Goal: Task Accomplishment & Management: Manage account settings

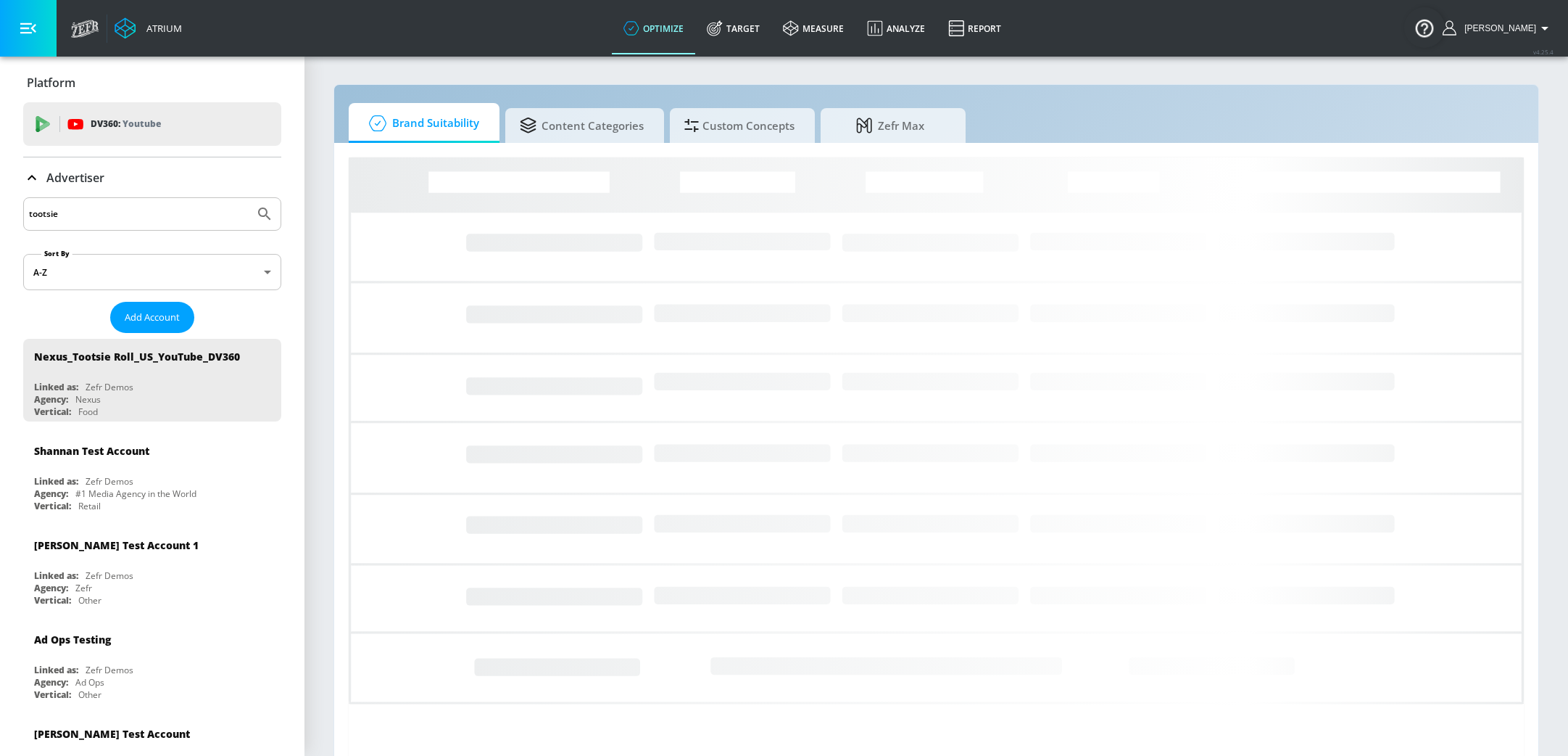
click at [100, 210] on input "tootsie" at bounding box center [138, 214] width 219 height 19
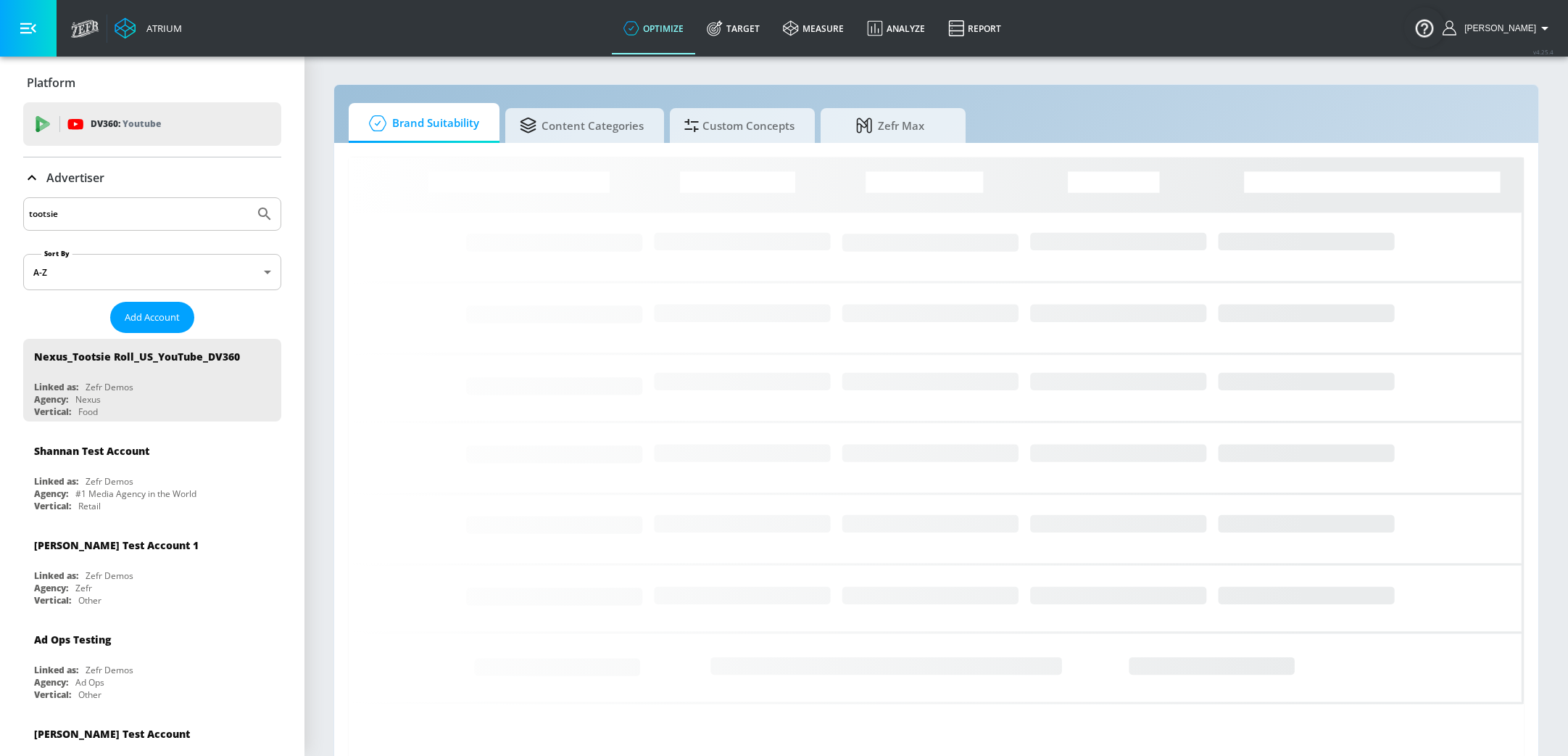
click at [99, 210] on input "tootsie" at bounding box center [138, 214] width 219 height 19
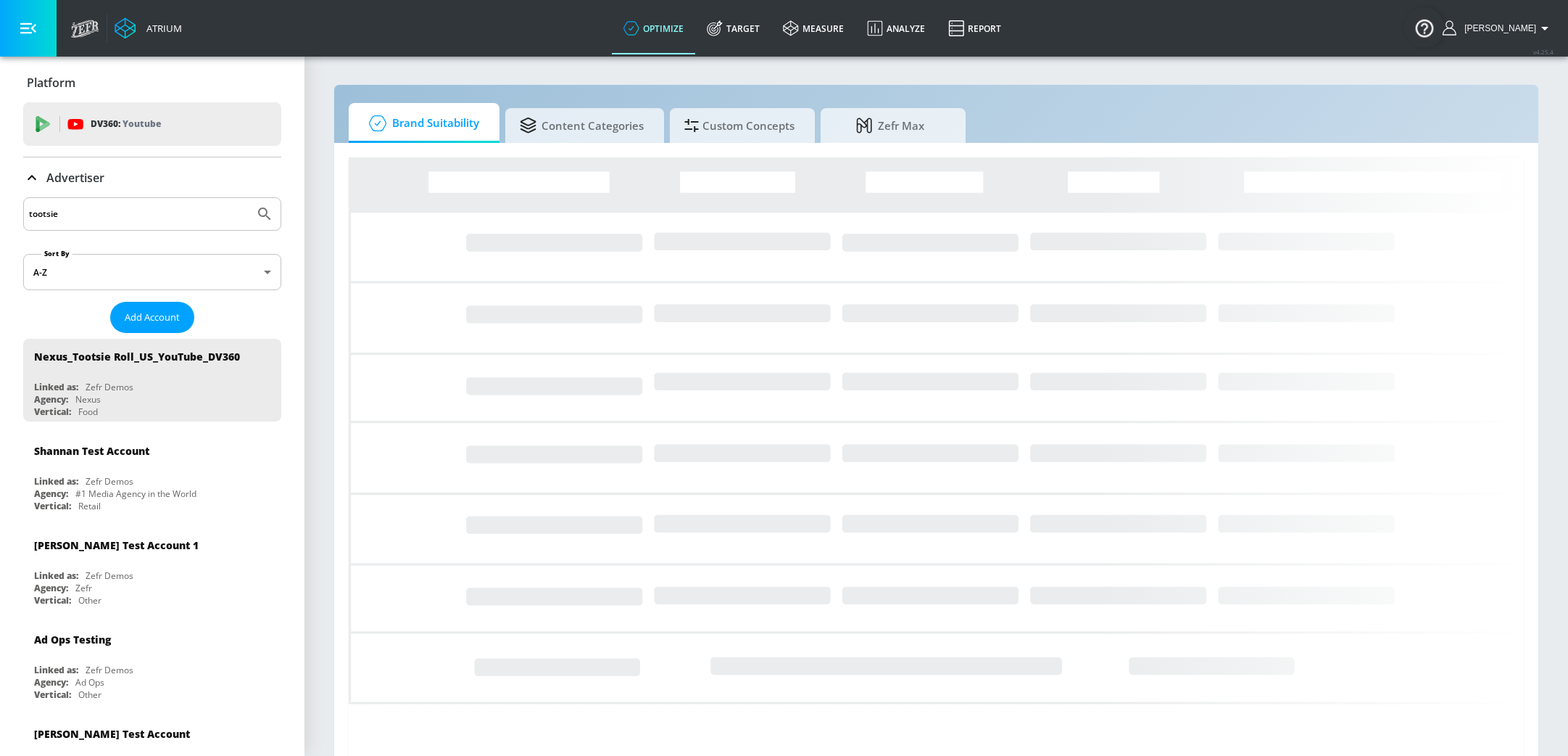
click at [99, 210] on input "tootsie" at bounding box center [138, 214] width 219 height 19
type input "toronto stock"
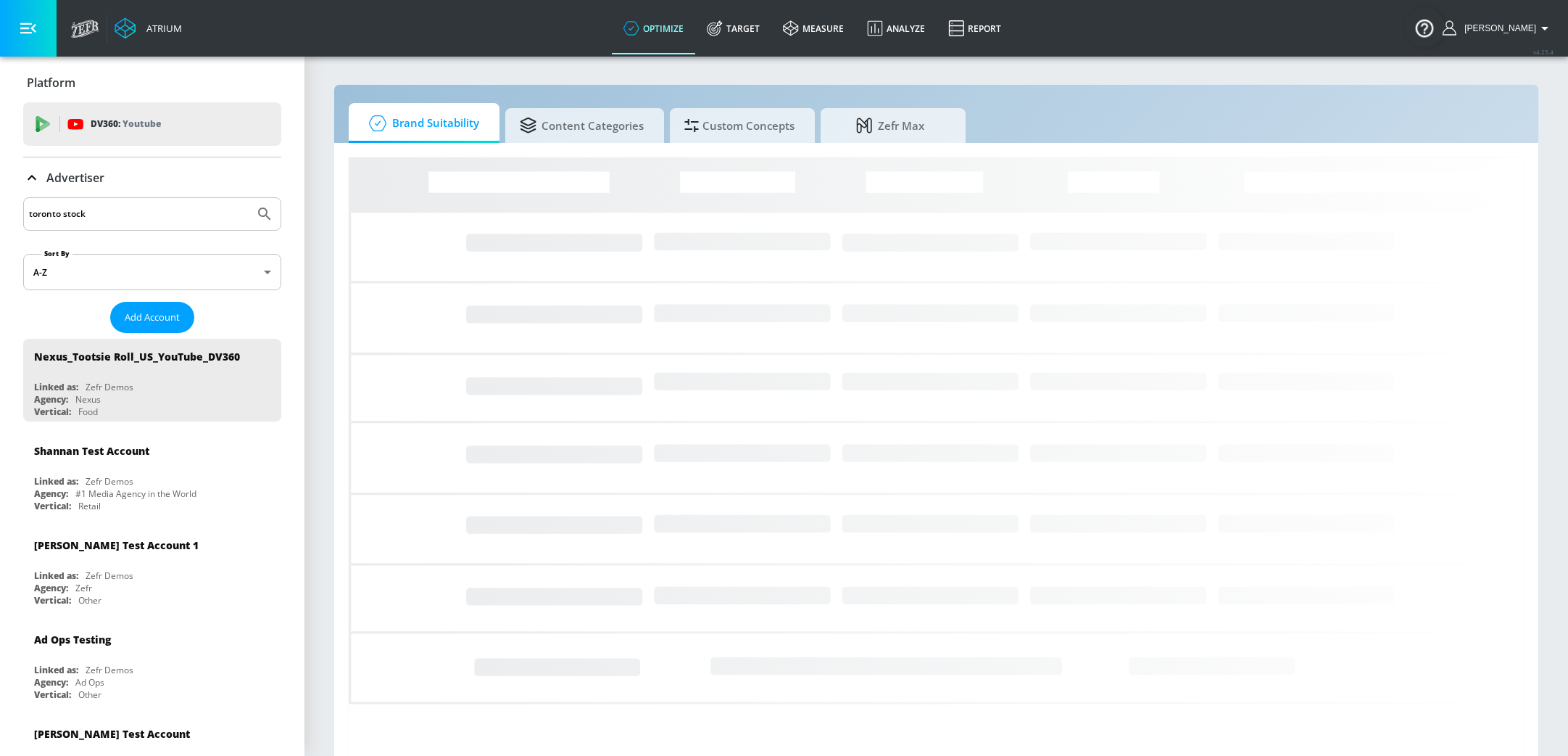
click at [248, 198] on button "Submit Search" at bounding box center [264, 214] width 32 height 32
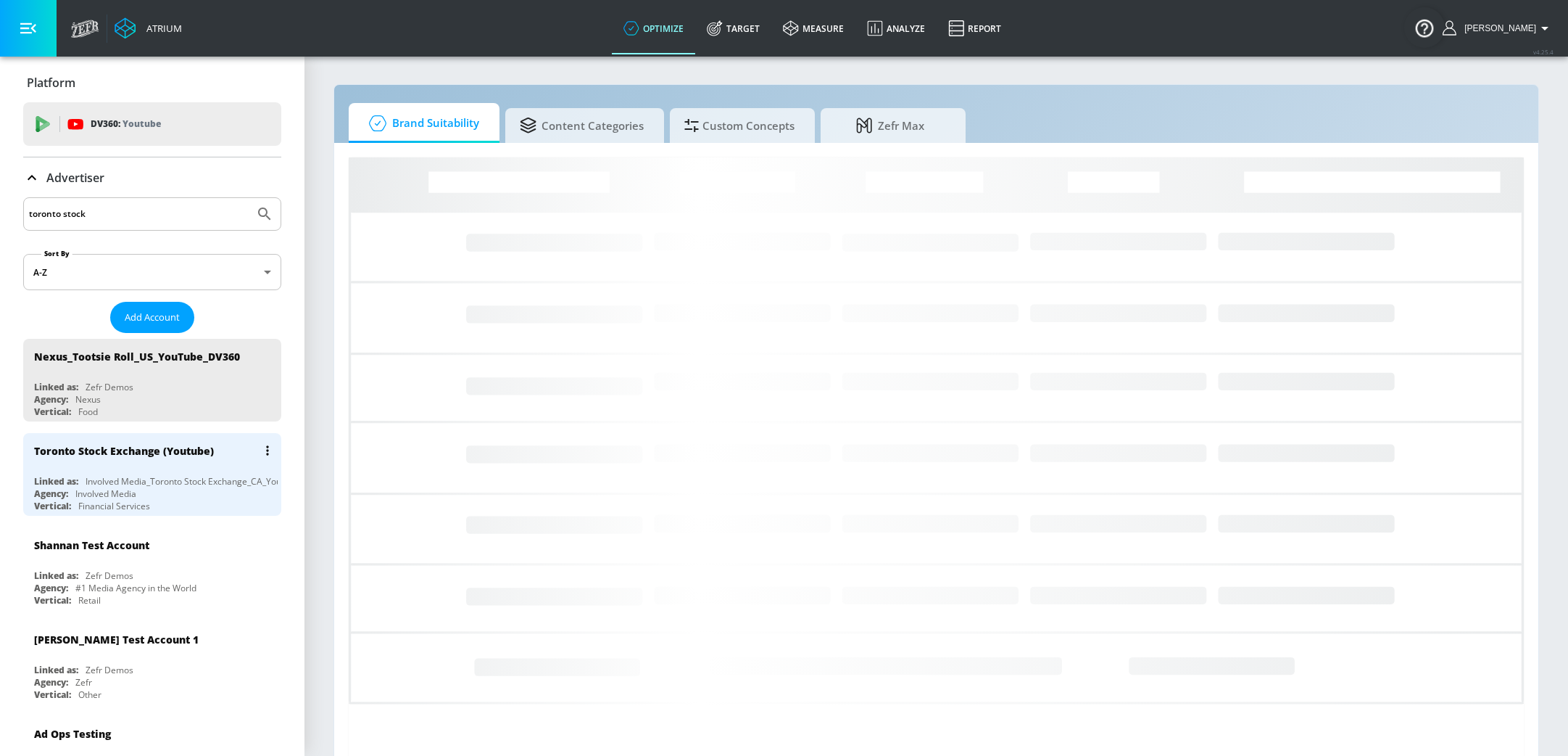
click at [139, 465] on div "Toronto Stock Exchange (Youtube)" at bounding box center [156, 451] width 244 height 35
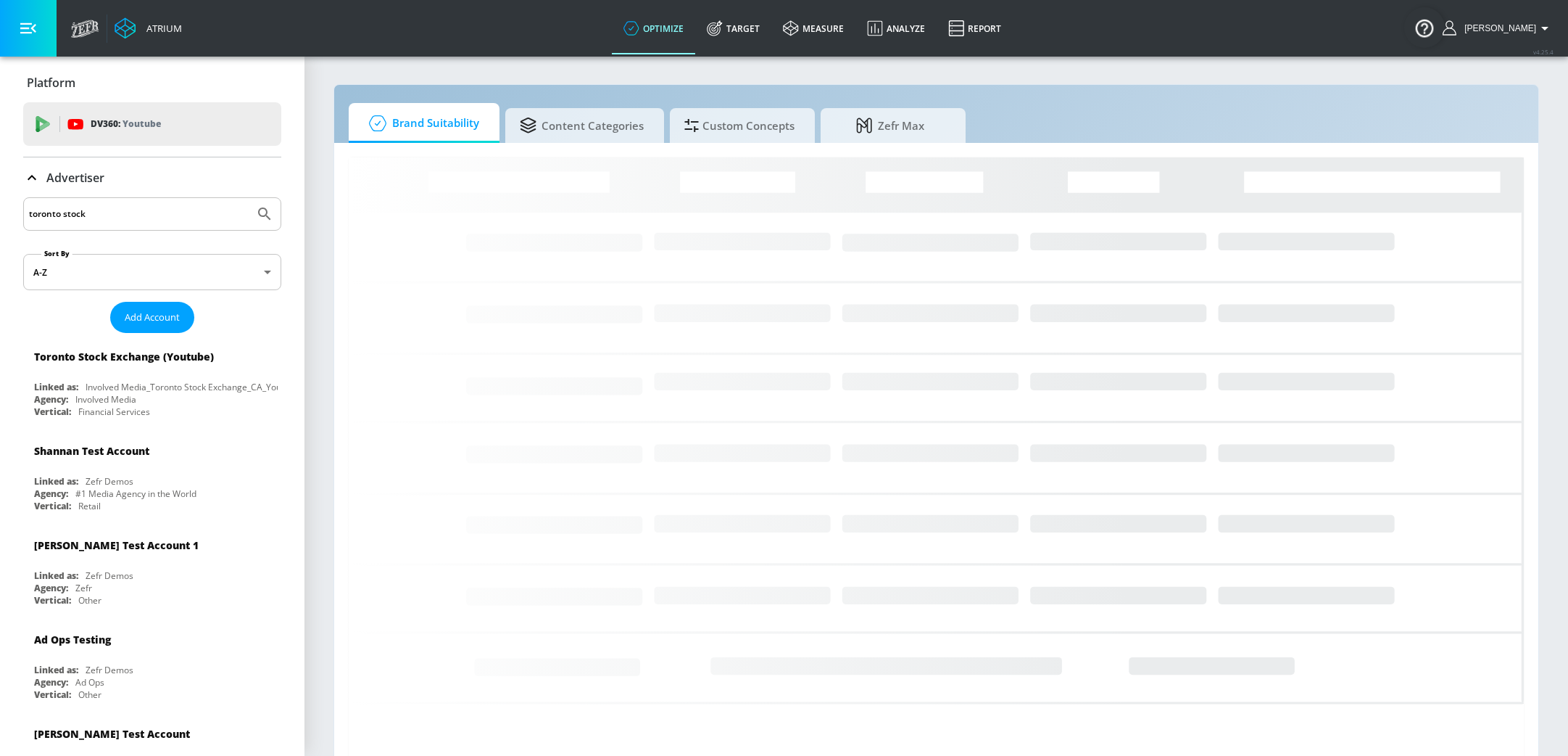
click at [677, 30] on link "optimize" at bounding box center [654, 28] width 84 height 52
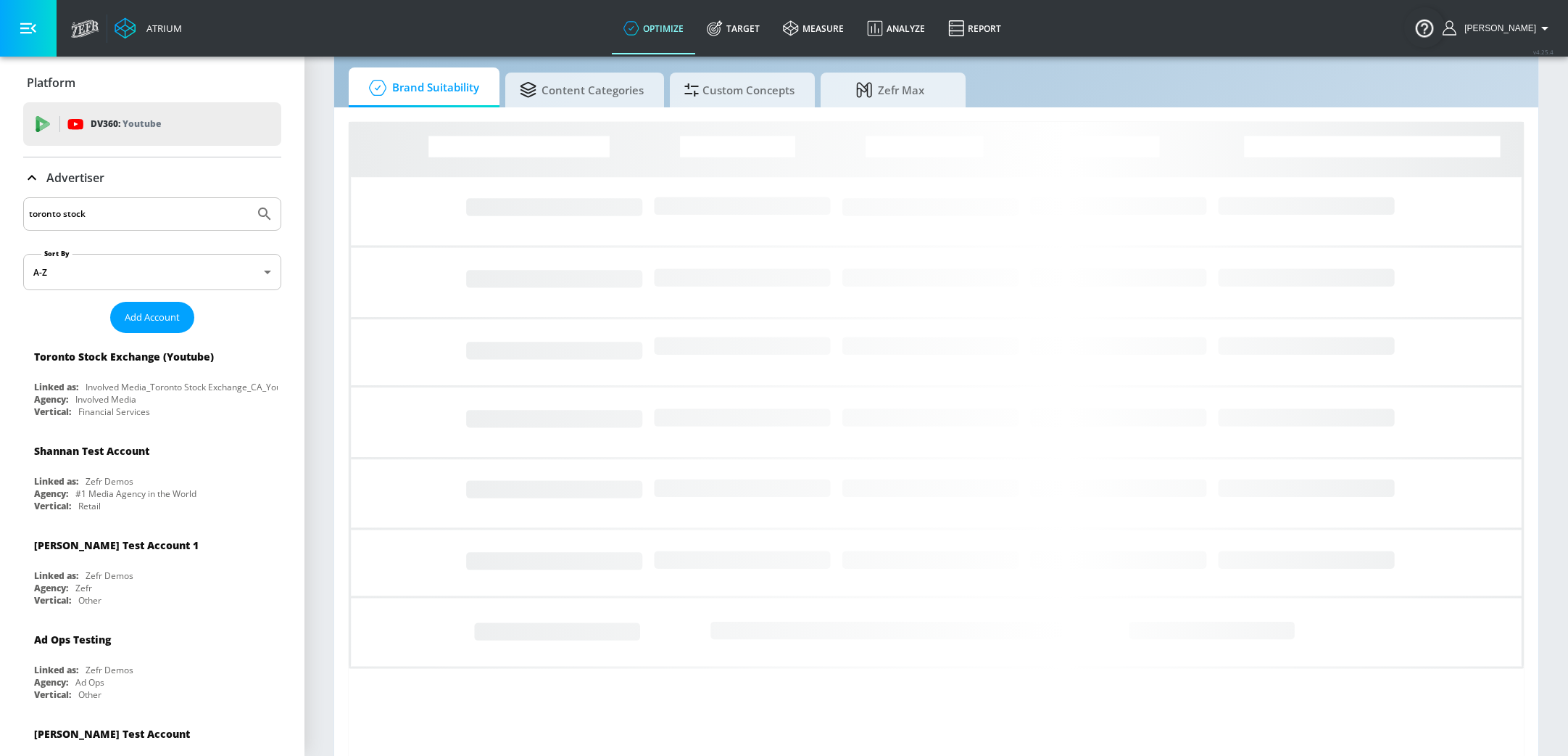
scroll to position [66, 0]
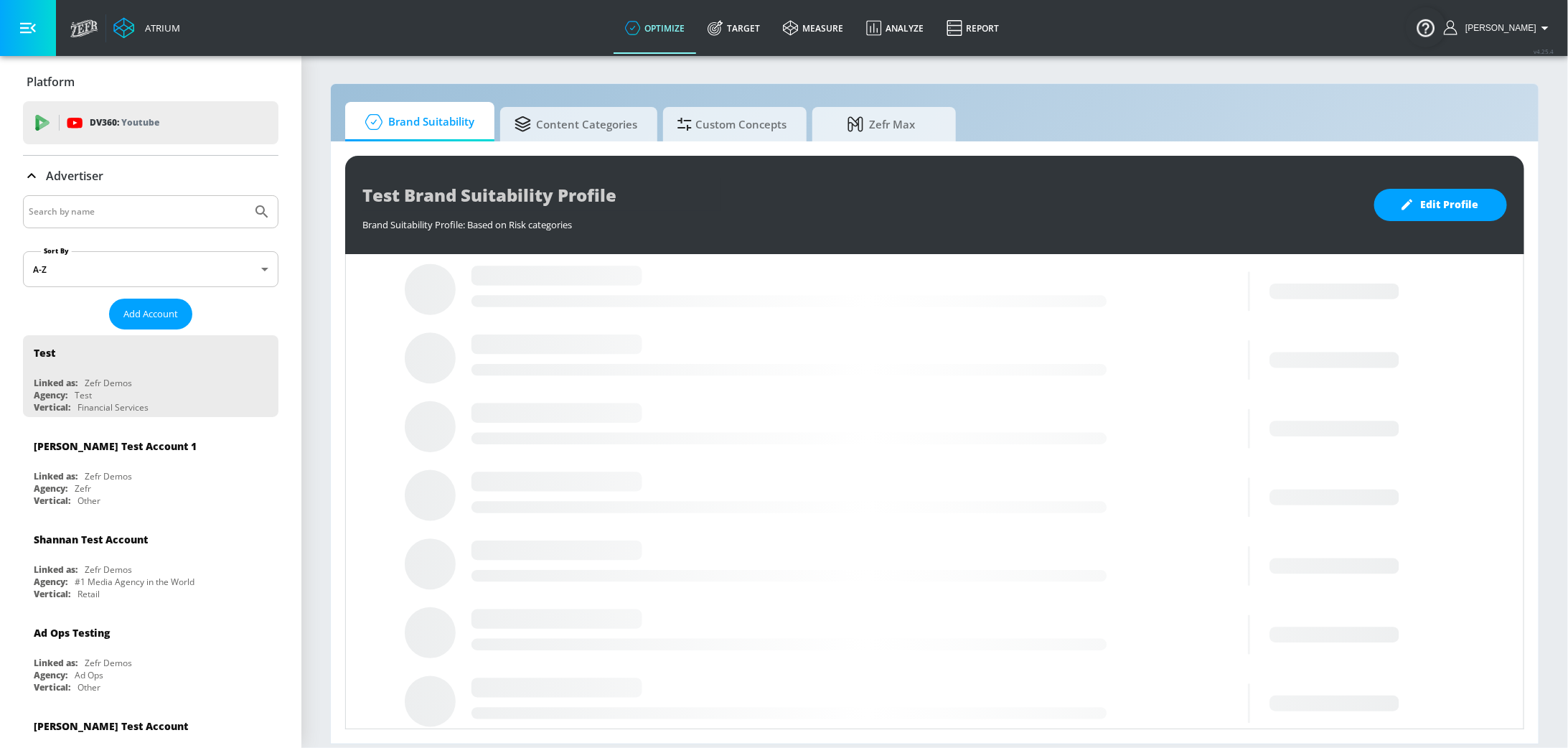
click at [130, 213] on input "Search by name" at bounding box center [137, 211] width 217 height 19
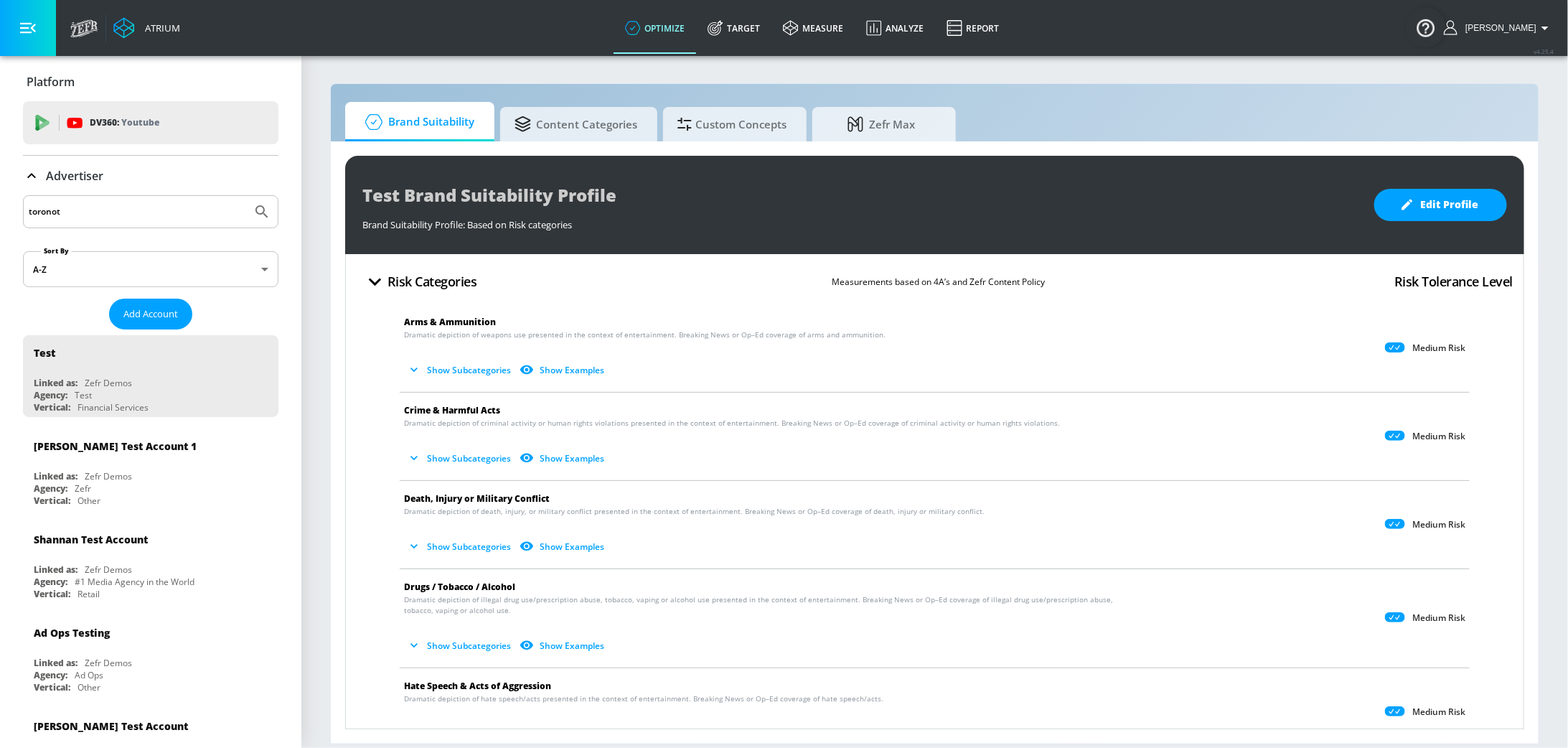
click at [246, 196] on button "Submit Search" at bounding box center [262, 212] width 32 height 32
click at [83, 214] on input "toronot" at bounding box center [137, 211] width 217 height 19
click at [246, 196] on button "Submit Search" at bounding box center [262, 212] width 32 height 32
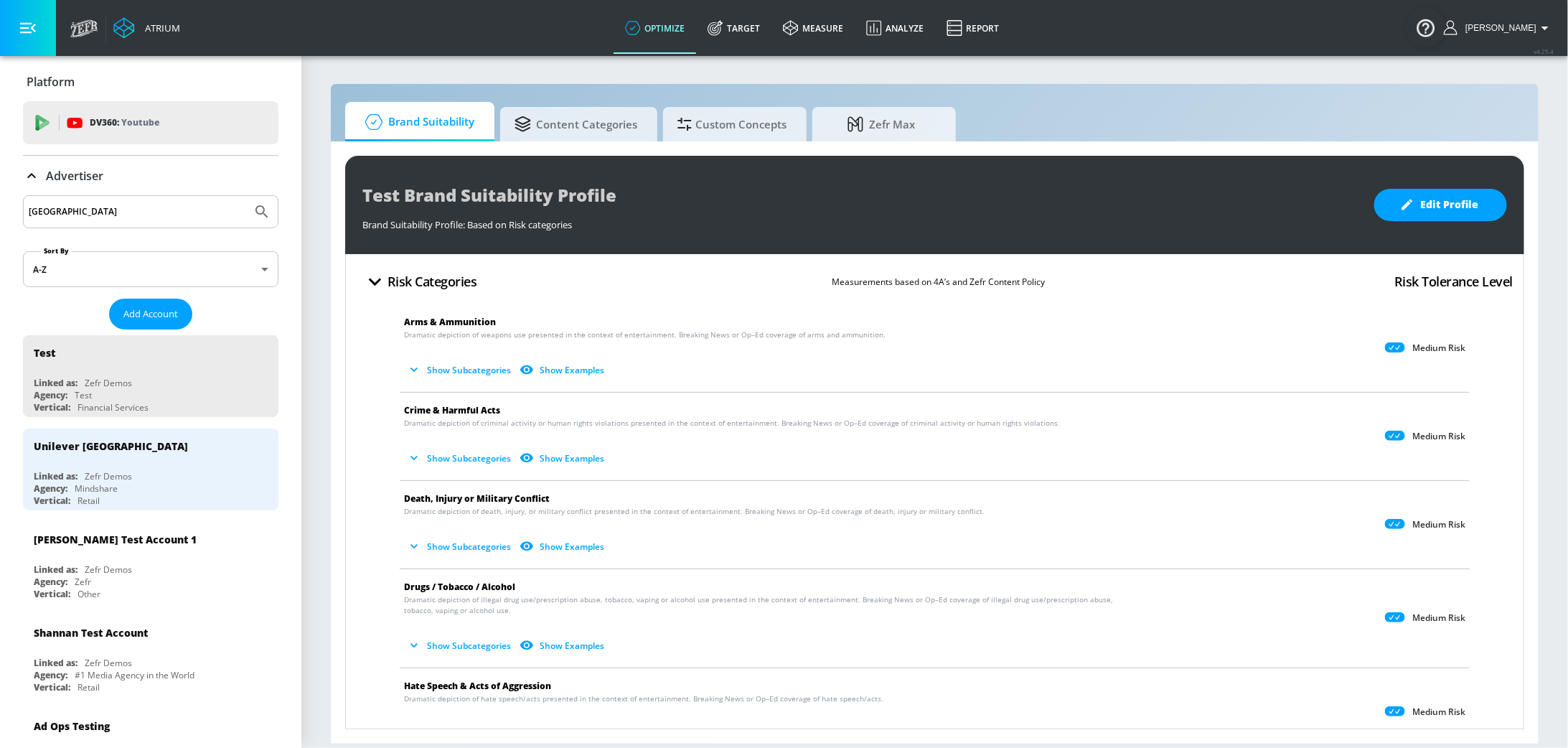
click at [98, 202] on input "[GEOGRAPHIC_DATA]" at bounding box center [137, 211] width 217 height 19
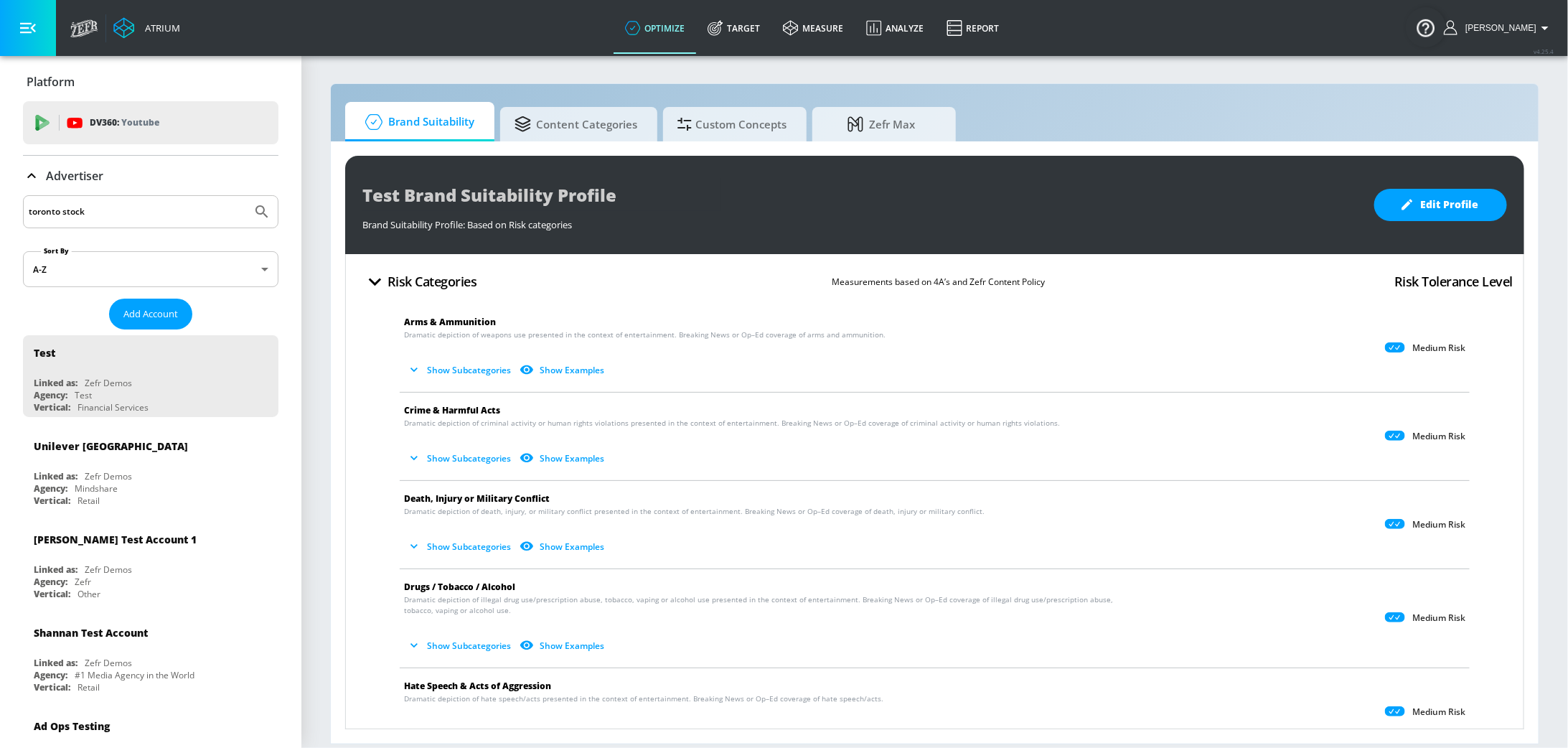
click at [246, 196] on button "Submit Search" at bounding box center [262, 212] width 32 height 32
click at [99, 214] on input "toronto stock" at bounding box center [137, 211] width 217 height 19
type input "toronto stock"
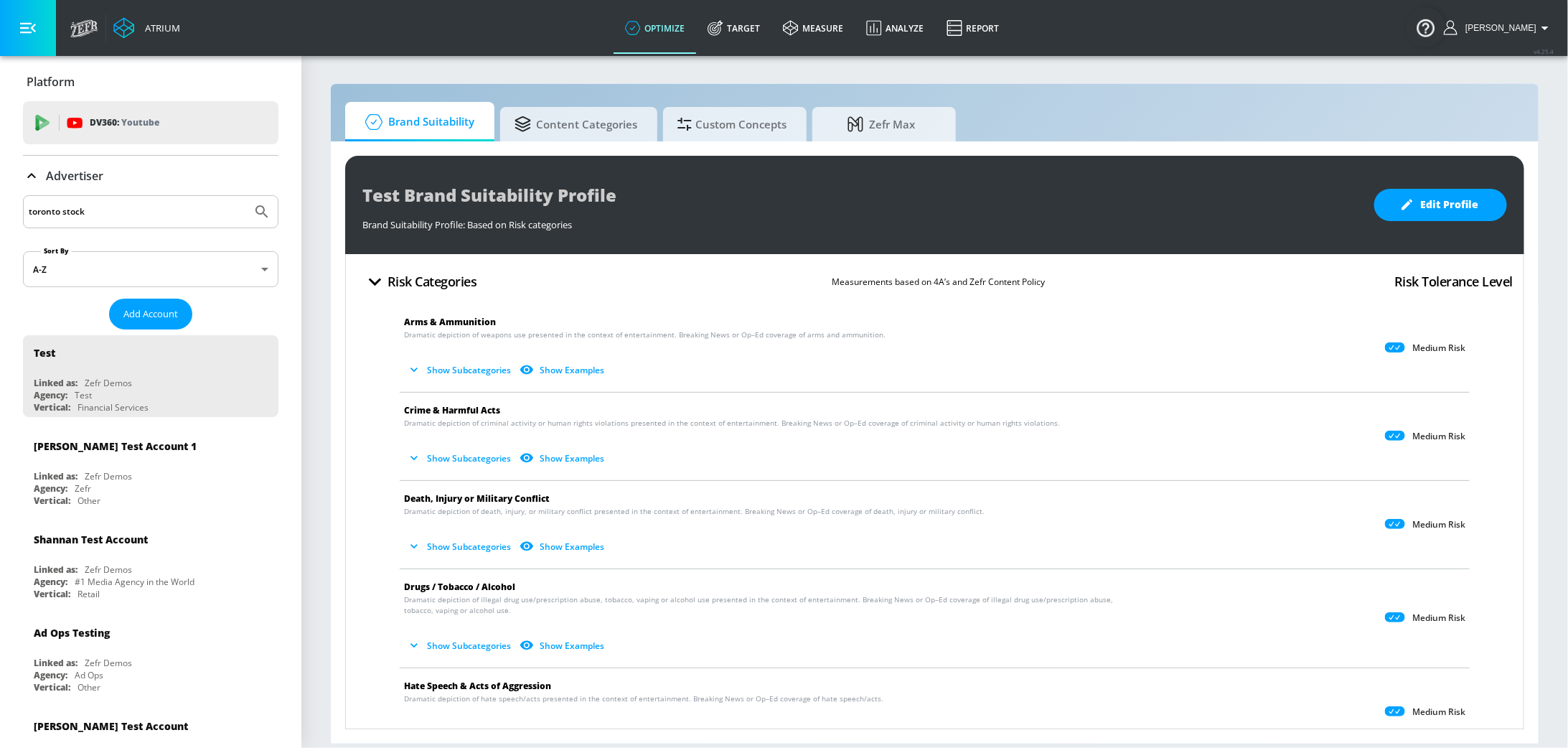
click at [246, 196] on button "Submit Search" at bounding box center [262, 212] width 32 height 32
click at [110, 197] on div at bounding box center [151, 212] width 256 height 33
click at [106, 212] on input "Search by name" at bounding box center [137, 211] width 217 height 19
click at [246, 196] on button "Submit Search" at bounding box center [262, 212] width 32 height 32
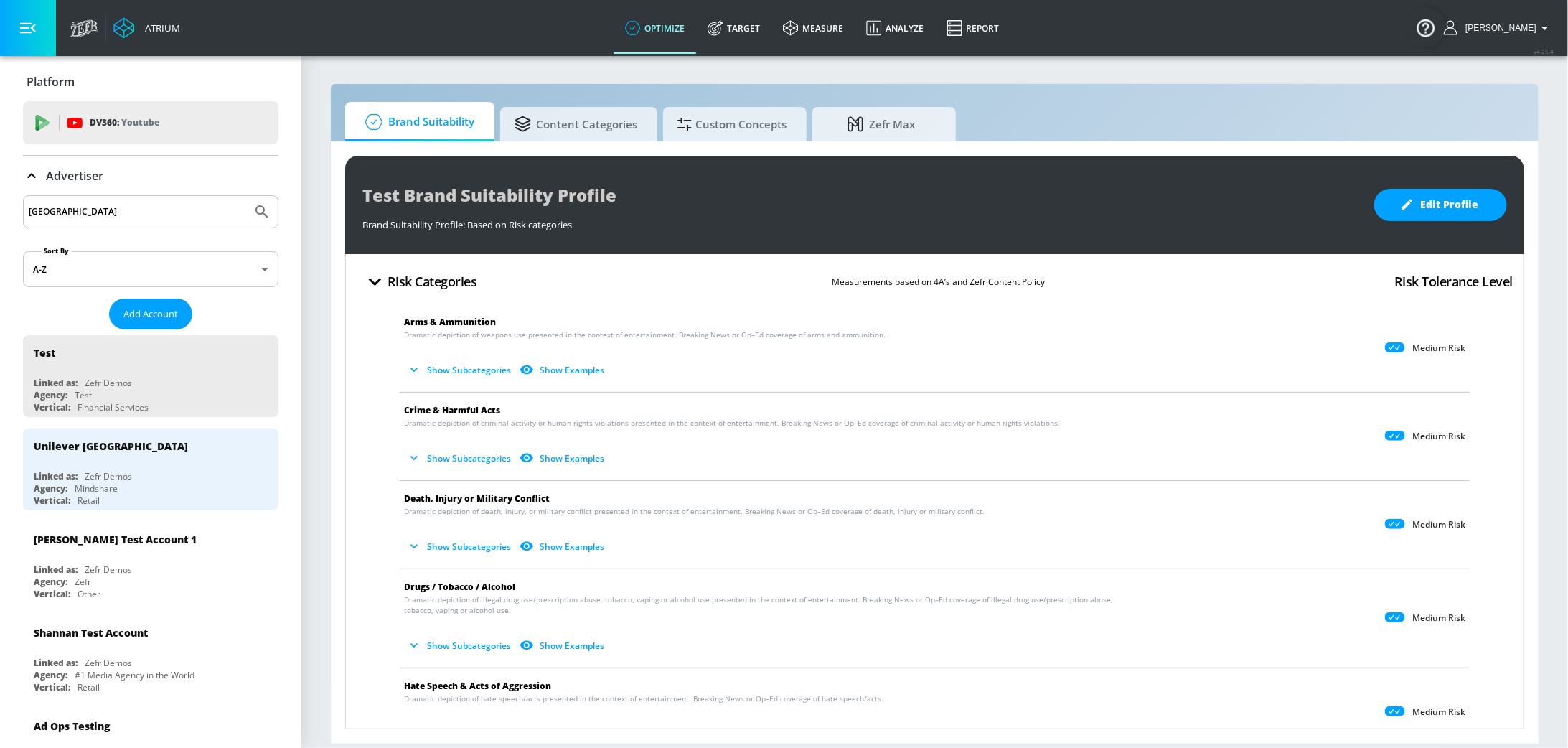
click at [85, 201] on div "[GEOGRAPHIC_DATA]" at bounding box center [151, 212] width 256 height 33
click at [82, 209] on input "[GEOGRAPHIC_DATA]" at bounding box center [137, 211] width 217 height 19
click at [82, 210] on input "[GEOGRAPHIC_DATA]" at bounding box center [137, 211] width 217 height 19
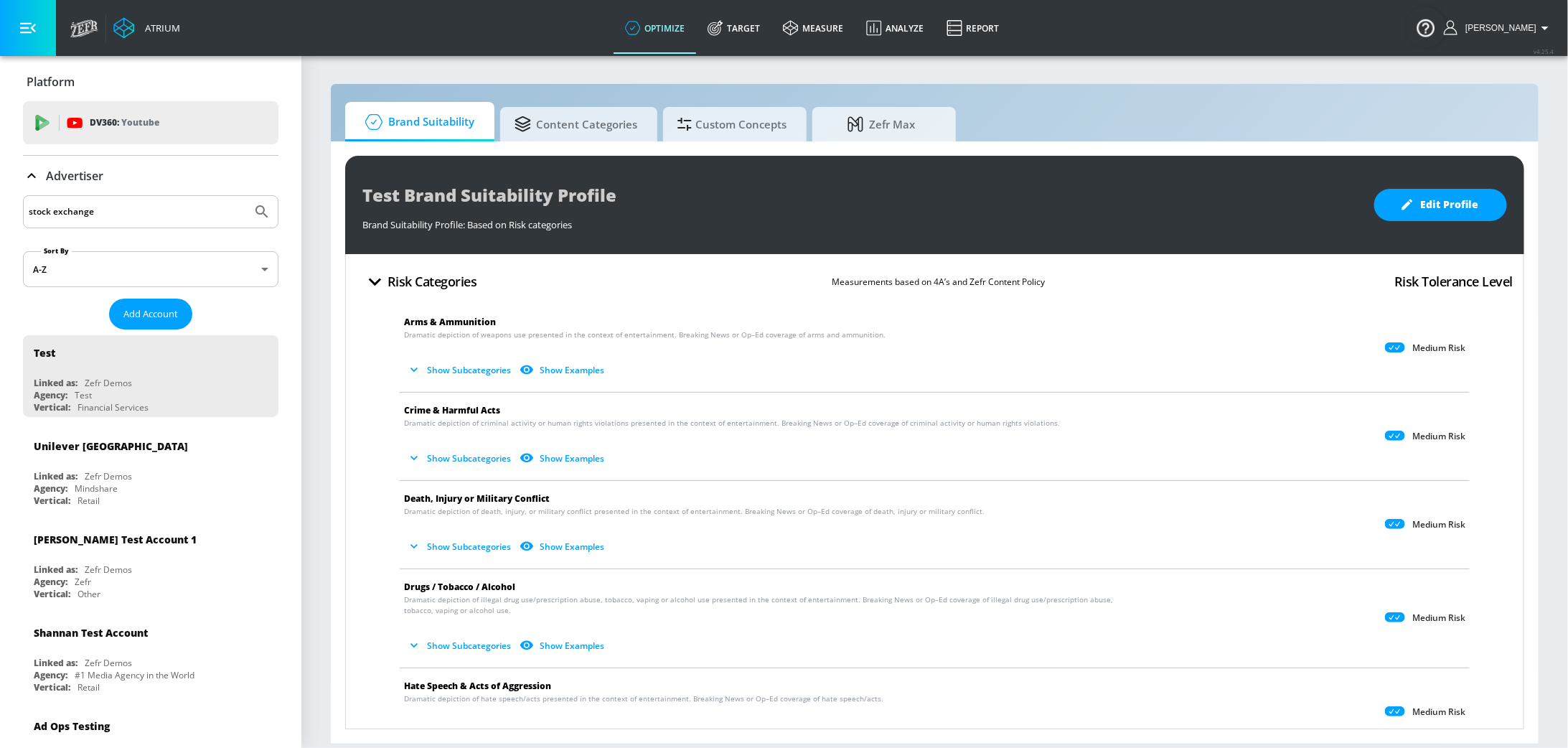
click at [246, 196] on button "Submit Search" at bounding box center [262, 212] width 32 height 32
click at [178, 213] on input "stock exchange" at bounding box center [137, 211] width 217 height 19
click at [246, 196] on button "Submit Search" at bounding box center [262, 212] width 32 height 32
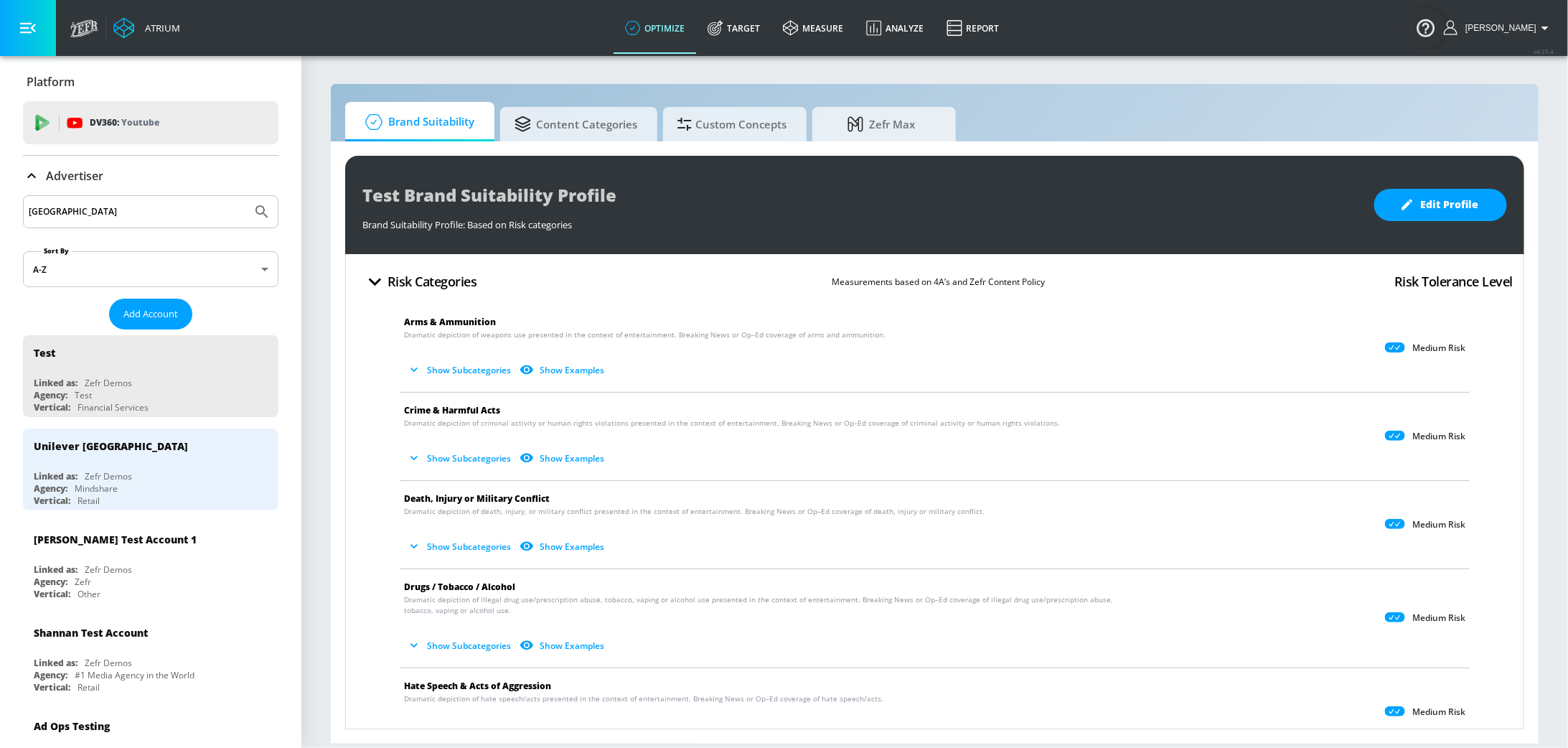
click at [114, 209] on input "[GEOGRAPHIC_DATA]" at bounding box center [137, 211] width 217 height 19
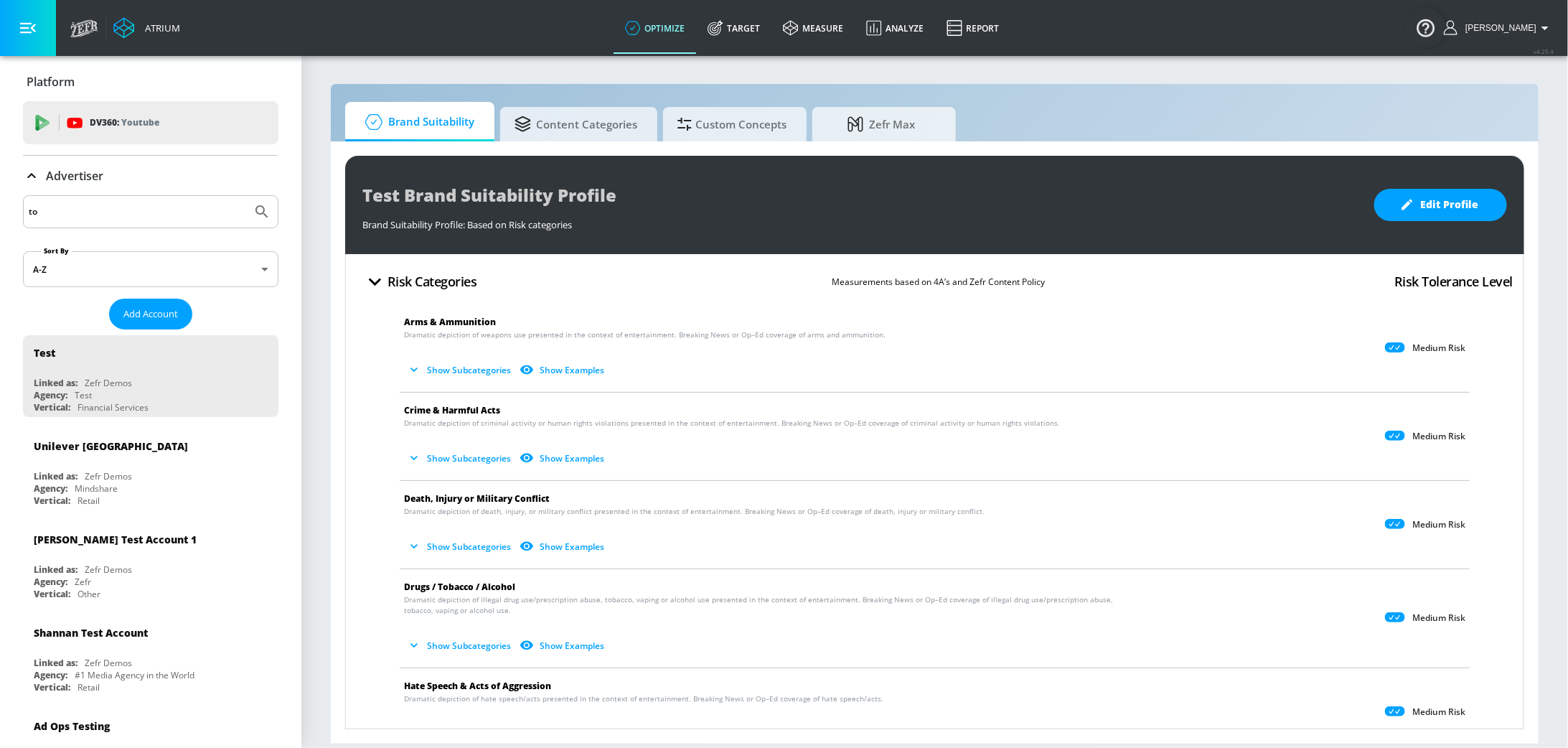
type input "t"
click at [246, 196] on button "Submit Search" at bounding box center [262, 212] width 32 height 32
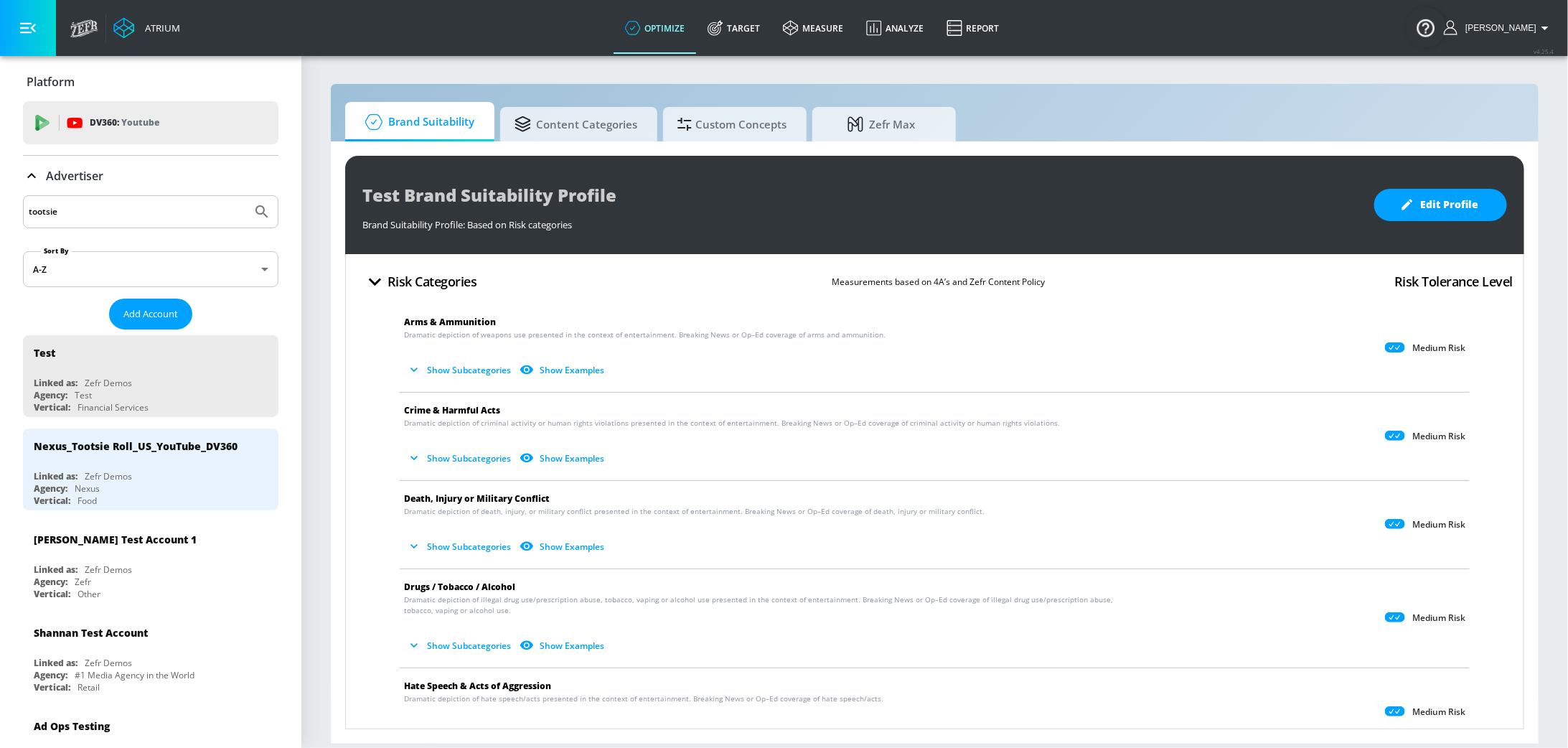
click at [74, 220] on input "tootsie" at bounding box center [137, 211] width 217 height 19
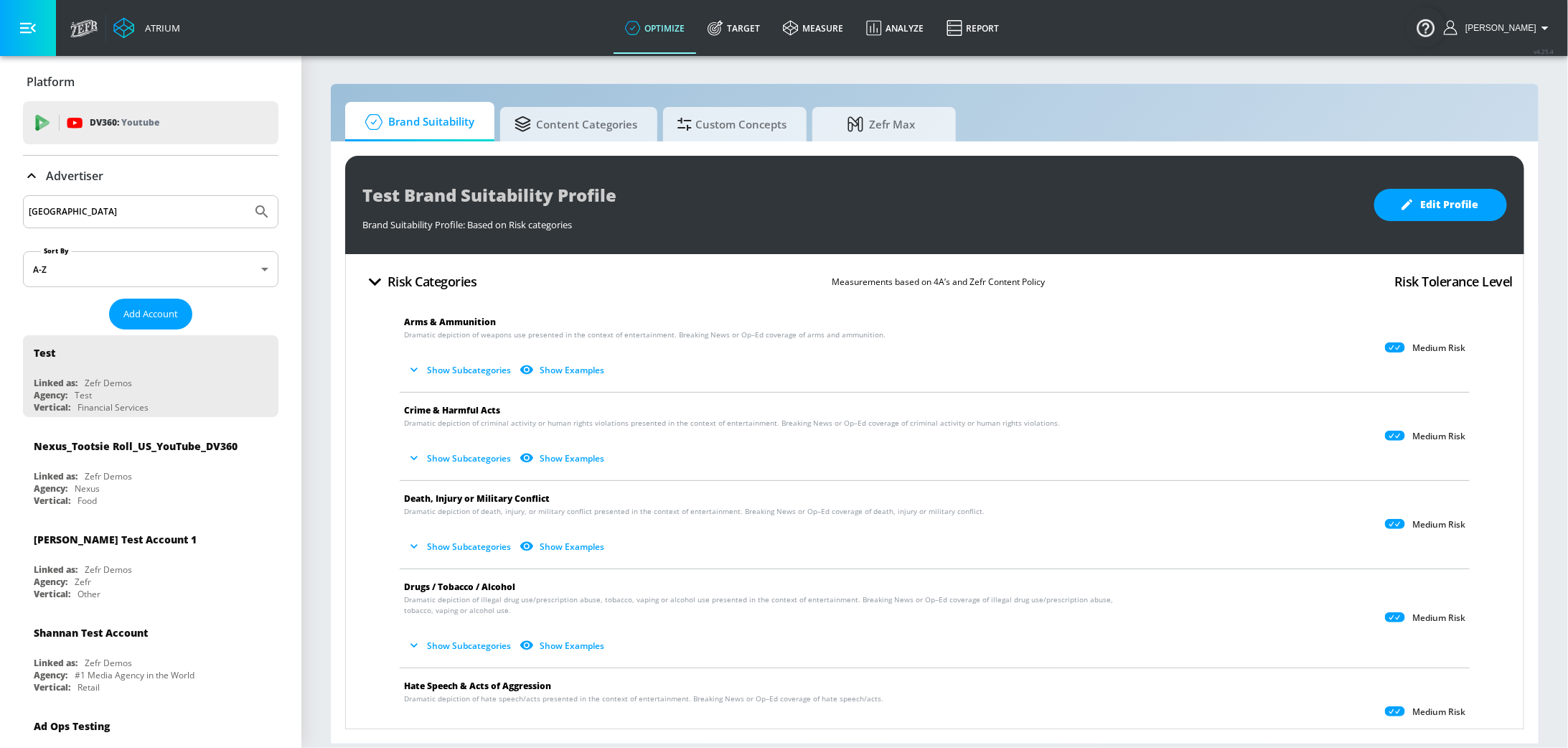
click at [246, 196] on button "Submit Search" at bounding box center [262, 212] width 32 height 32
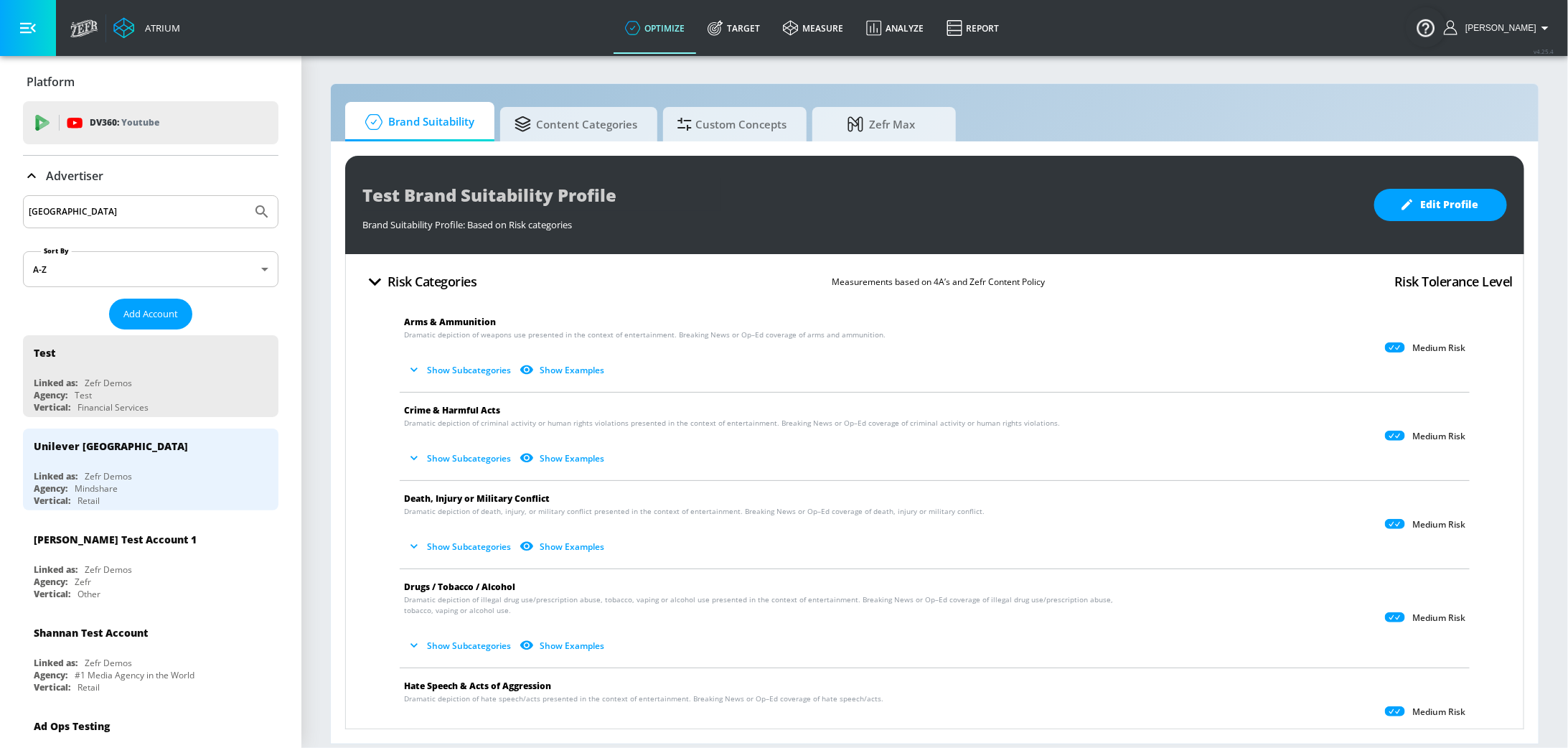
click at [85, 220] on div "[GEOGRAPHIC_DATA]" at bounding box center [151, 212] width 256 height 33
click at [74, 209] on input "[GEOGRAPHIC_DATA]" at bounding box center [137, 211] width 217 height 19
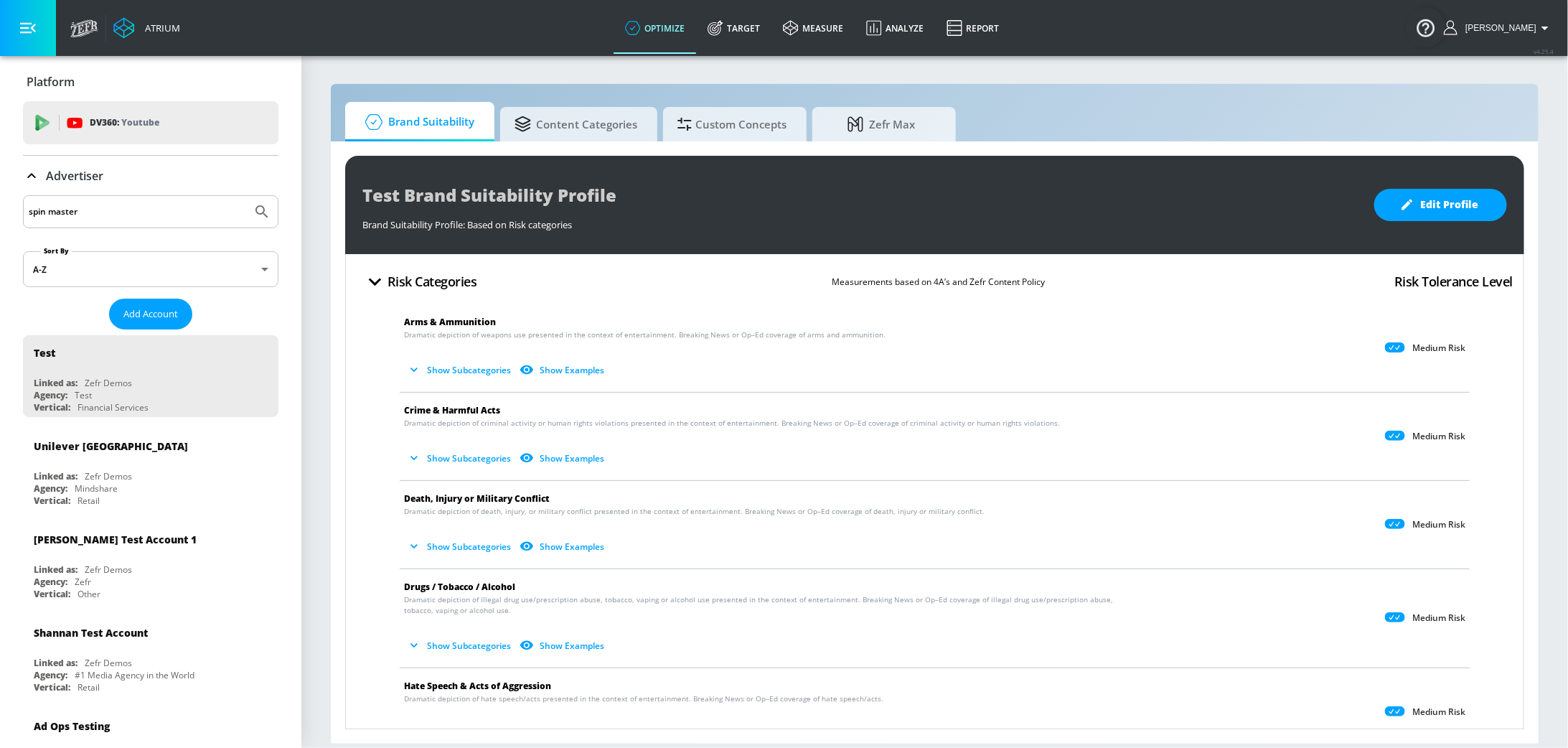
click at [246, 196] on button "Submit Search" at bounding box center [262, 212] width 32 height 32
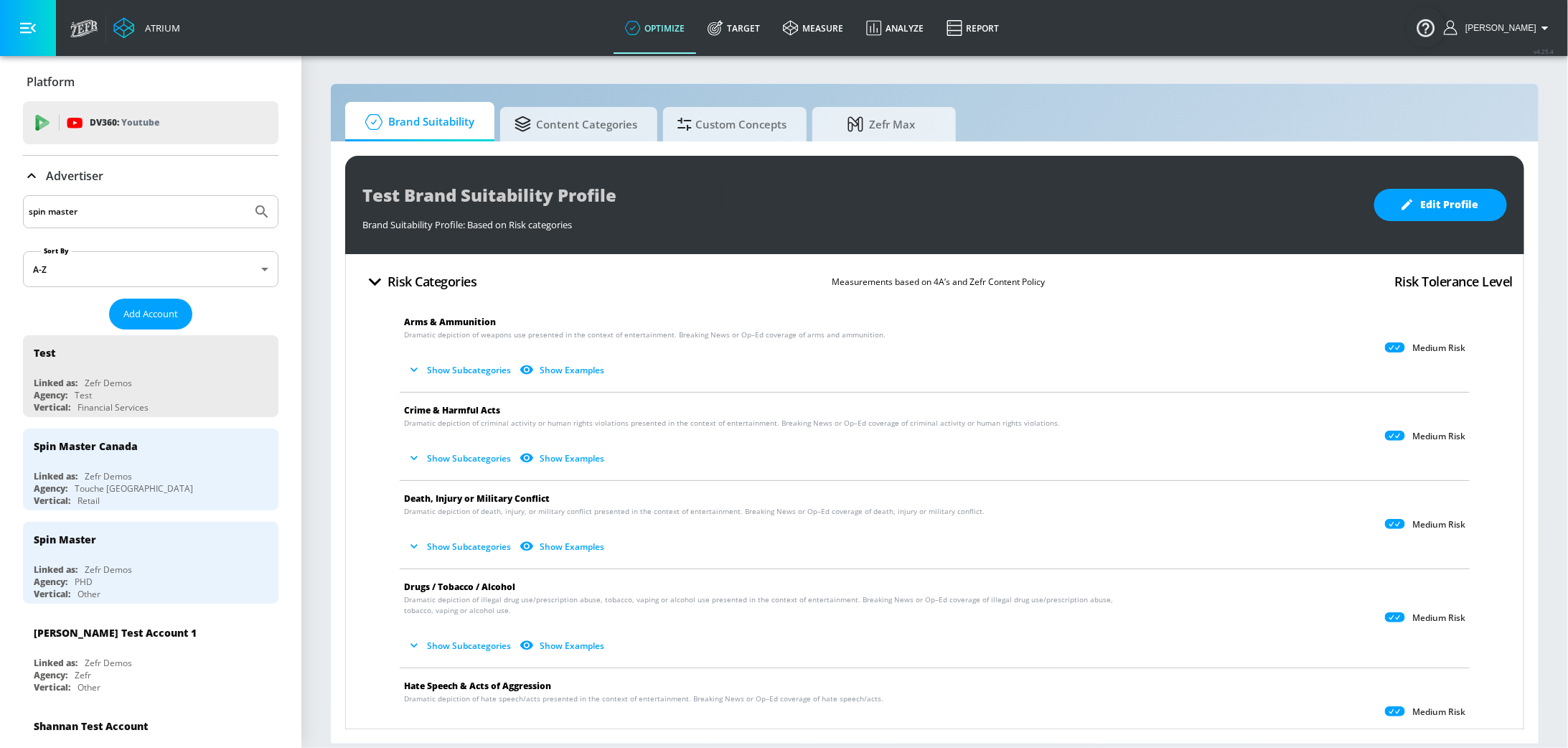
click at [107, 206] on input "spin master" at bounding box center [137, 211] width 217 height 19
click at [106, 207] on input "spin master" at bounding box center [137, 211] width 217 height 19
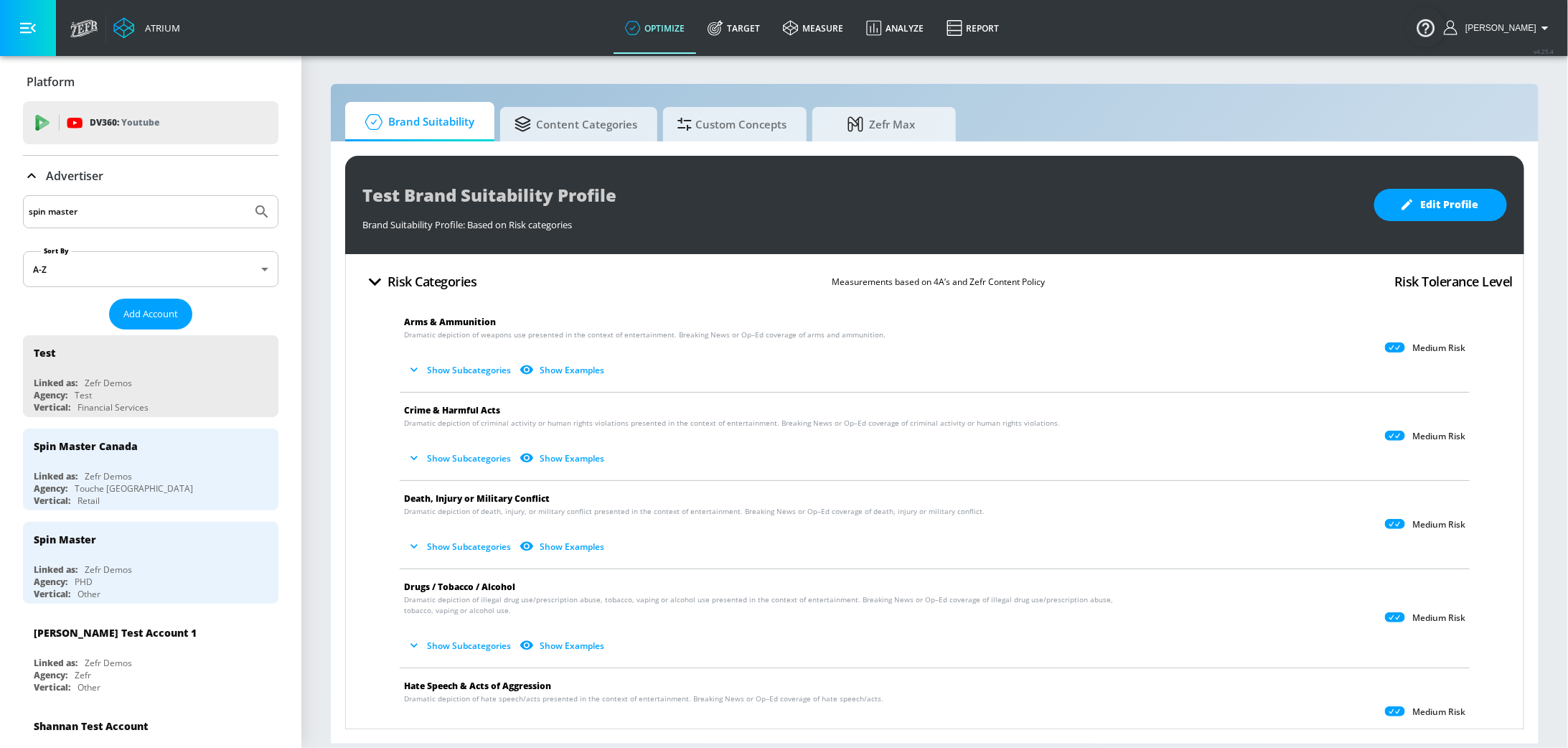
click at [106, 207] on input "spin master" at bounding box center [137, 211] width 217 height 19
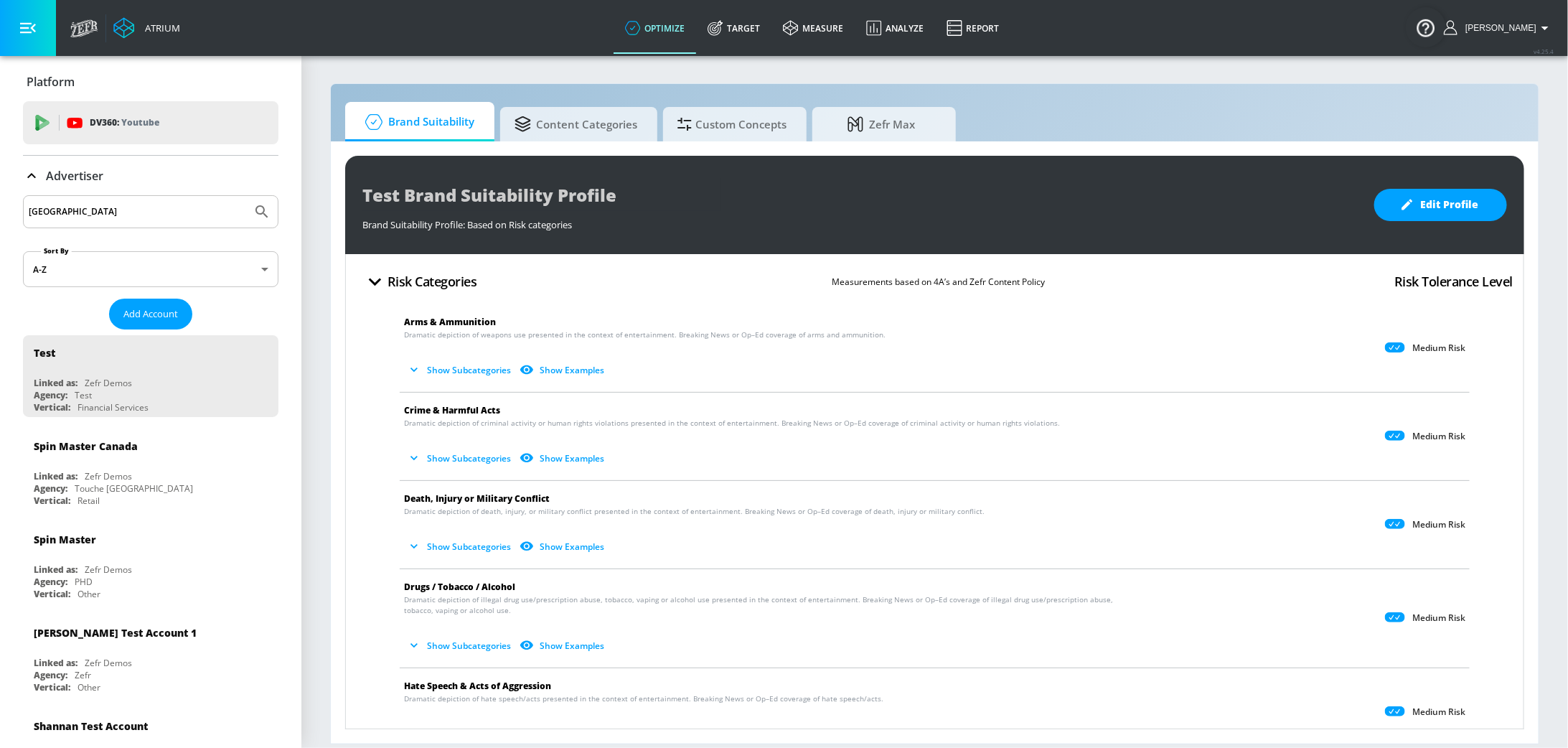
type input "[GEOGRAPHIC_DATA]"
click at [246, 196] on button "Submit Search" at bounding box center [262, 212] width 32 height 32
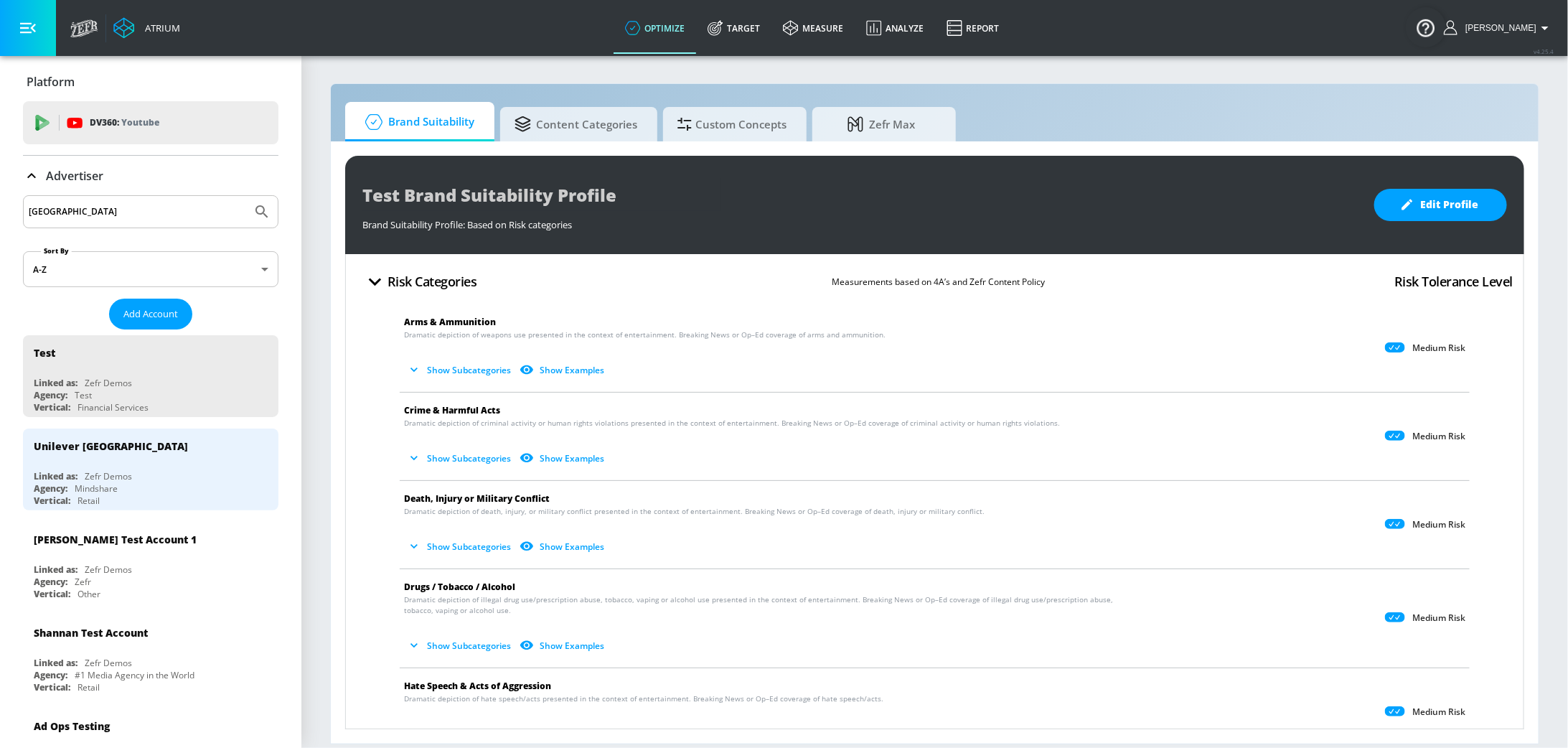
click at [1491, 29] on span "[PERSON_NAME]" at bounding box center [1498, 28] width 77 height 10
click at [1487, 72] on div "Logout" at bounding box center [1492, 66] width 120 height 17
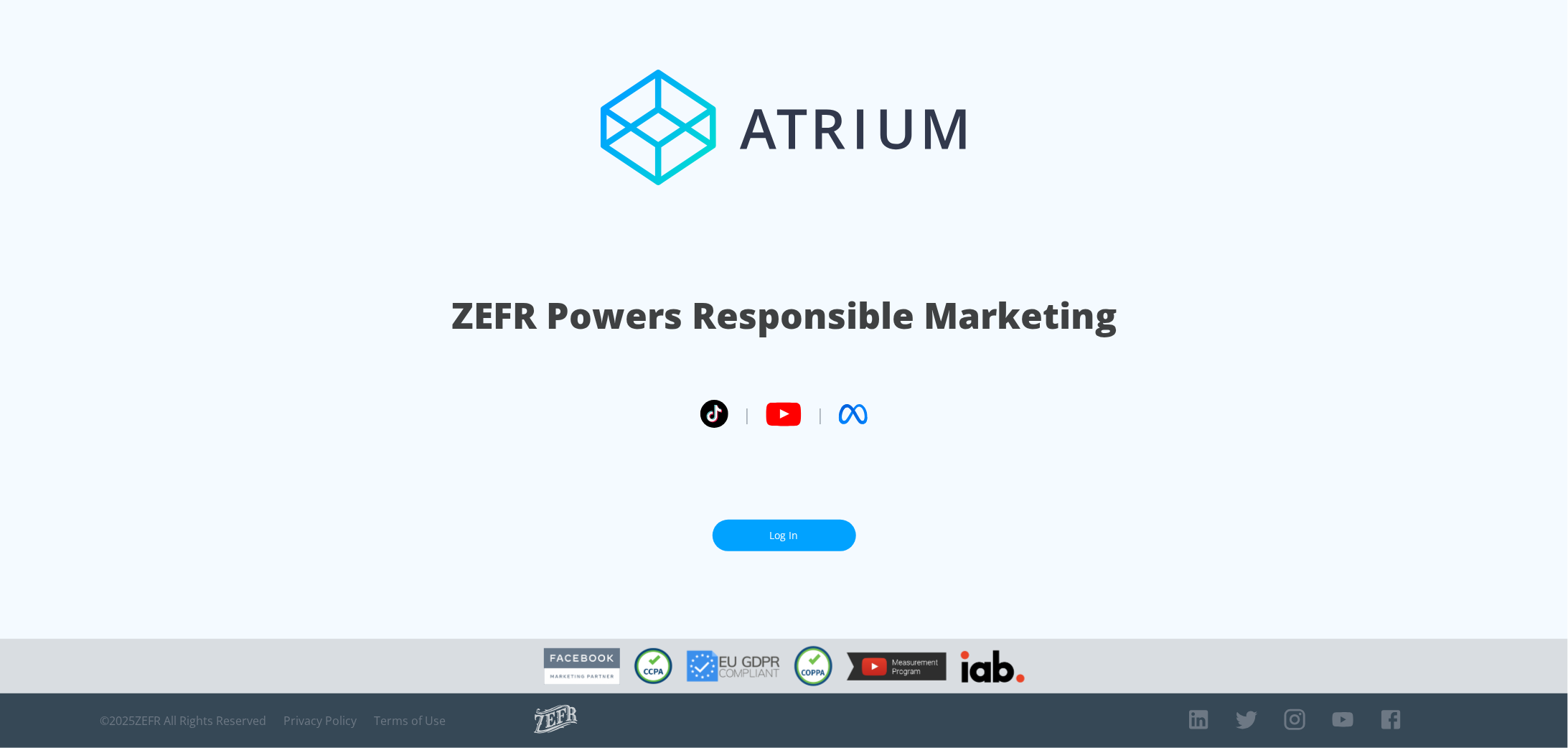
click at [765, 537] on link "Log In" at bounding box center [784, 535] width 144 height 32
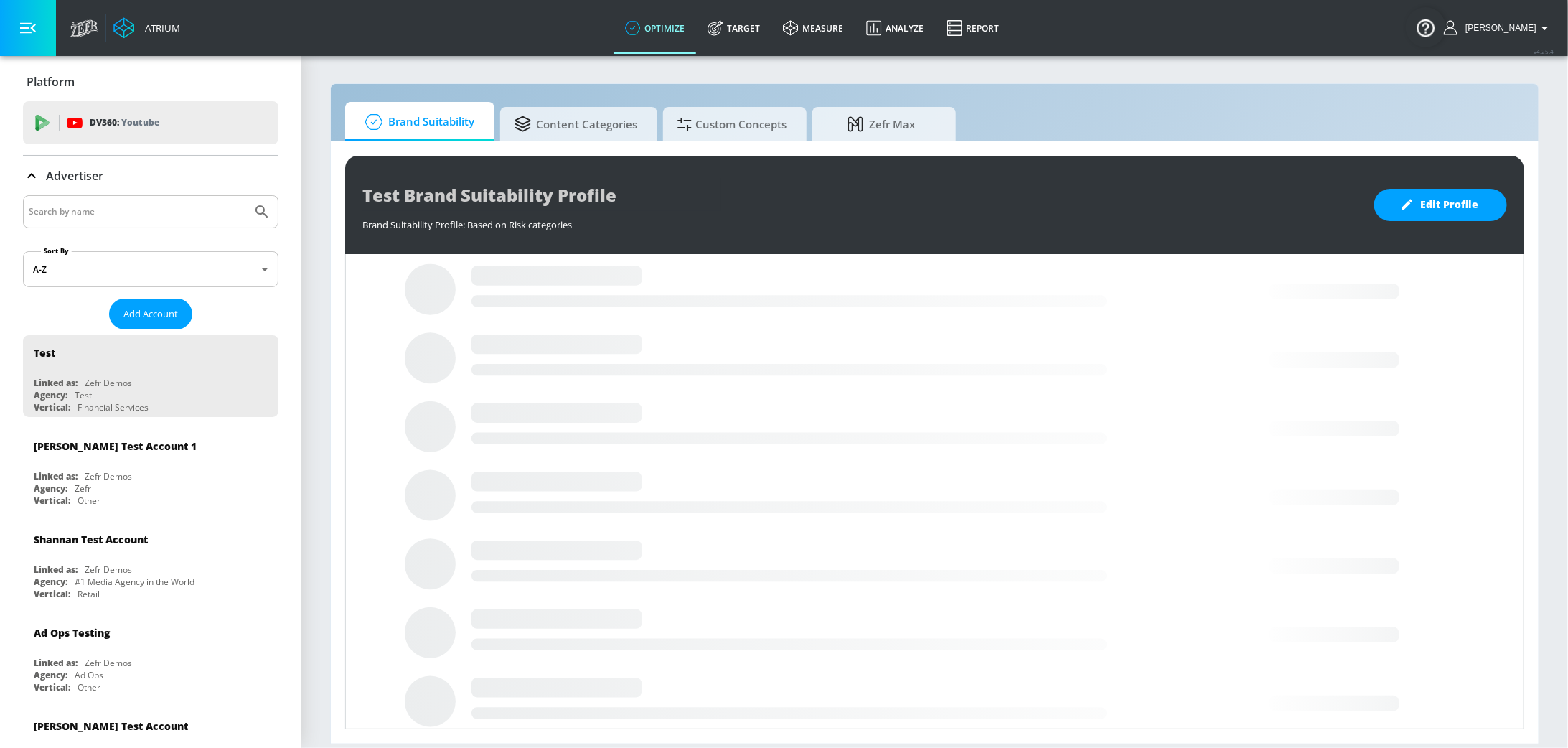
click at [94, 210] on input "Search by name" at bounding box center [137, 211] width 217 height 19
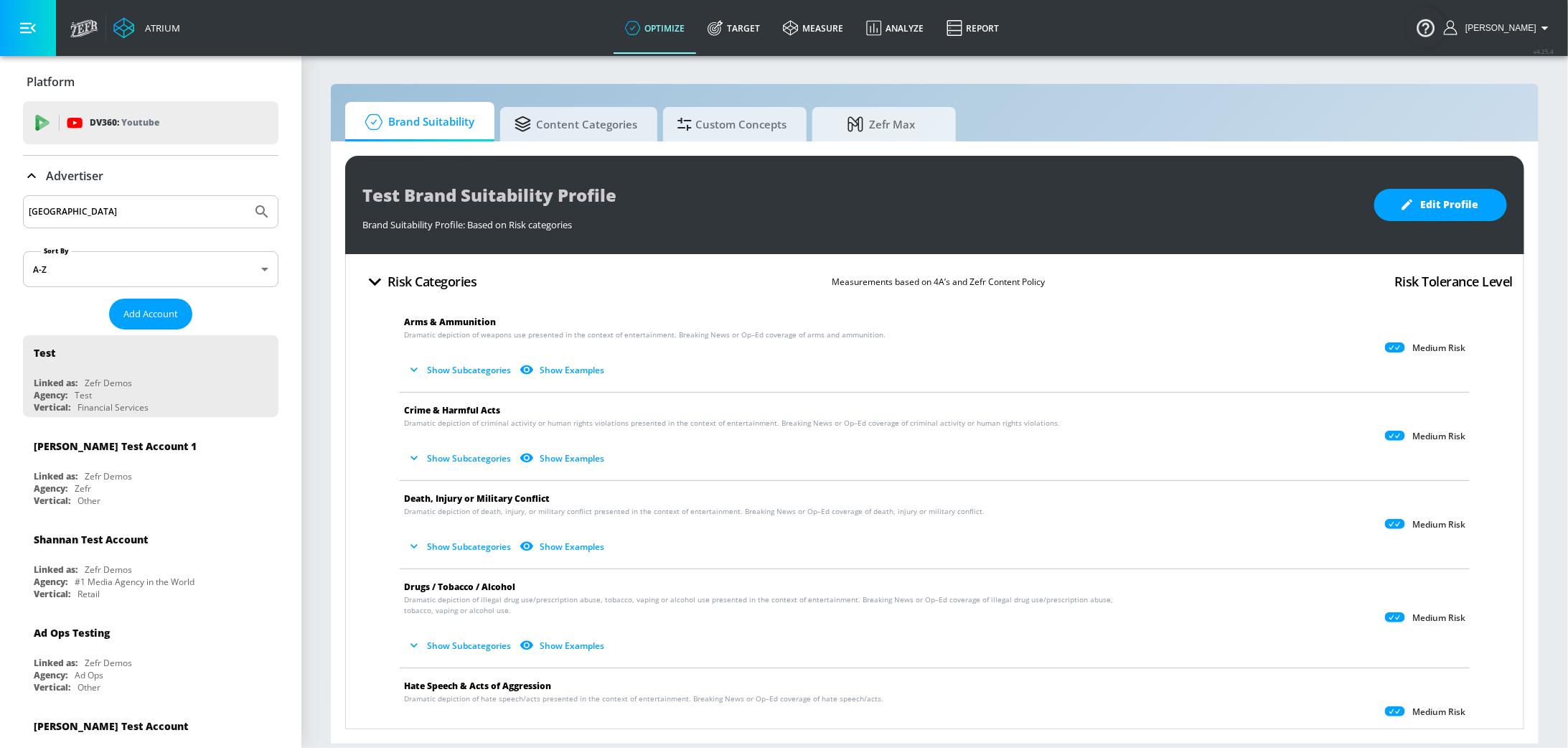
click at [246, 196] on button "Submit Search" at bounding box center [262, 212] width 32 height 32
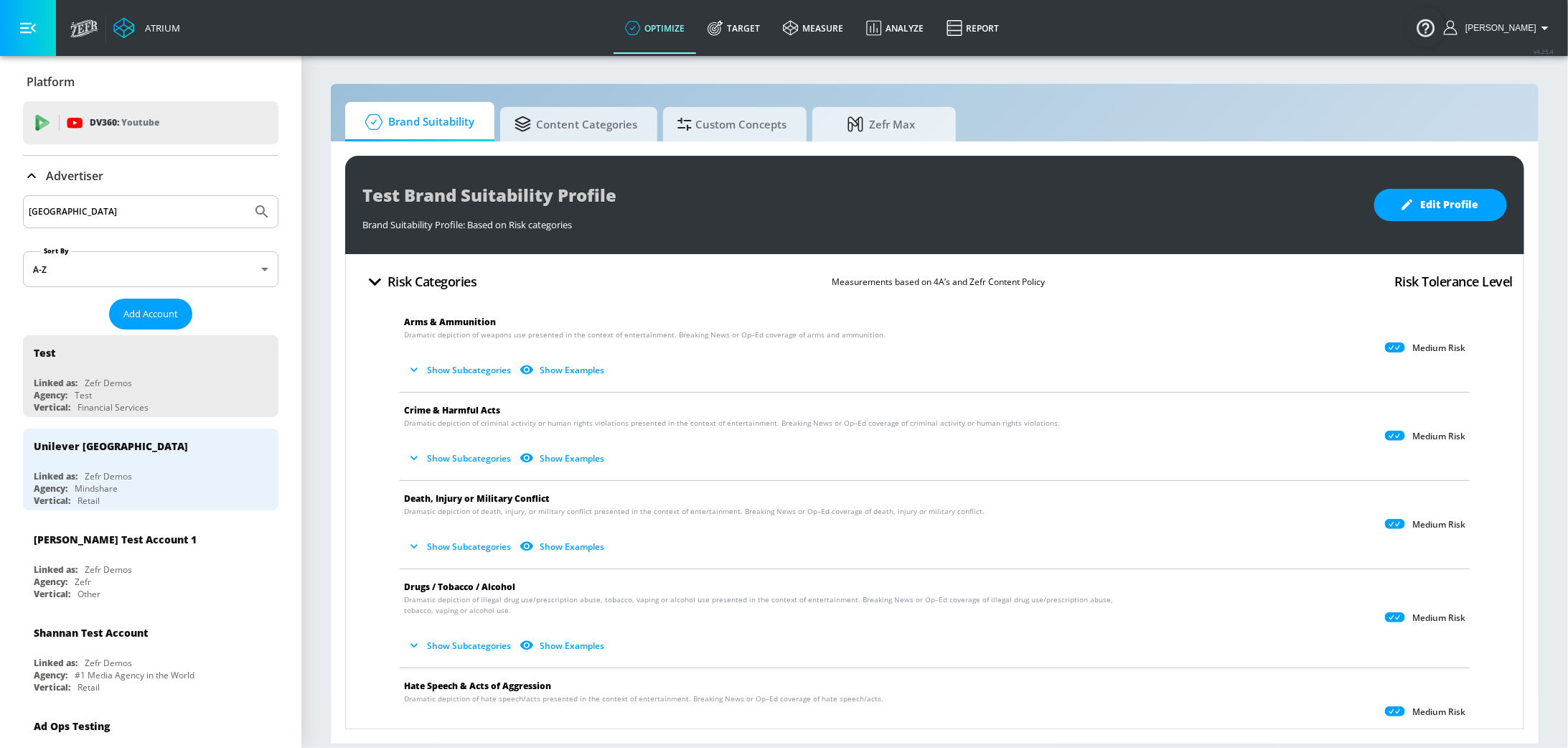
click at [101, 210] on input "[GEOGRAPHIC_DATA]" at bounding box center [137, 211] width 217 height 19
click at [98, 207] on input "[GEOGRAPHIC_DATA]" at bounding box center [137, 211] width 217 height 19
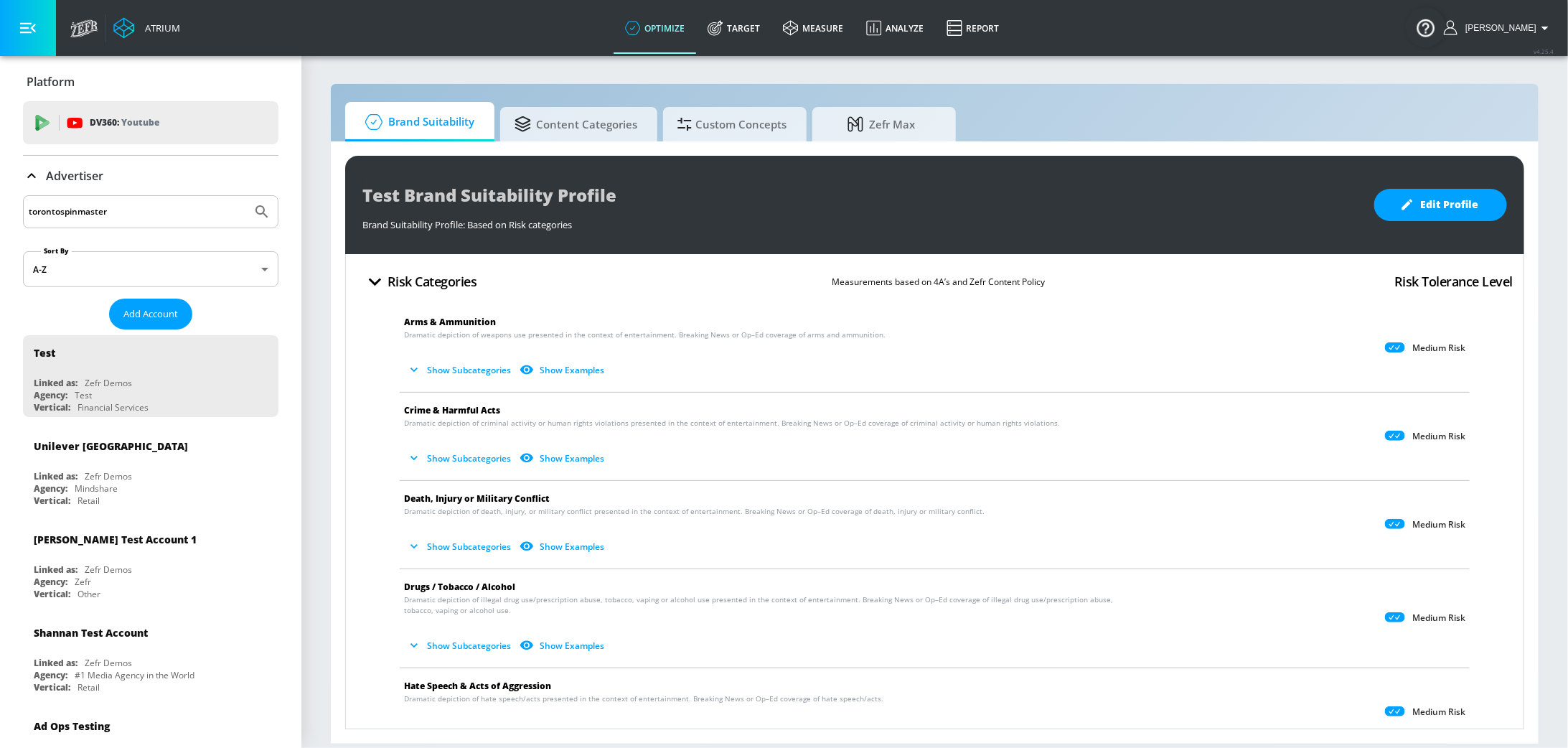
click at [246, 196] on button "Submit Search" at bounding box center [262, 212] width 32 height 32
click at [90, 201] on div "torontospinmaster" at bounding box center [151, 212] width 256 height 33
click at [119, 207] on input "torontospinmaster" at bounding box center [137, 211] width 217 height 19
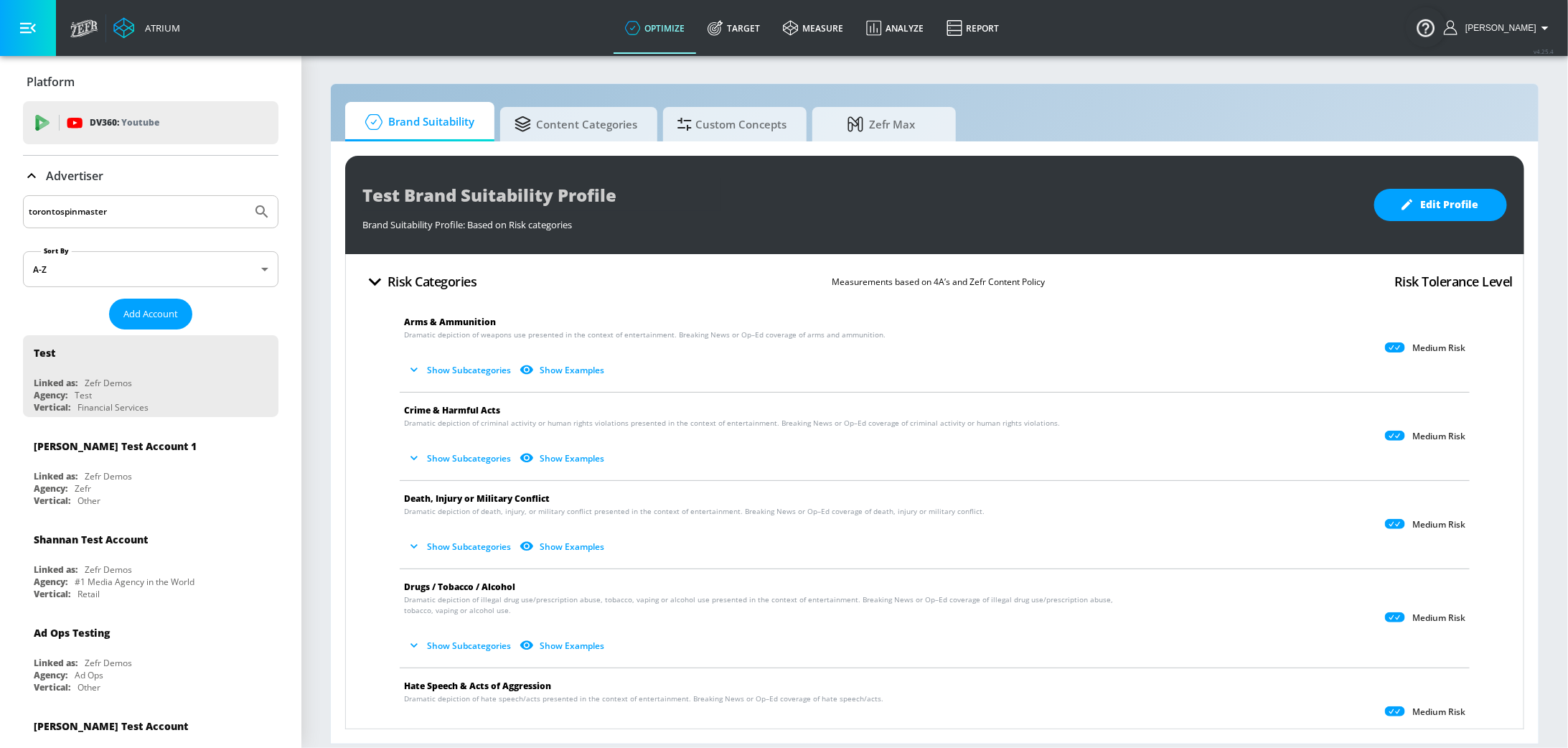
click at [119, 207] on input "torontospinmaster" at bounding box center [137, 211] width 217 height 19
type input "spinmaster"
click at [246, 196] on button "Submit Search" at bounding box center [262, 212] width 32 height 32
click at [119, 193] on div "Advertiser" at bounding box center [151, 175] width 256 height 40
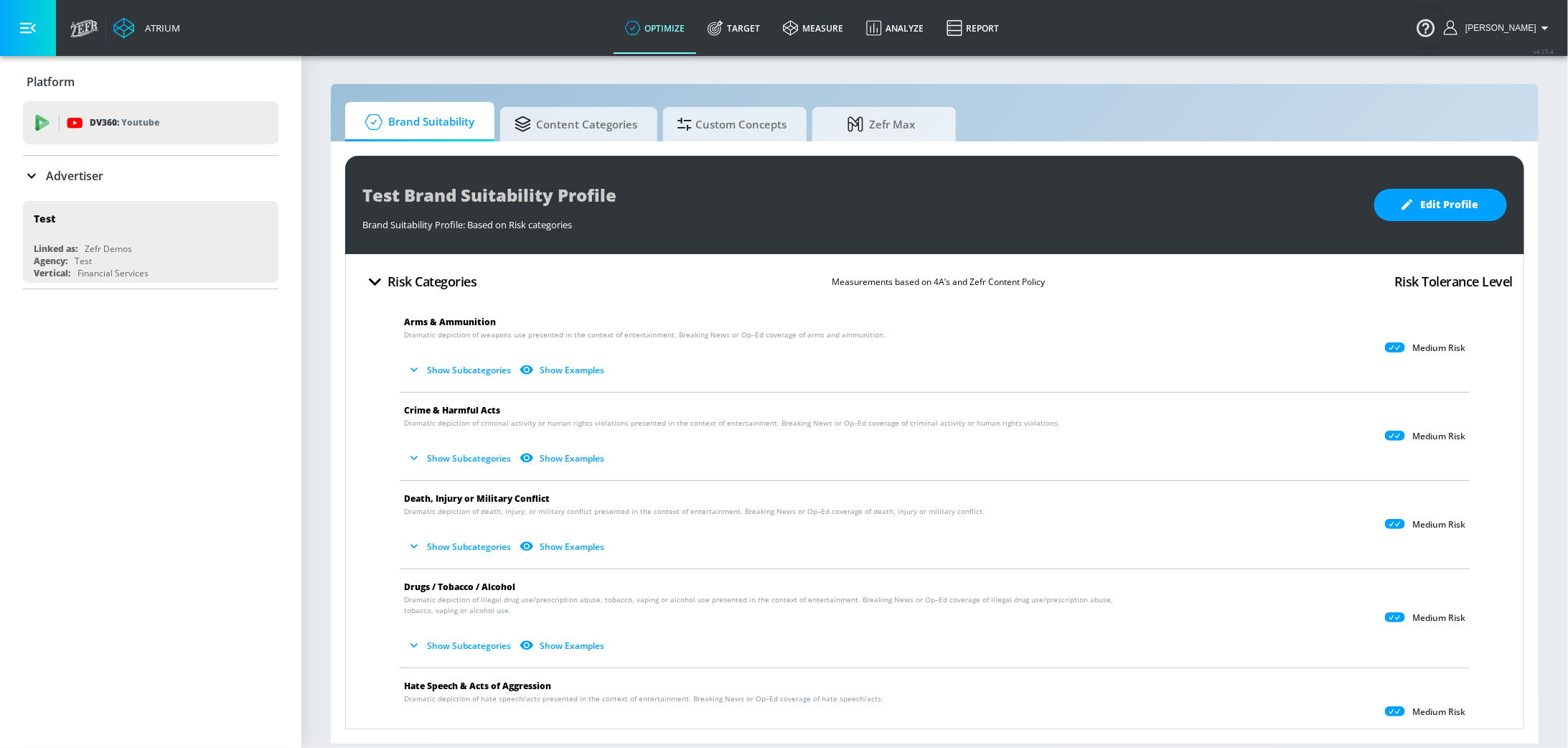
click at [121, 208] on input "spinmaster" at bounding box center [137, 211] width 217 height 19
click at [1507, 22] on button "[PERSON_NAME]" at bounding box center [1499, 28] width 110 height 17
click at [1497, 60] on div "Logout" at bounding box center [1492, 66] width 120 height 17
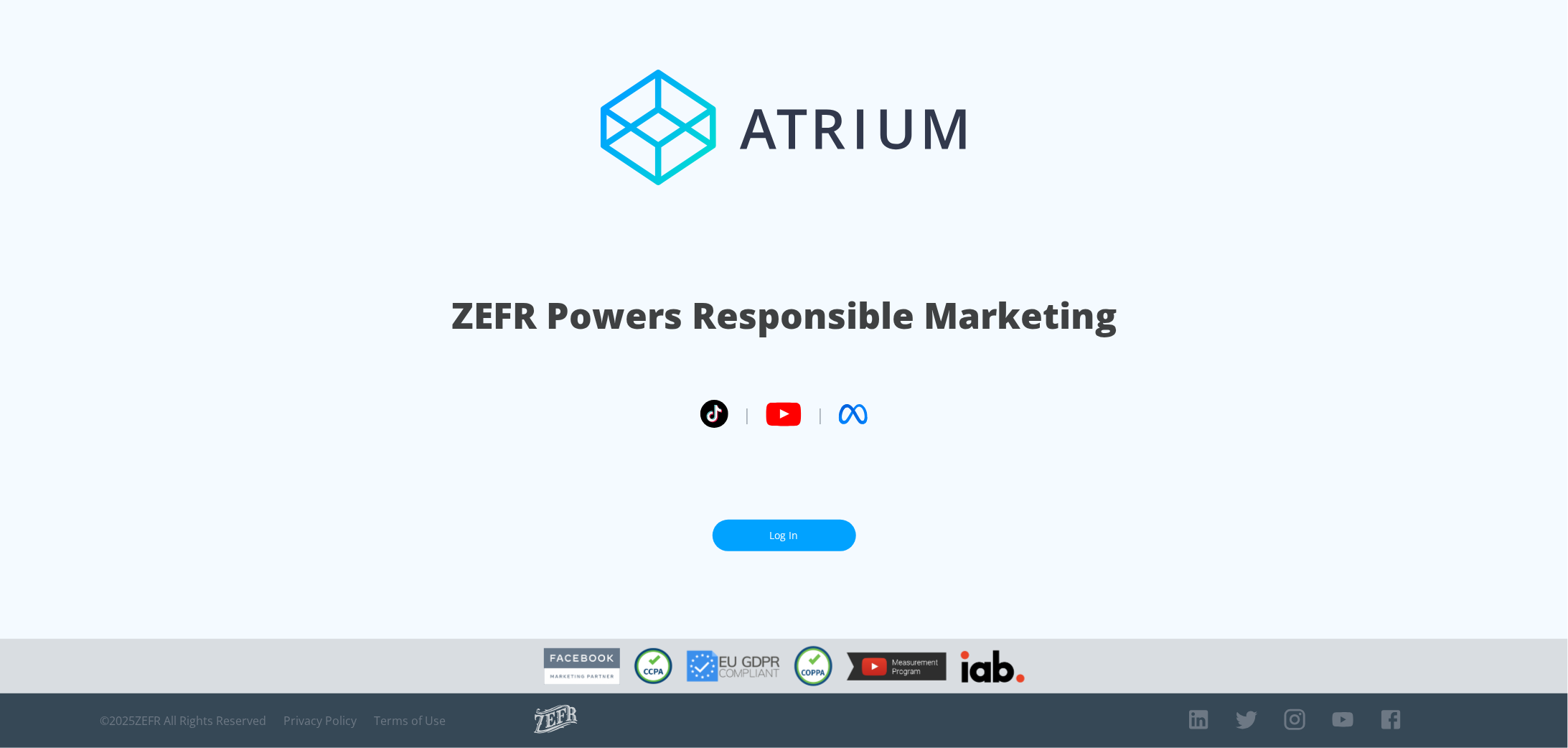
click at [793, 537] on link "Log In" at bounding box center [784, 535] width 144 height 32
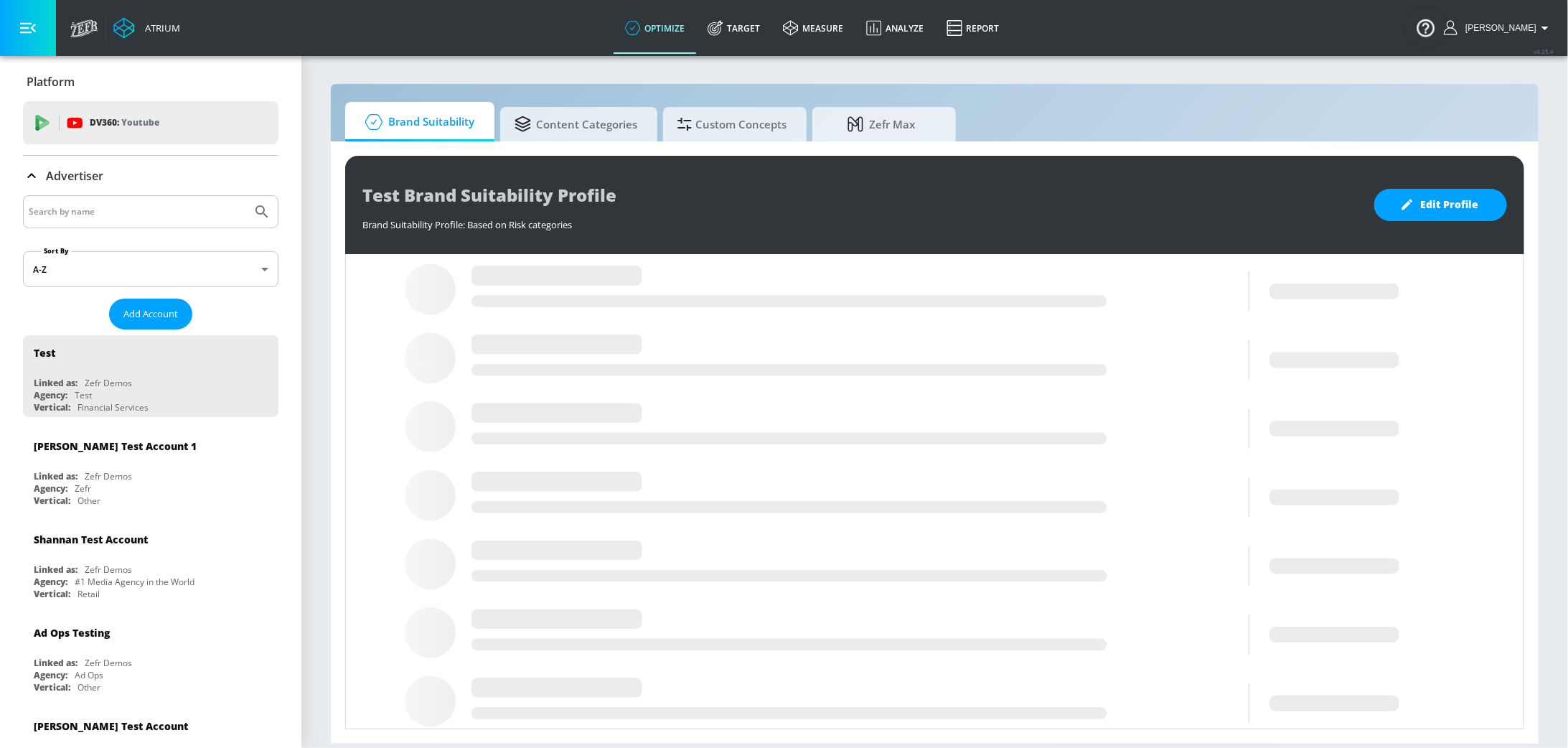
click at [106, 205] on input "Search by name" at bounding box center [137, 211] width 217 height 19
type input "[GEOGRAPHIC_DATA]"
click at [246, 196] on button "Submit Search" at bounding box center [262, 212] width 32 height 32
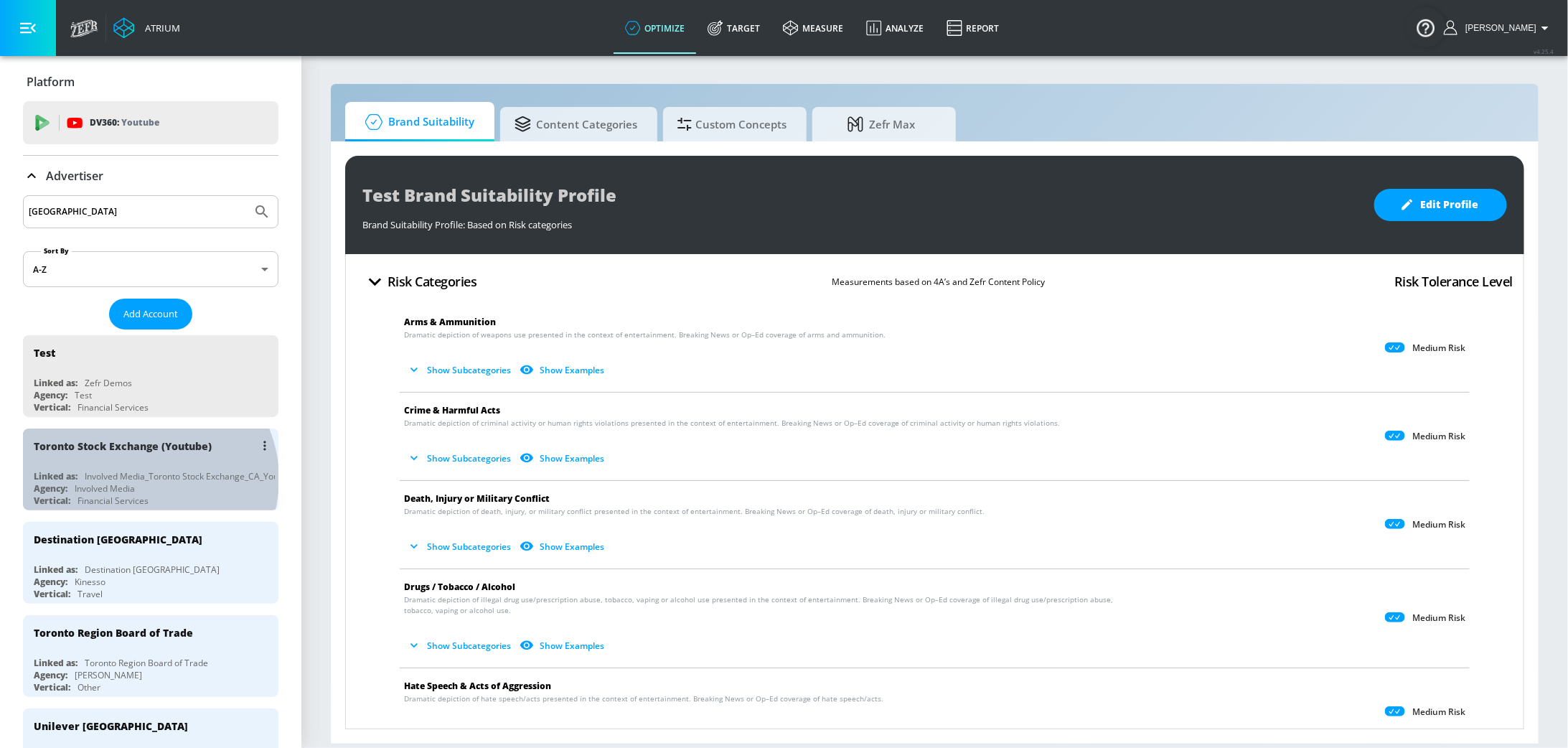
click at [146, 477] on div "Involved Media_Toronto Stock Exchange_CA_YouTube_GoogleAds" at bounding box center [215, 476] width 261 height 12
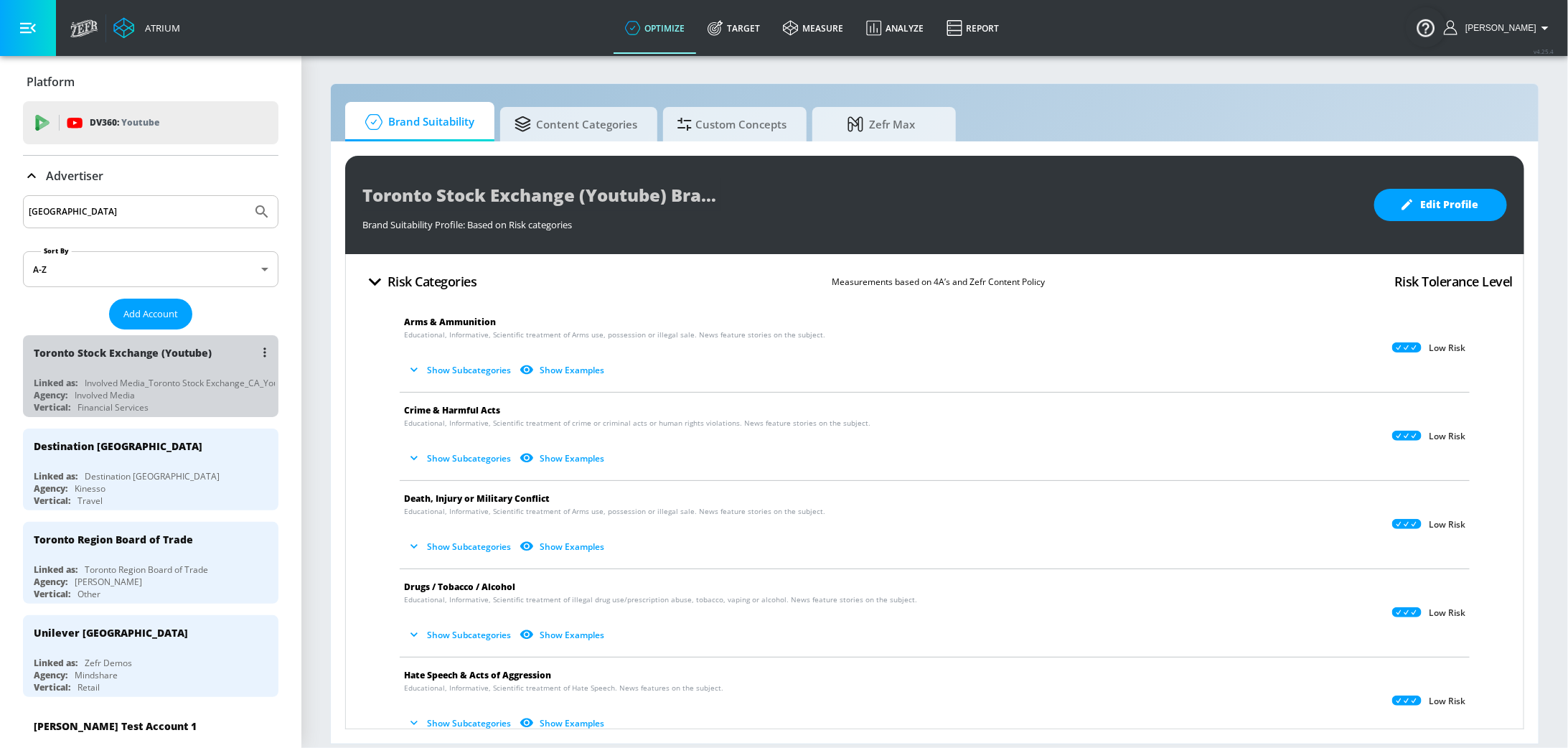
click at [199, 375] on div "Toronto Stock Exchange (Youtube) Linked as: Involved Media_Toronto Stock Exchan…" at bounding box center [151, 376] width 256 height 82
click at [165, 393] on div "Agency: Involved Media" at bounding box center [154, 395] width 241 height 12
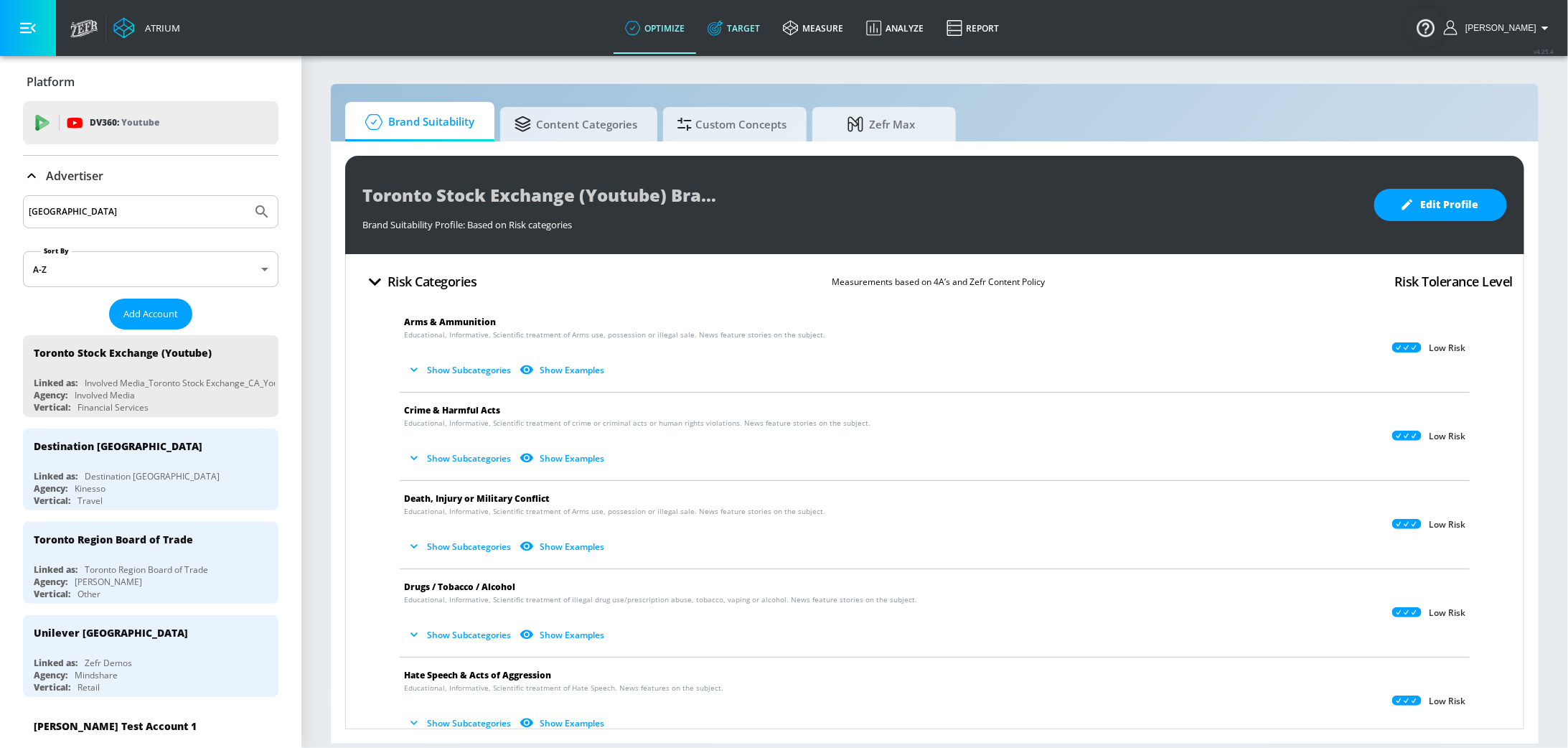
click at [766, 26] on link "Target" at bounding box center [734, 28] width 75 height 52
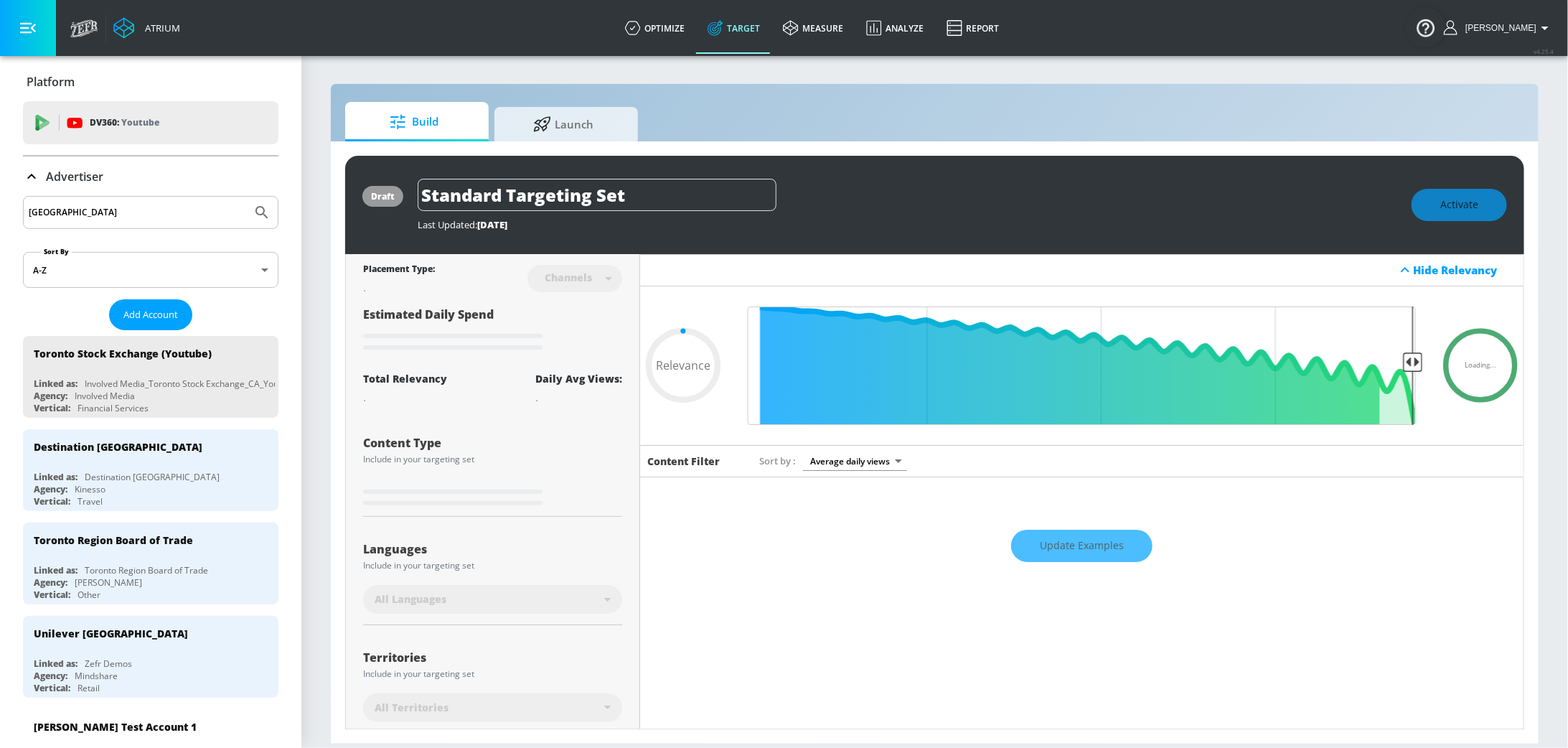
type input "0.05"
click at [564, 133] on span "Launch" at bounding box center [563, 122] width 109 height 35
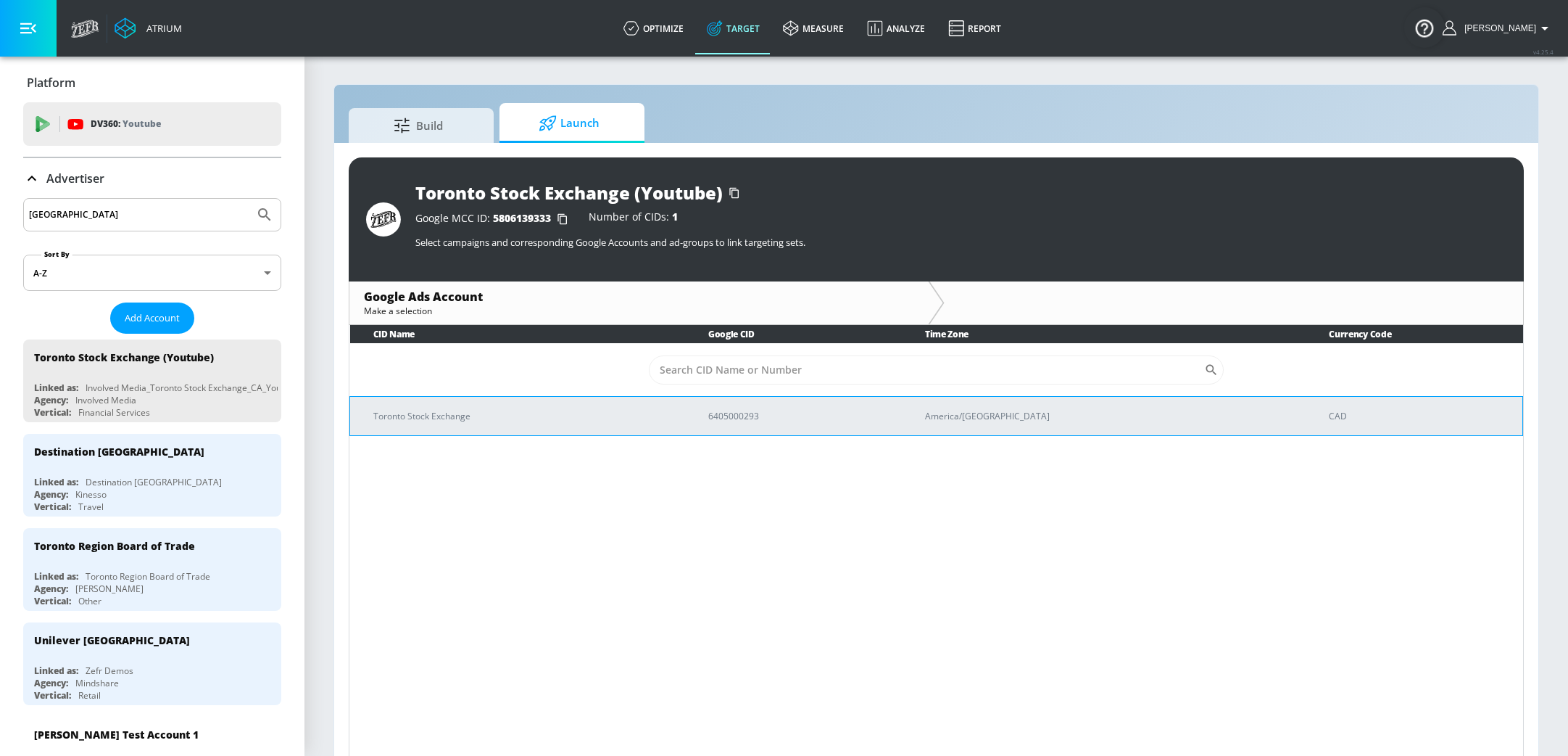
click at [595, 422] on p "Toronto Stock Exchange" at bounding box center [523, 416] width 300 height 15
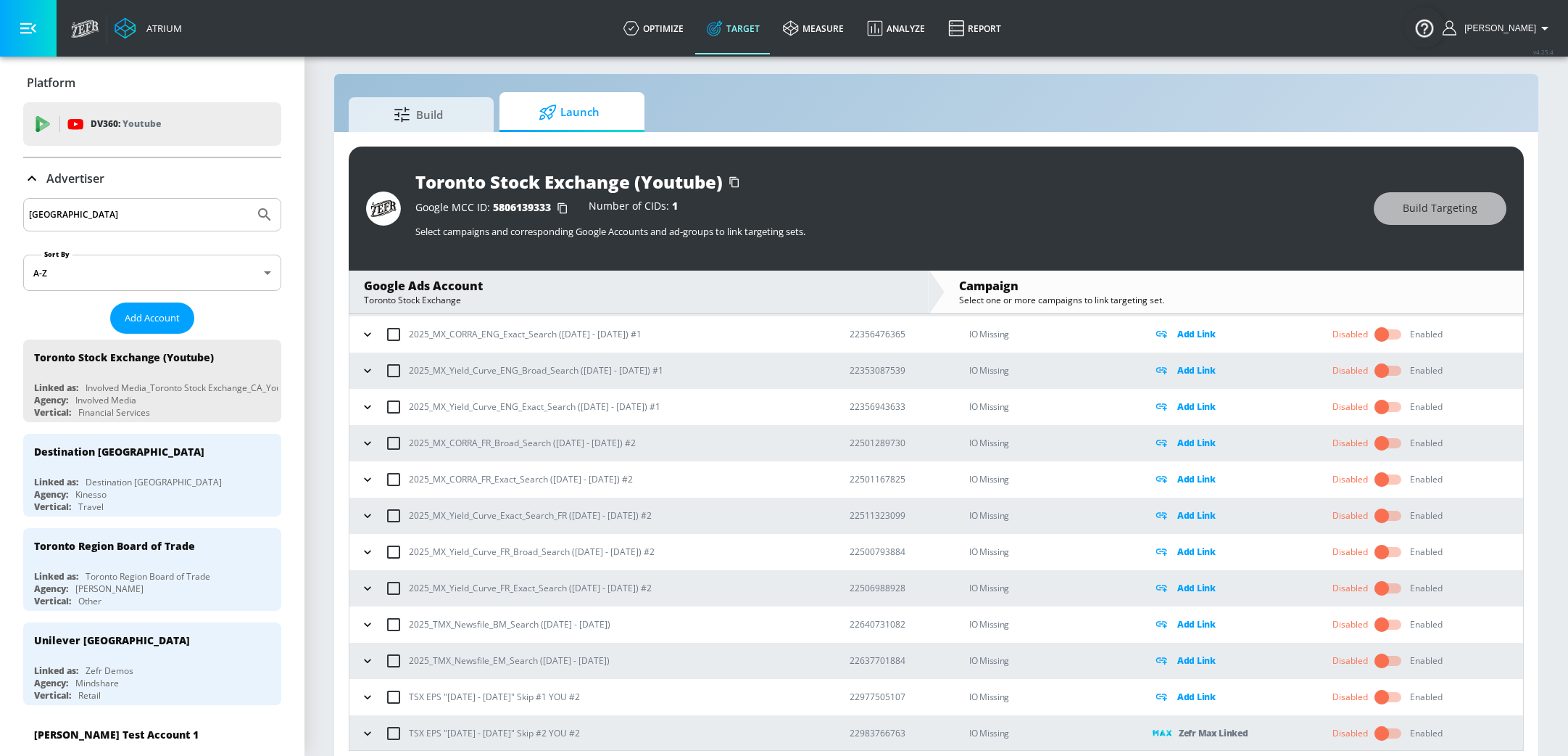
scroll to position [21, 0]
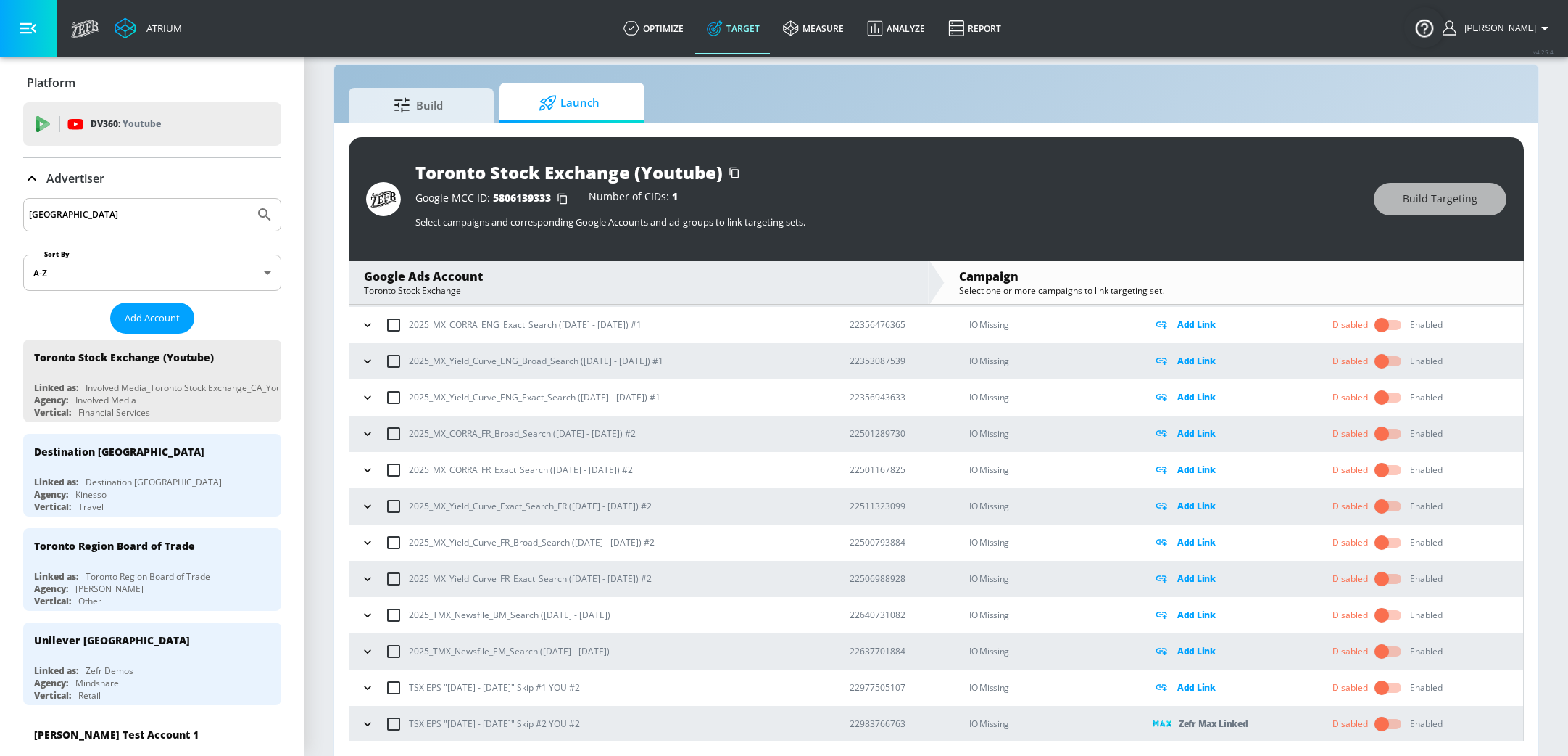
click at [538, 726] on p "TSX EPS "[DATE] - [DATE]" Skip #2 YOU #2" at bounding box center [494, 723] width 171 height 15
click at [373, 723] on icon "button" at bounding box center [367, 723] width 14 height 14
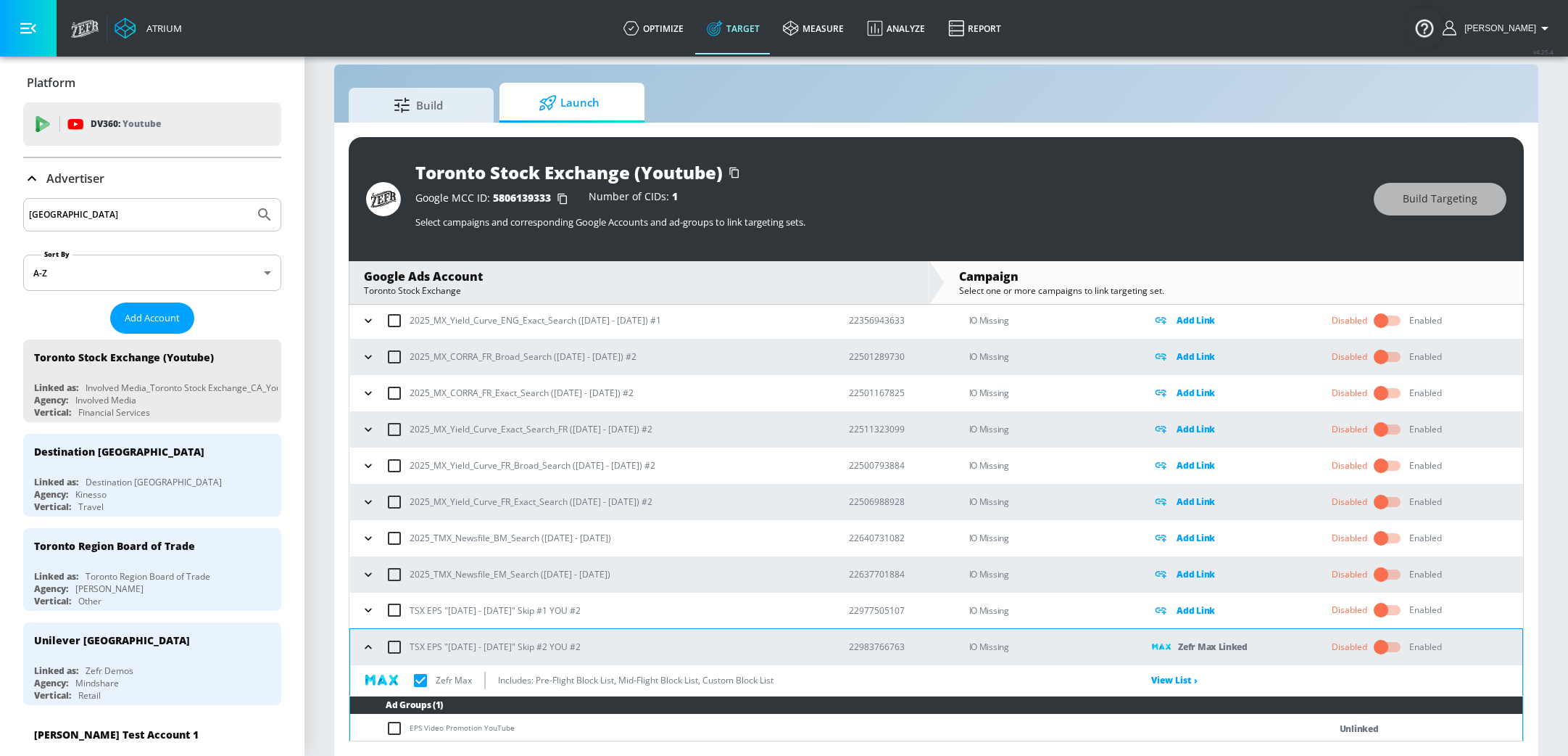
scroll to position [914, 0]
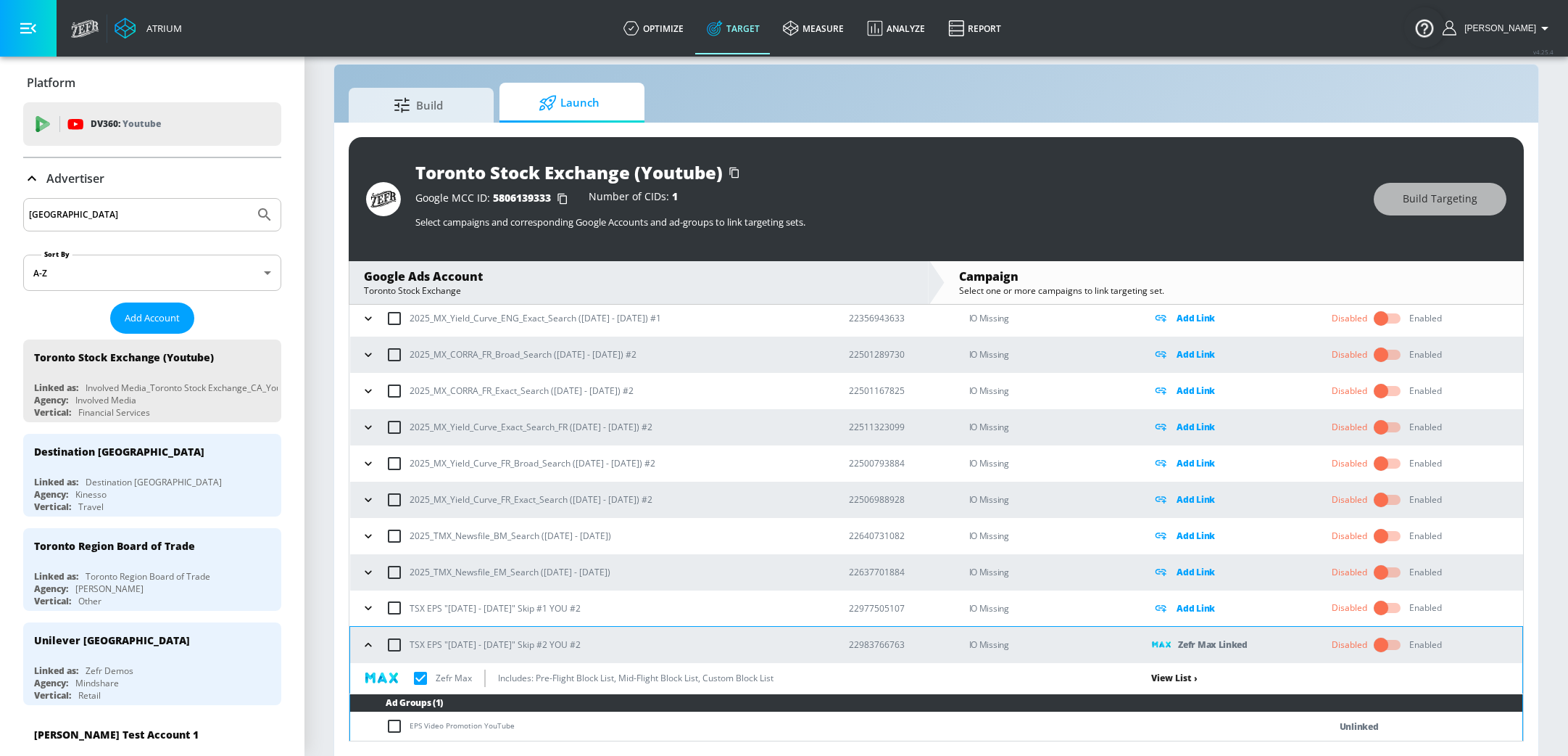
click at [1175, 675] on link "View List ›" at bounding box center [1174, 678] width 46 height 12
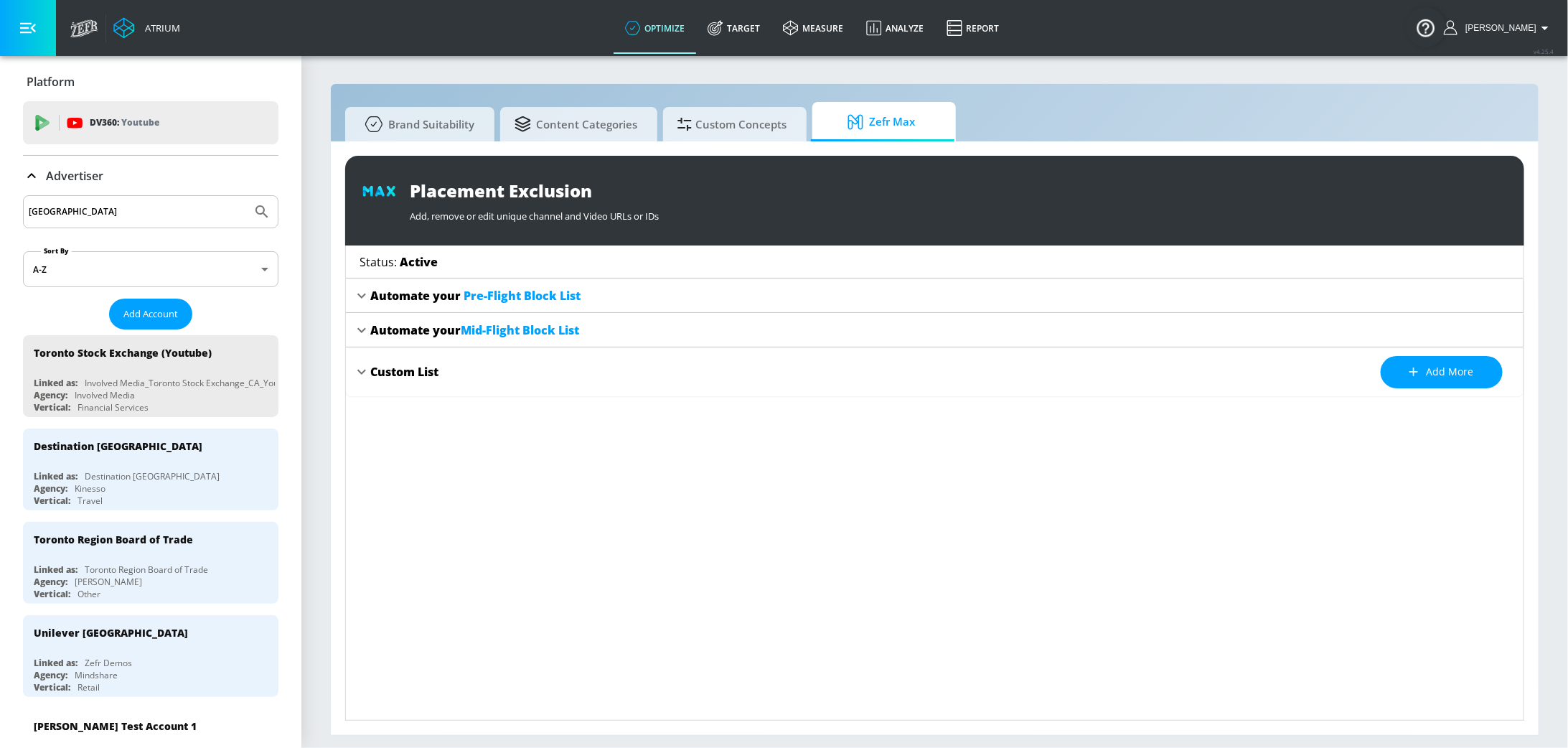
click at [357, 293] on icon at bounding box center [361, 295] width 8 height 5
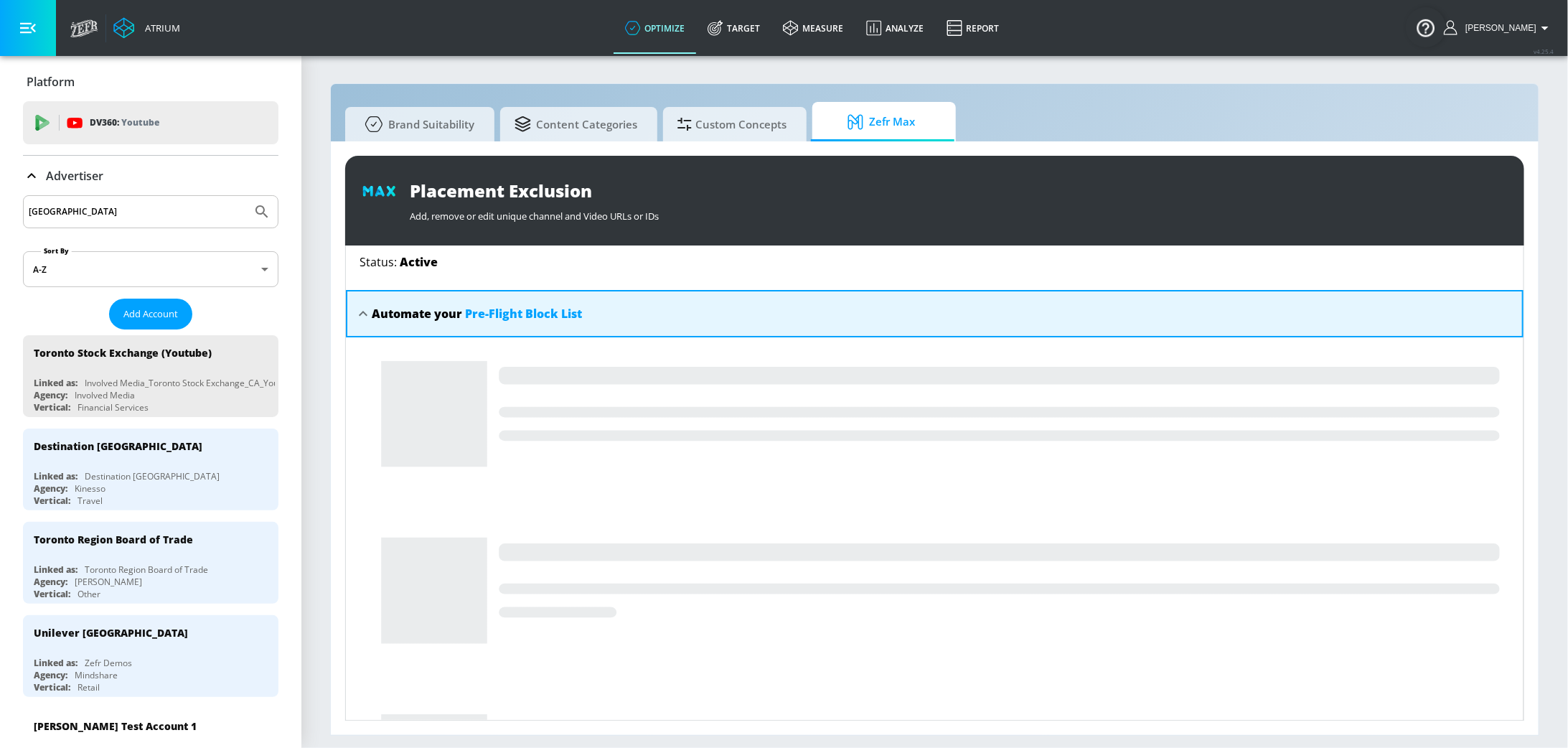
click at [357, 293] on div "Automate your Pre-Flight Block List" at bounding box center [934, 313] width 1178 height 47
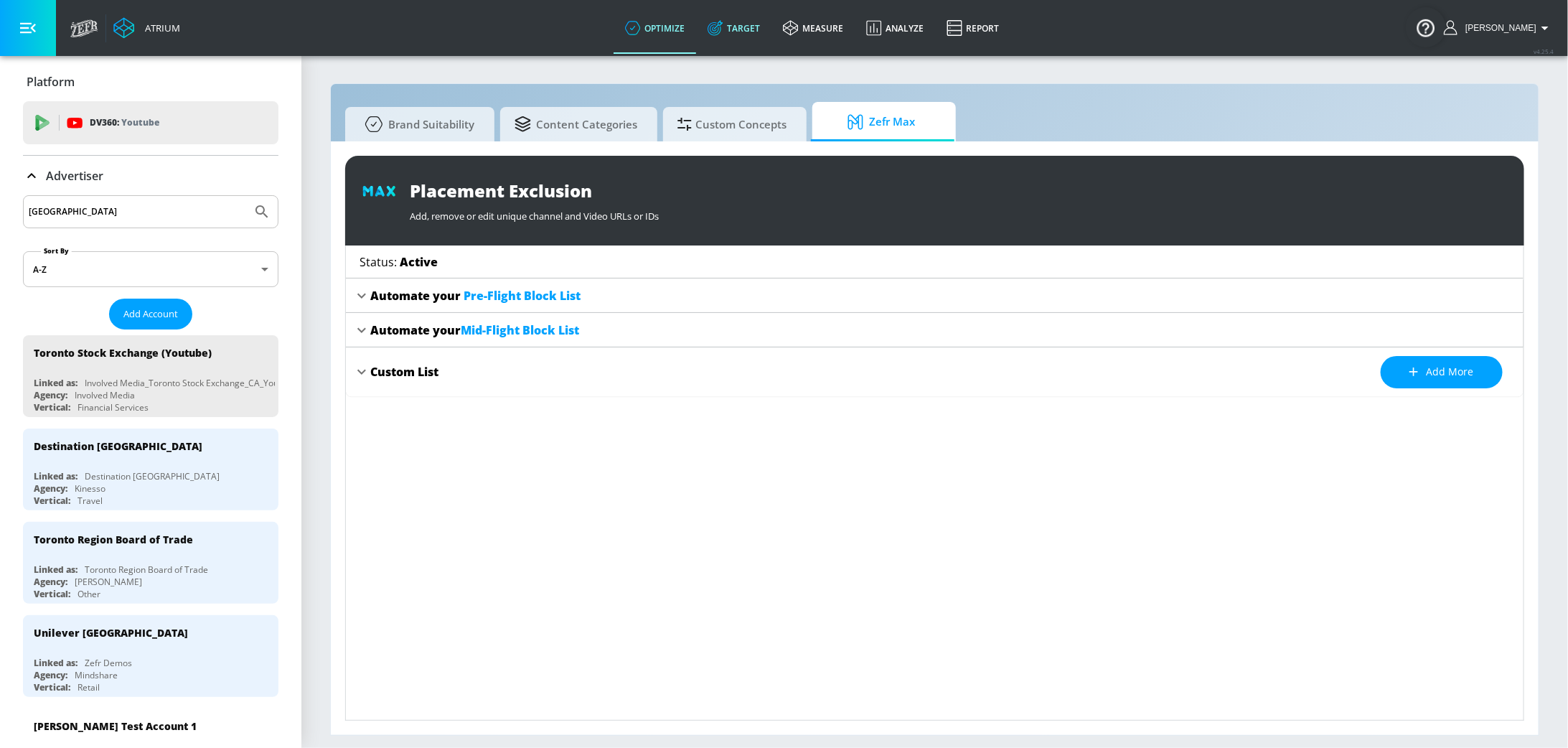
click at [741, 32] on link "Target" at bounding box center [734, 28] width 75 height 52
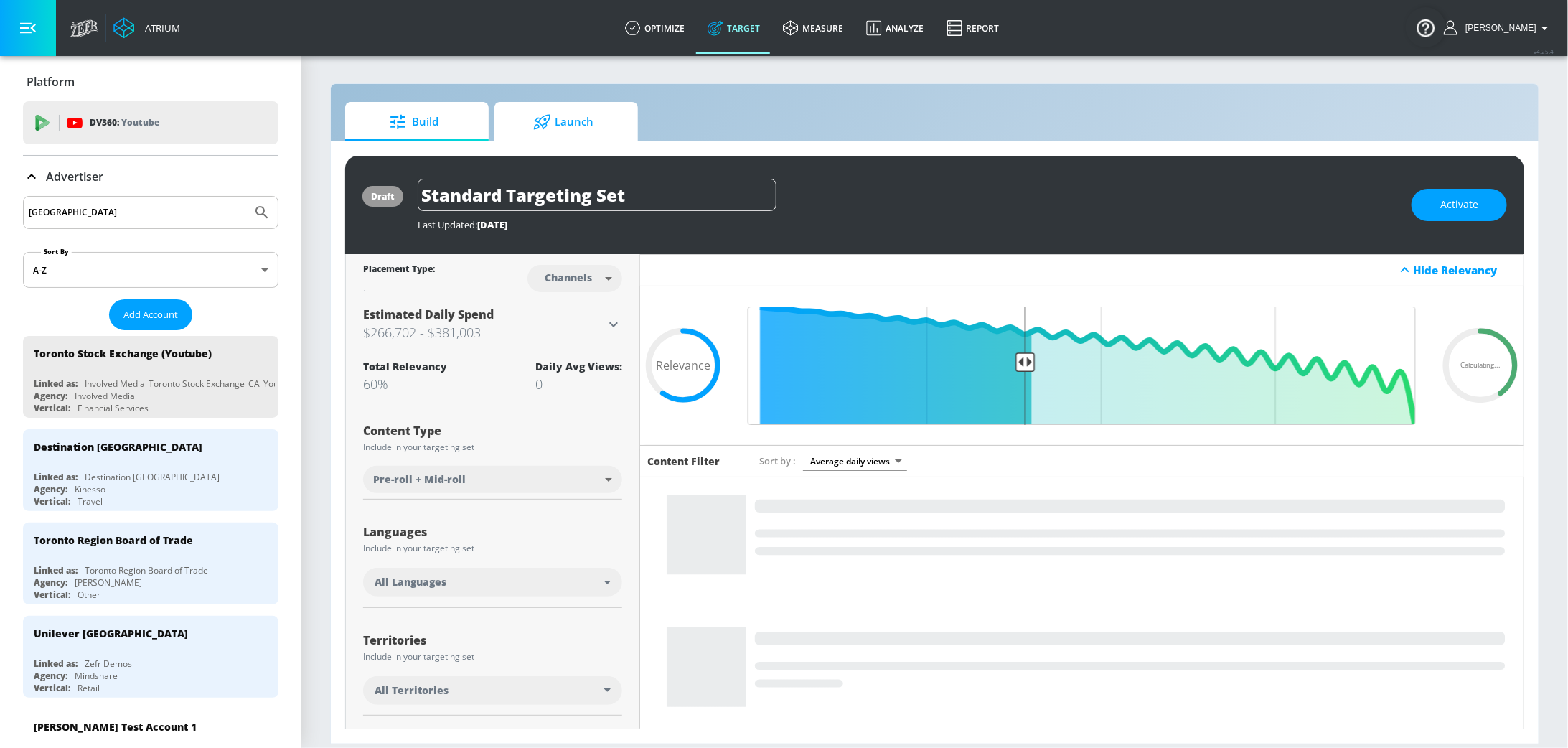
click at [580, 132] on span "Launch" at bounding box center [563, 122] width 109 height 35
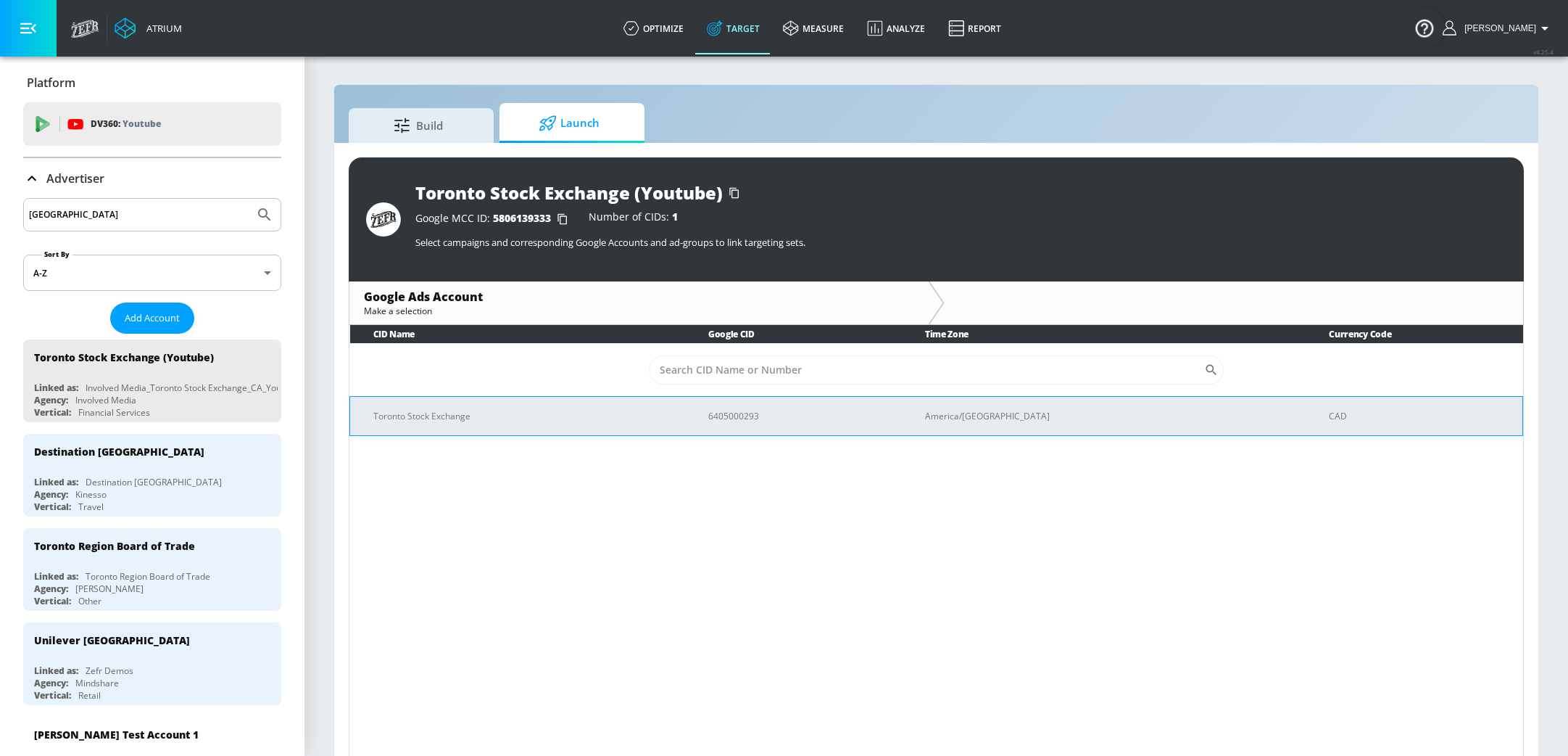
click at [497, 425] on td "Toronto Stock Exchange" at bounding box center [517, 416] width 335 height 40
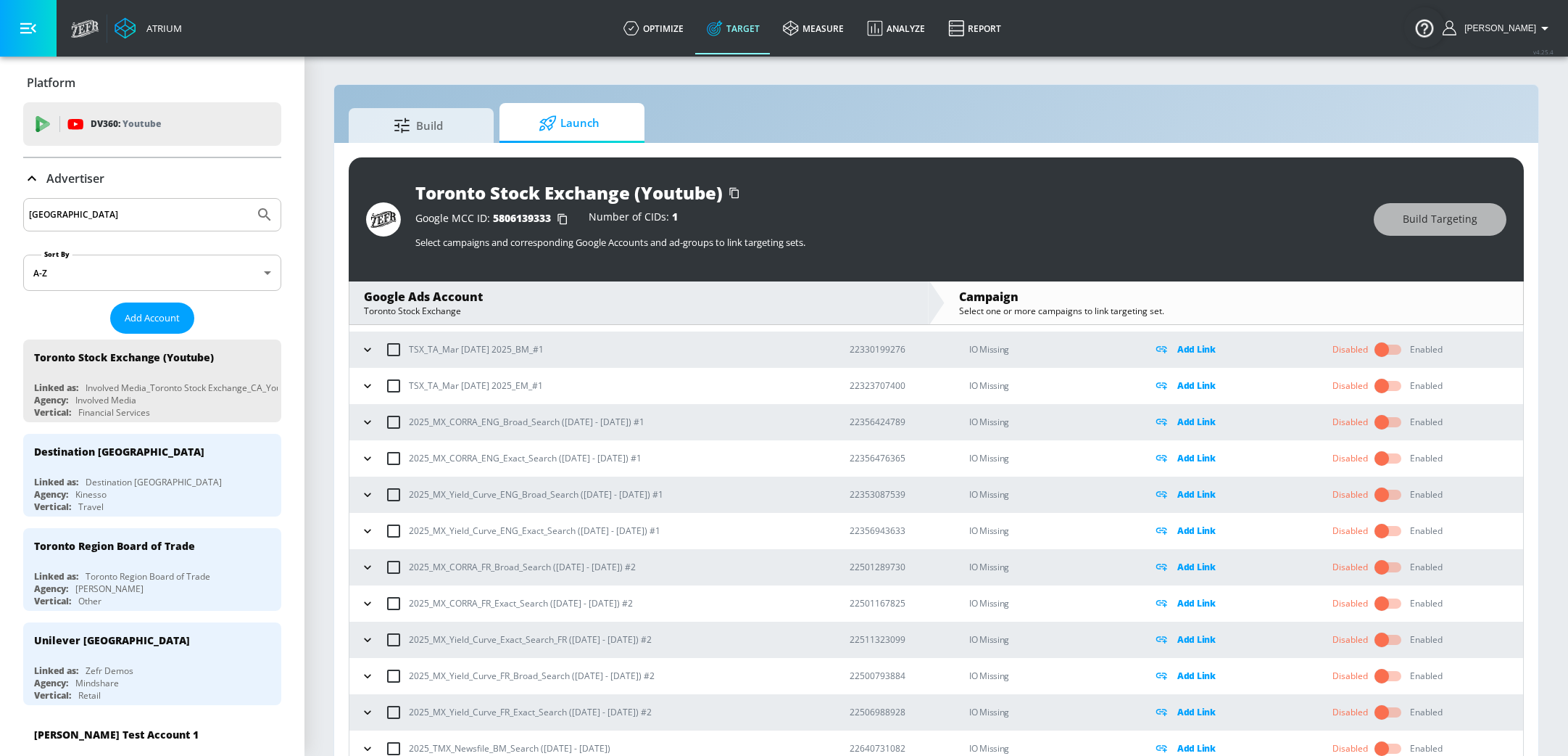
scroll to position [835, 0]
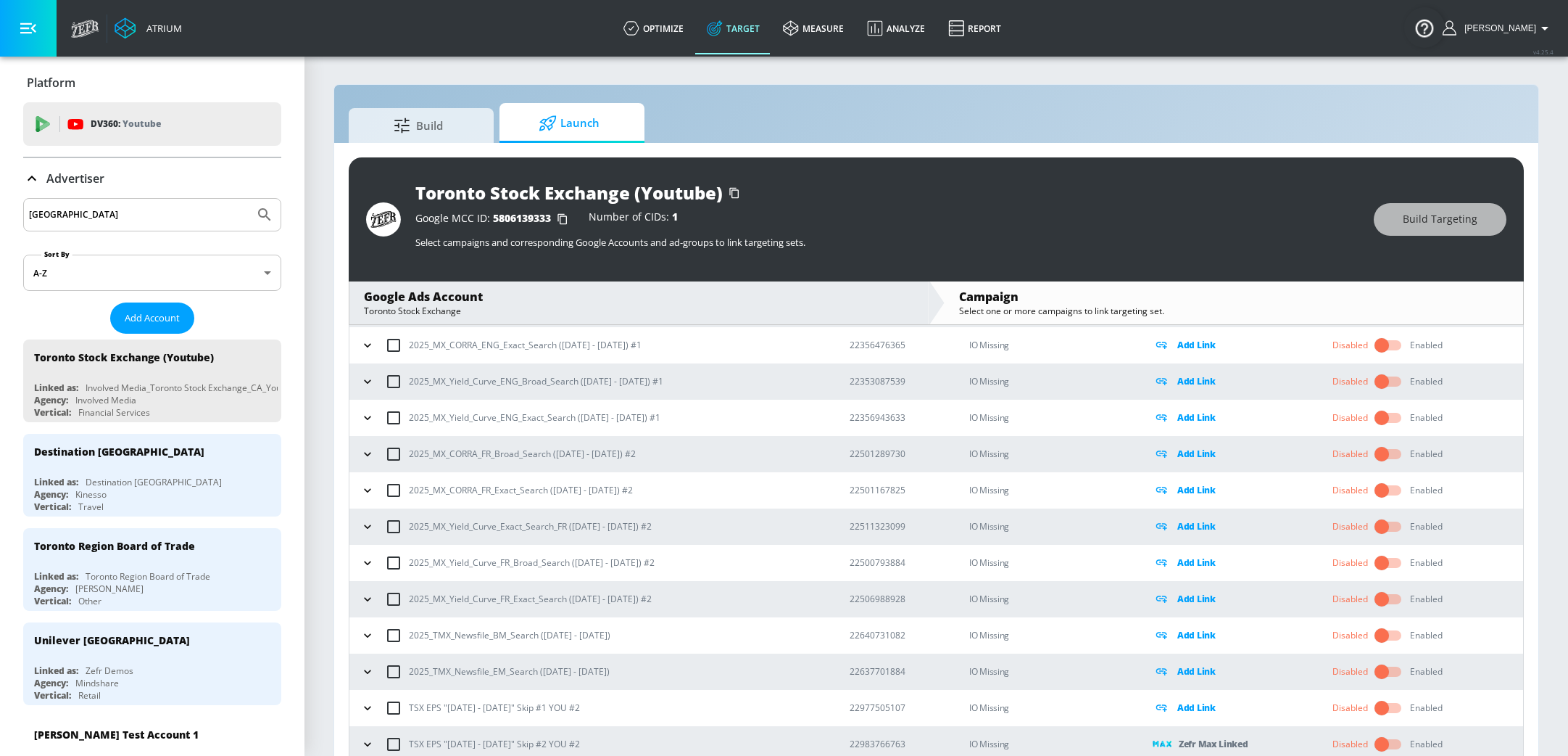
click at [1191, 748] on p "Zefr Max Linked" at bounding box center [1213, 744] width 70 height 17
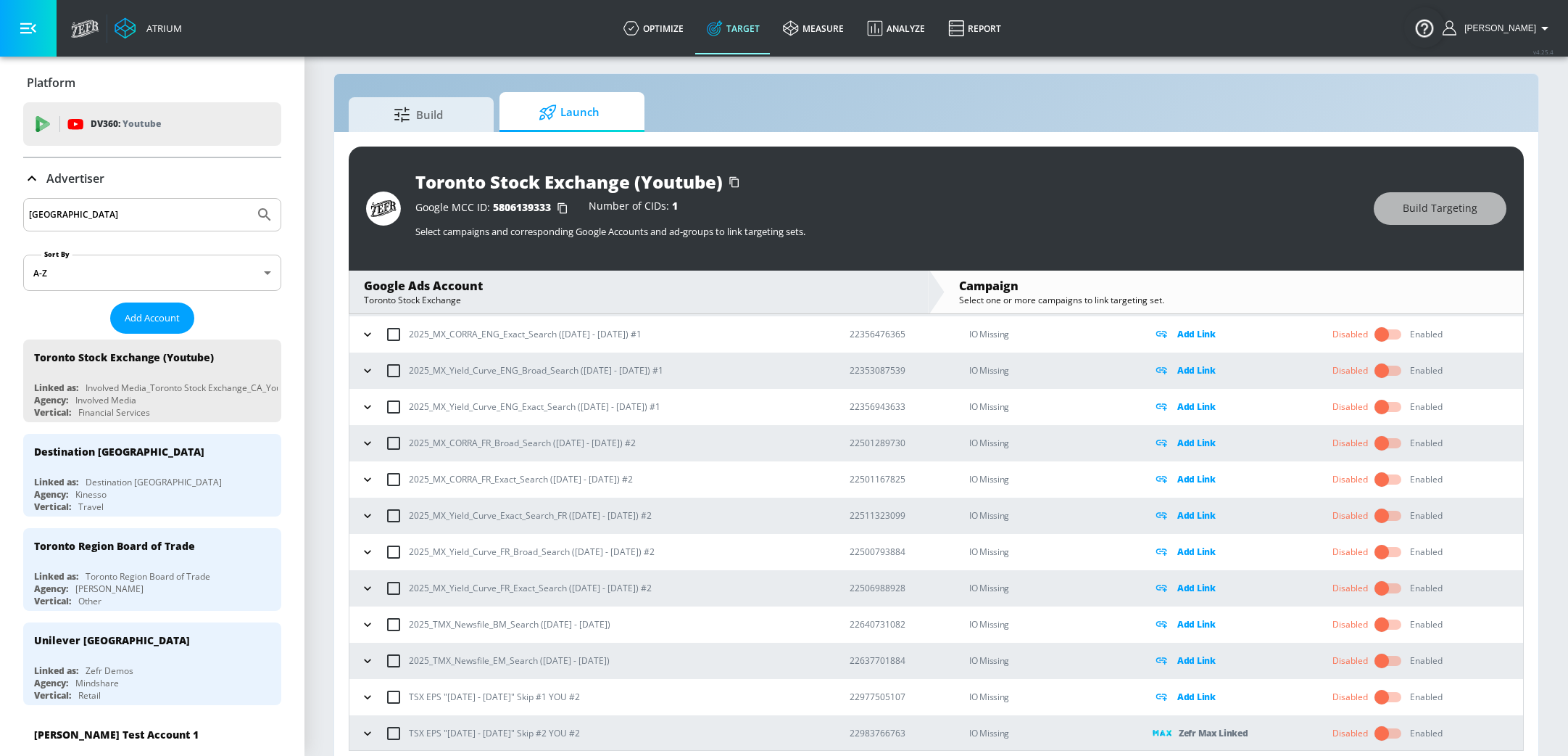
scroll to position [21, 0]
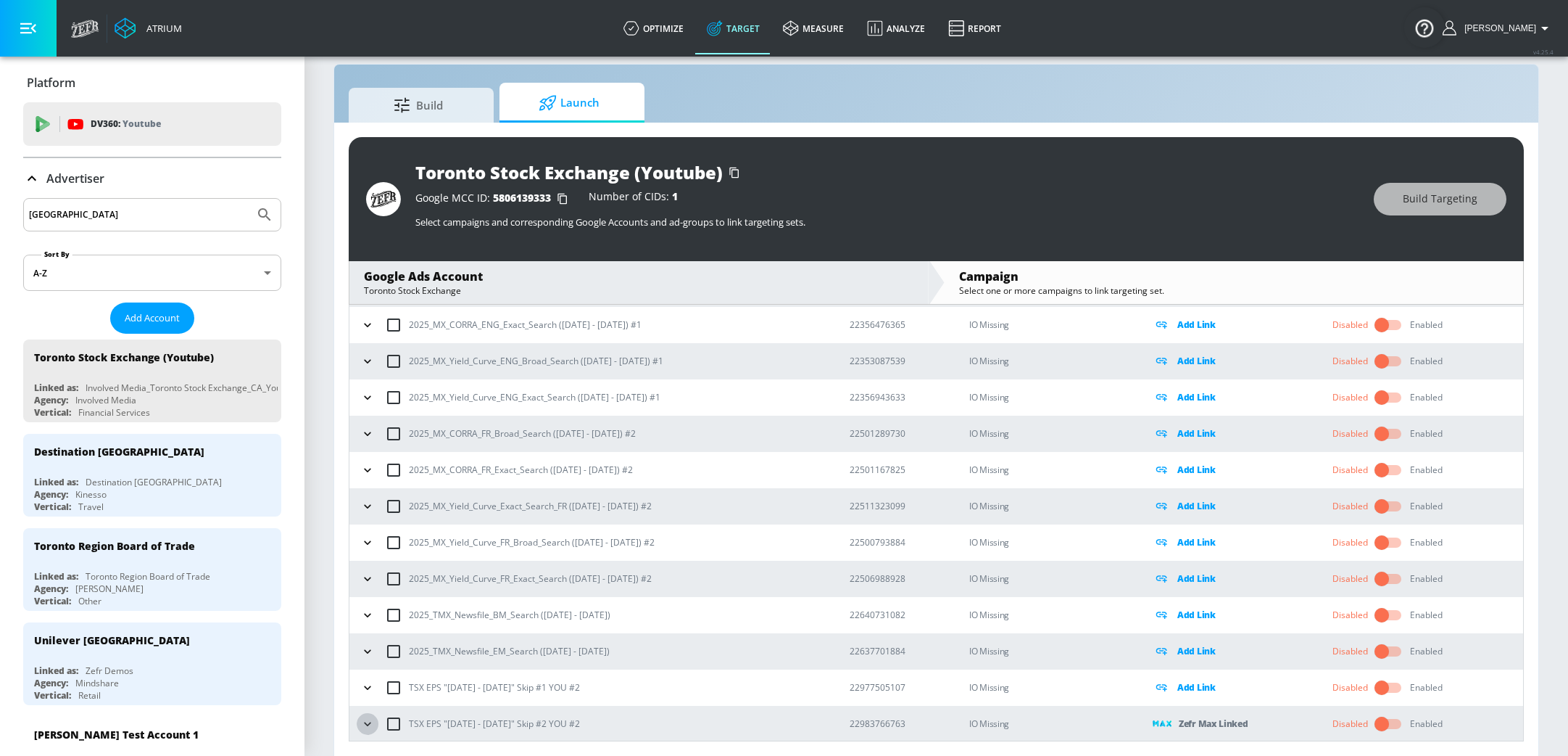
click at [368, 718] on icon "button" at bounding box center [367, 723] width 14 height 14
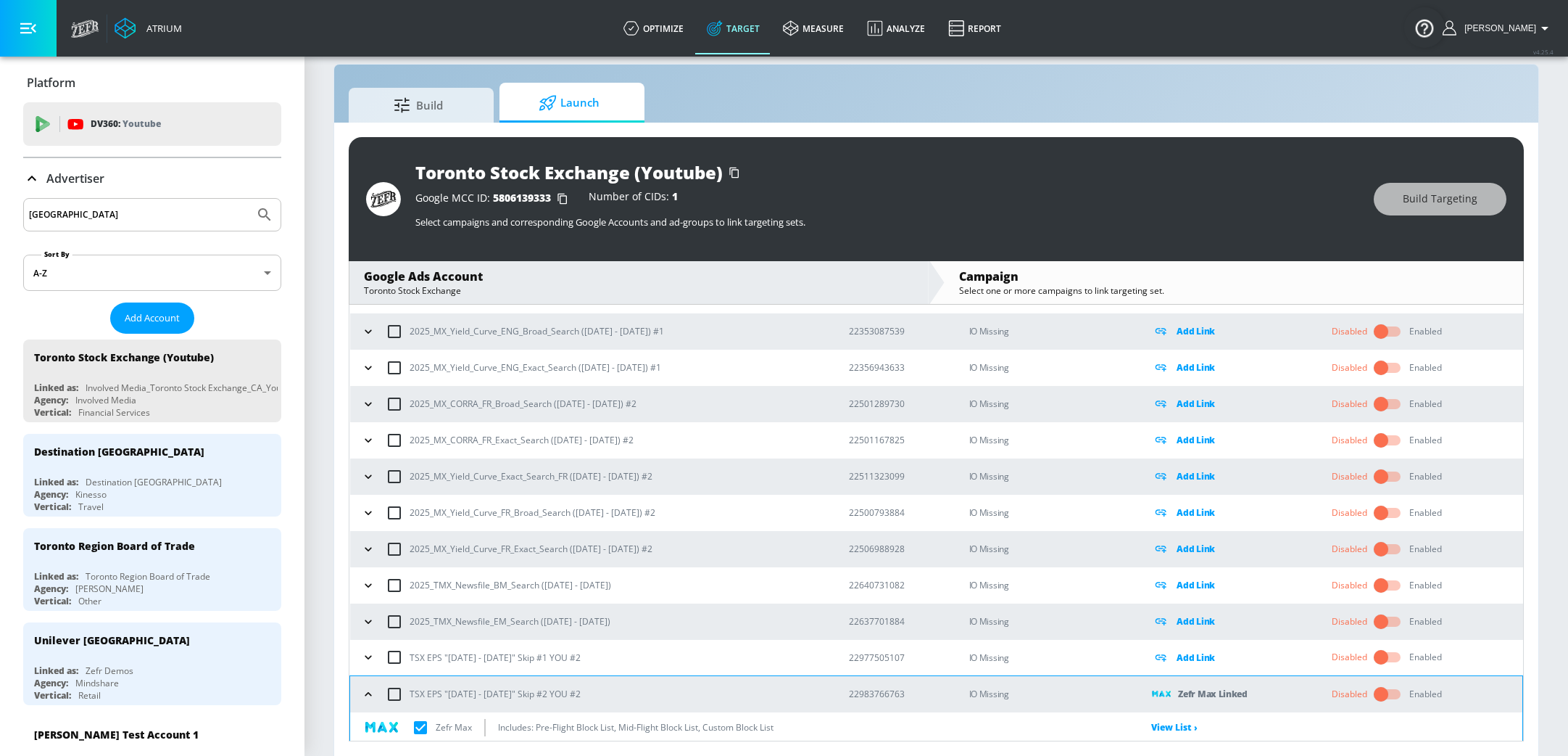
scroll to position [914, 0]
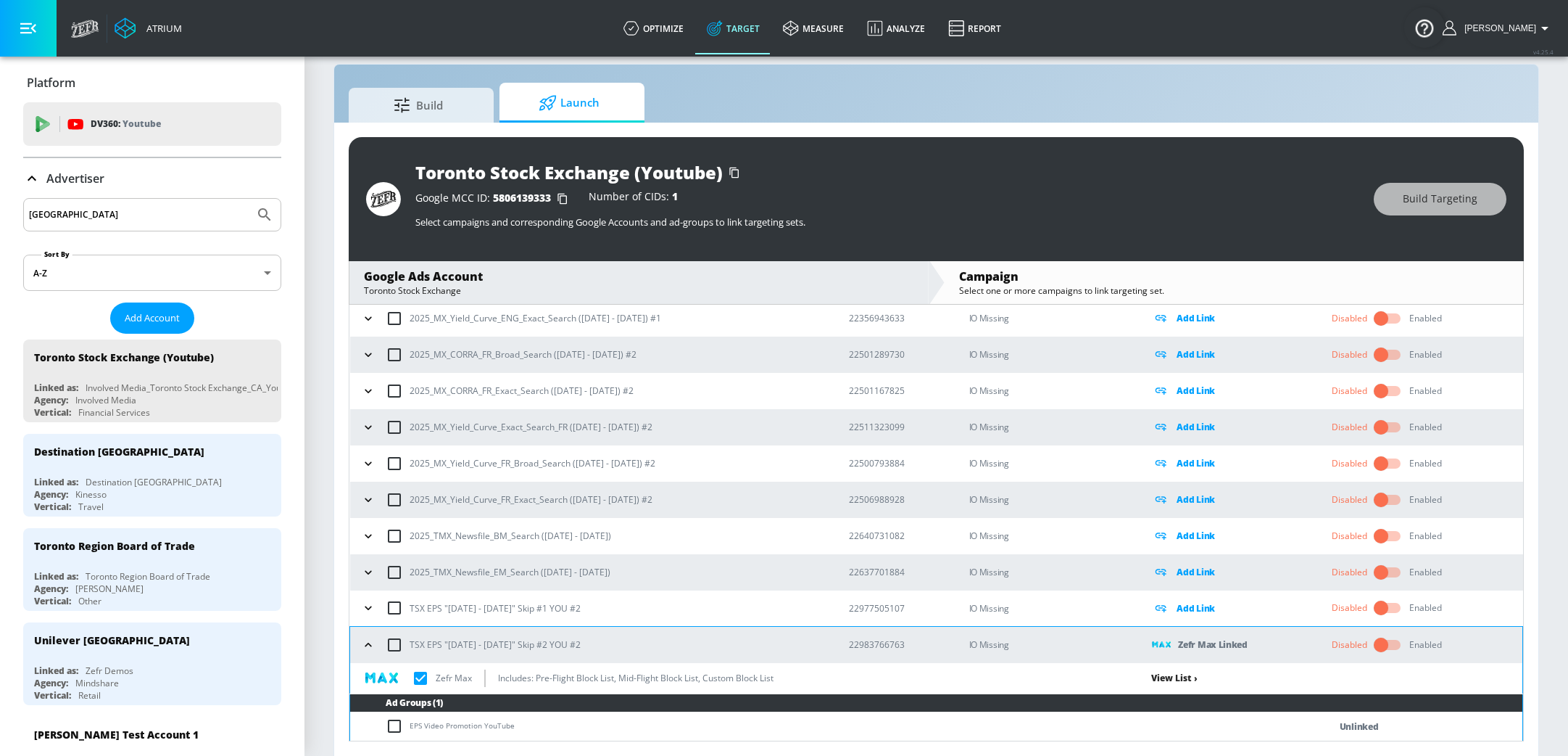
click at [1178, 676] on link "View List ›" at bounding box center [1174, 678] width 46 height 12
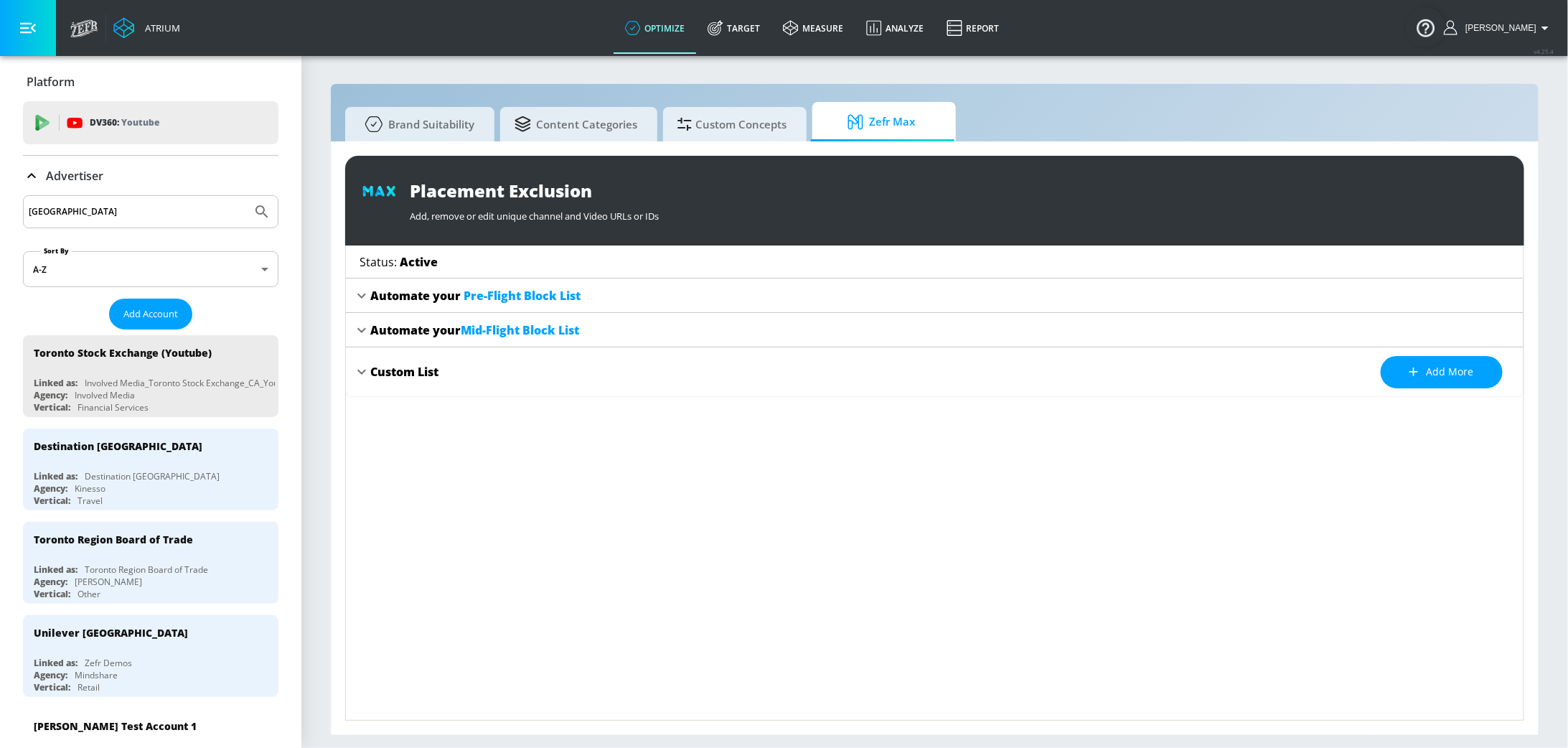
click at [350, 332] on div "Automate your Mid-Flight Block List" at bounding box center [934, 330] width 1178 height 35
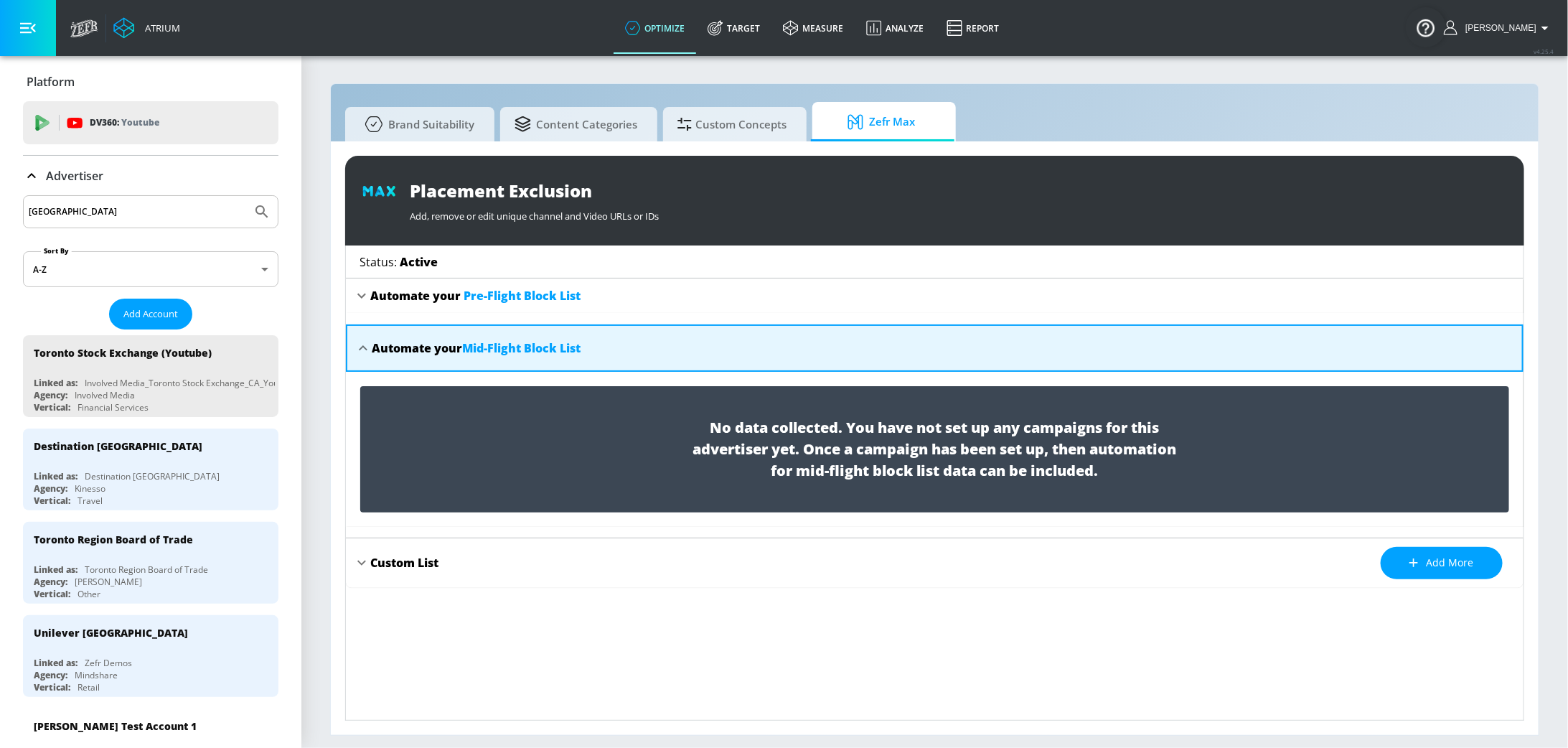
click at [356, 299] on icon at bounding box center [362, 295] width 17 height 17
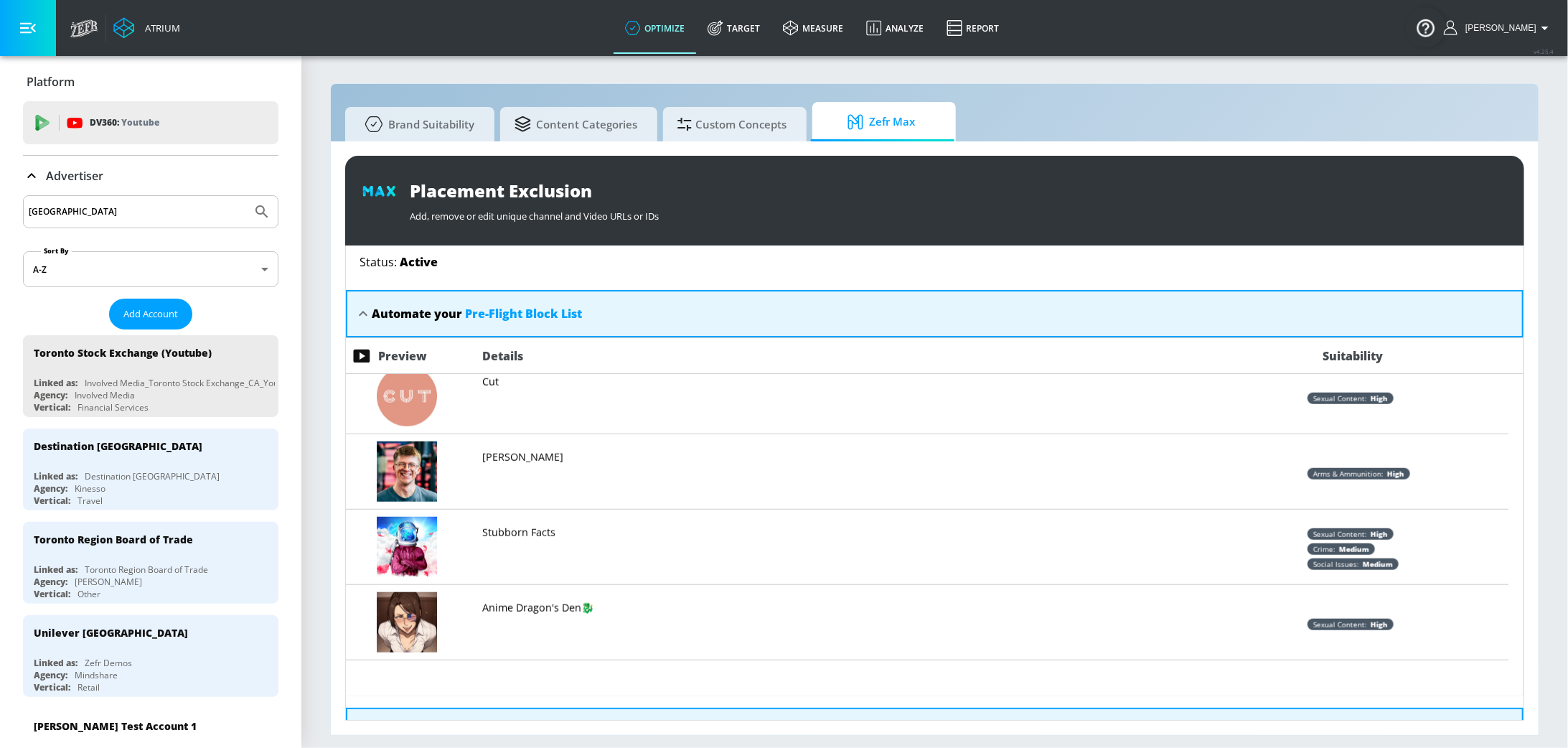
scroll to position [3450, 0]
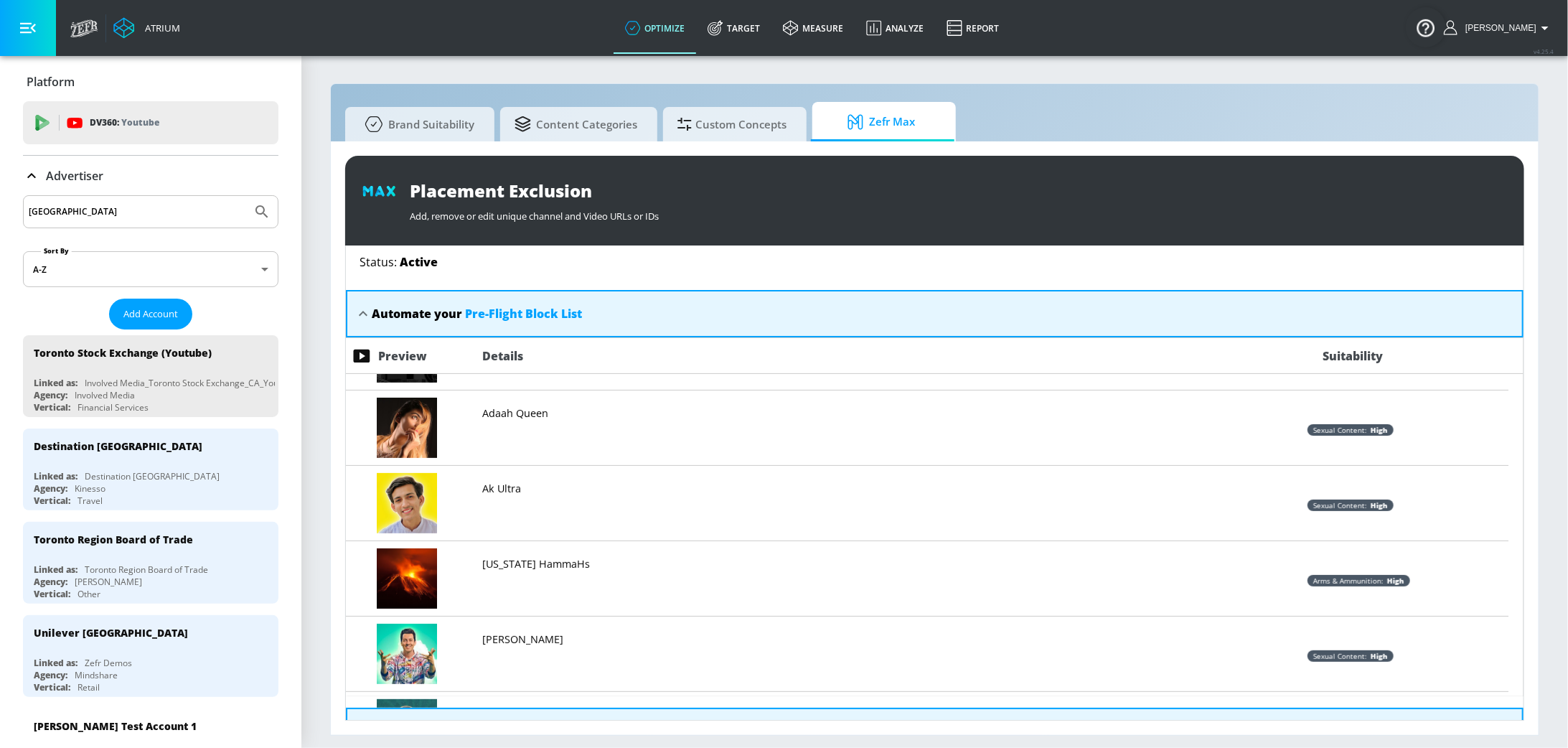
click at [365, 309] on icon at bounding box center [363, 313] width 17 height 17
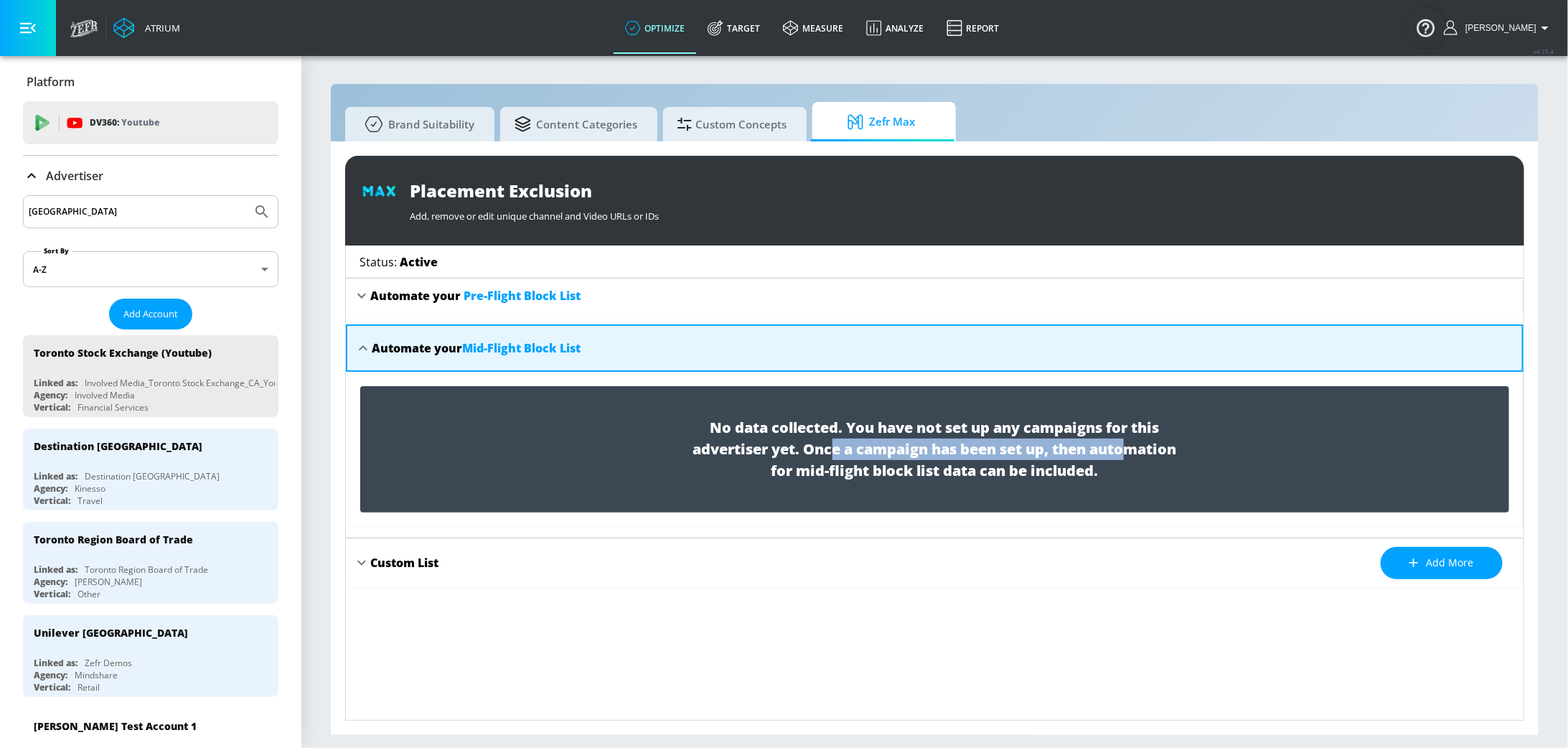
drag, startPoint x: 832, startPoint y: 450, endPoint x: 1126, endPoint y: 450, distance: 294.0
click at [1126, 450] on span "No data collected. You have not set up any campaigns for this advertiser yet. O…" at bounding box center [935, 450] width 502 height 65
drag, startPoint x: 1118, startPoint y: 465, endPoint x: 1100, endPoint y: 469, distance: 18.4
click at [1117, 465] on span "No data collected. You have not set up any campaigns for this advertiser yet. O…" at bounding box center [935, 450] width 502 height 65
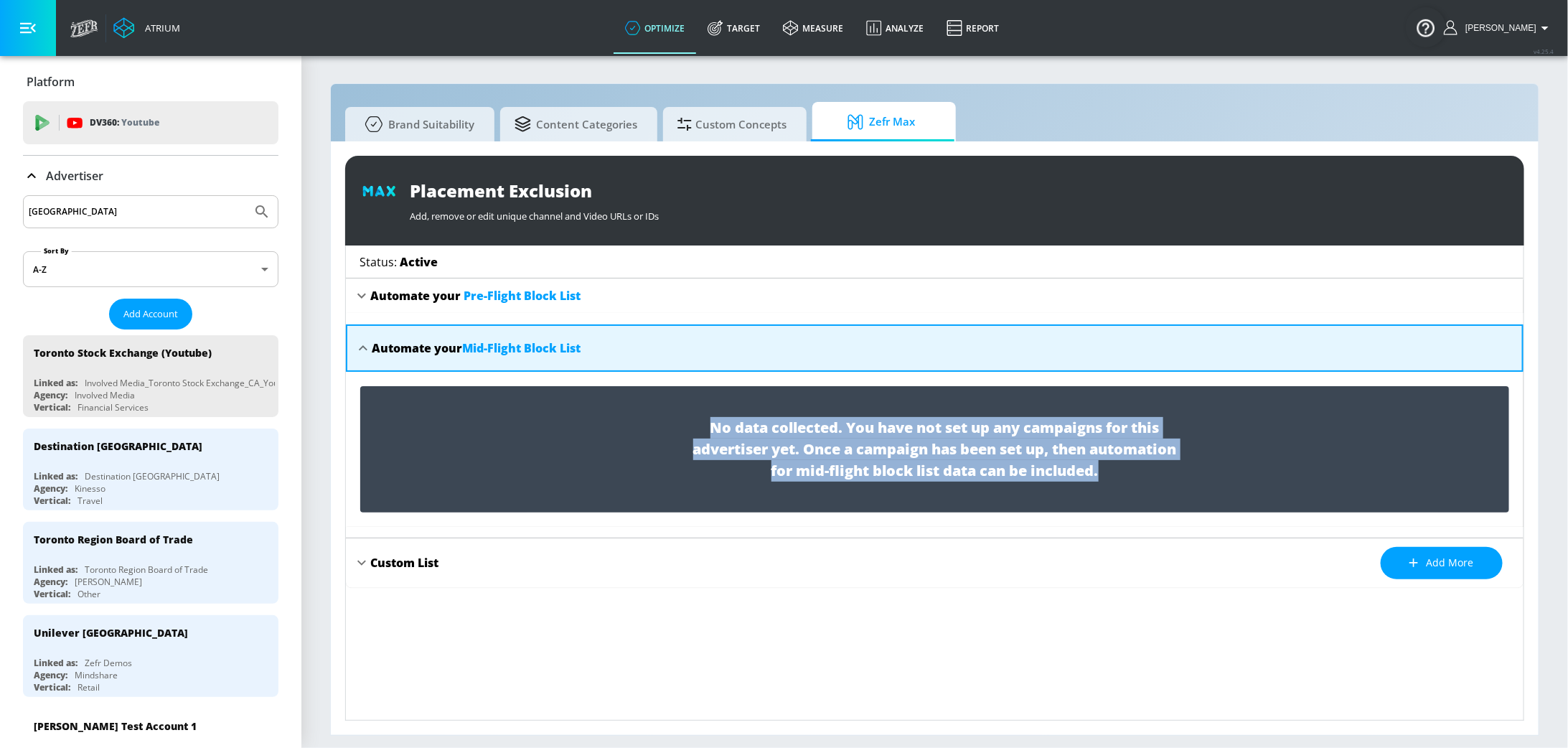
drag, startPoint x: 1019, startPoint y: 471, endPoint x: 695, endPoint y: 427, distance: 327.0
click at [695, 427] on span "No data collected. You have not set up any campaigns for this advertiser yet. O…" at bounding box center [935, 450] width 502 height 65
click at [979, 447] on span "No data collected. You have not set up any campaigns for this advertiser yet. O…" at bounding box center [935, 450] width 502 height 65
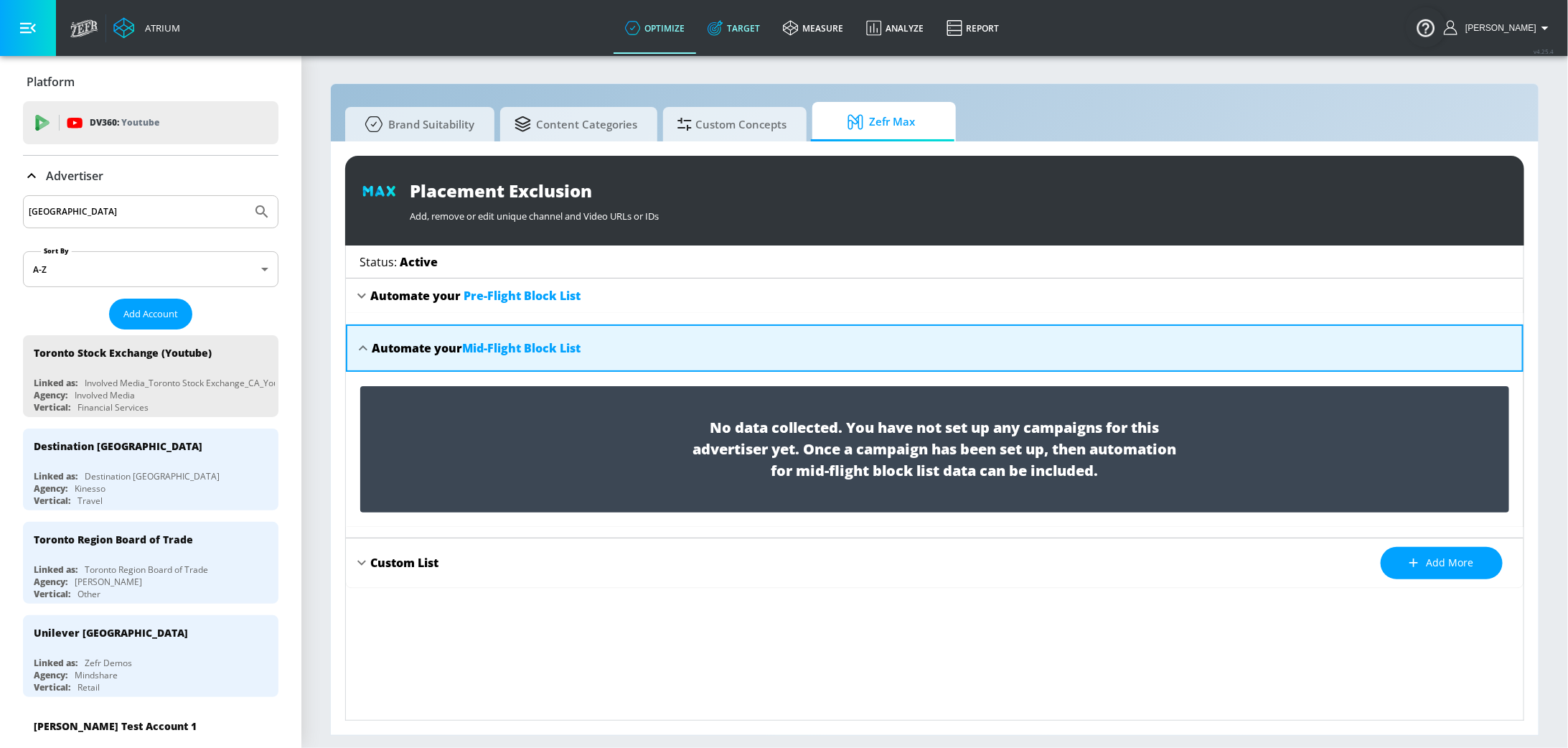
click at [758, 40] on link "Target" at bounding box center [734, 28] width 75 height 52
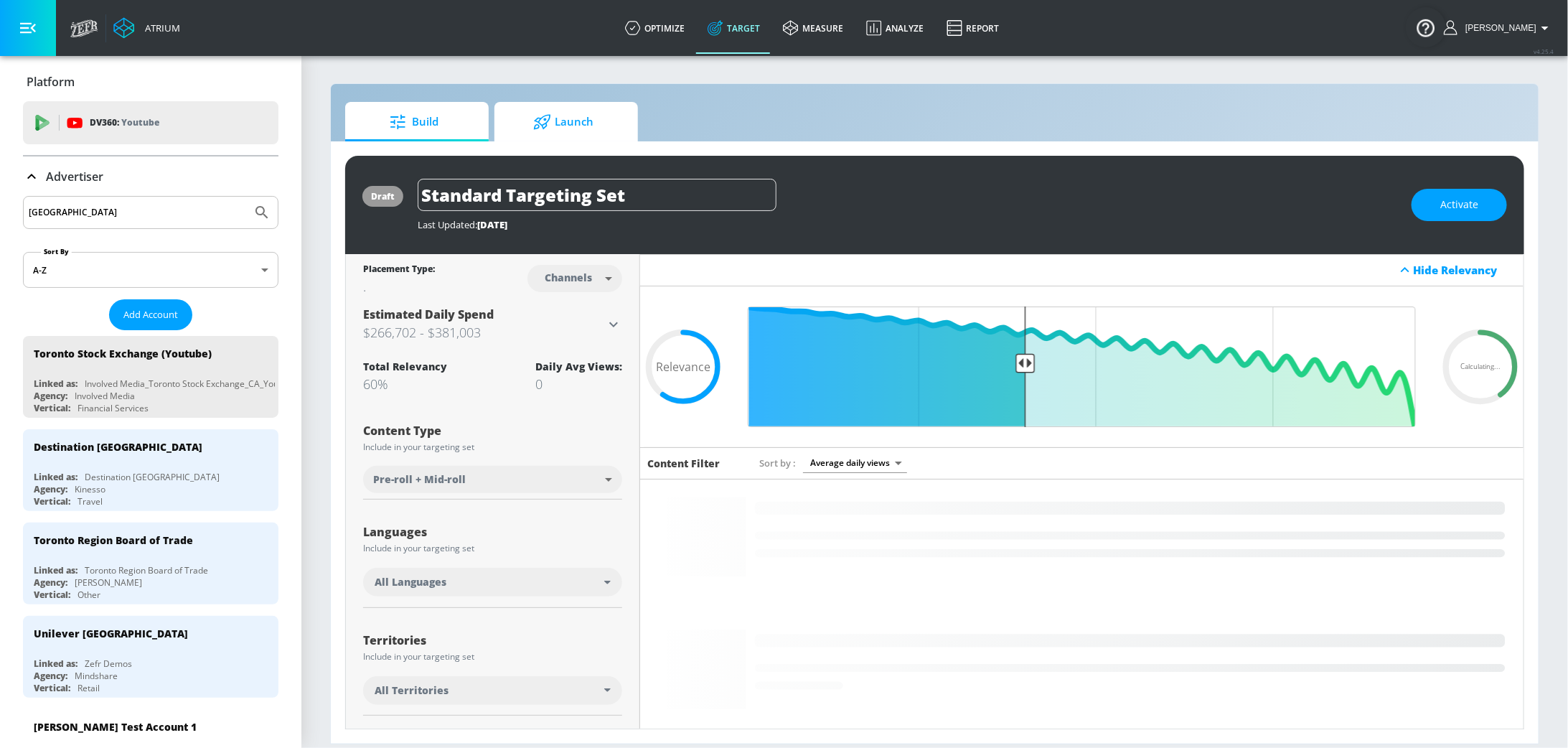
click at [563, 109] on span "Launch" at bounding box center [563, 122] width 109 height 35
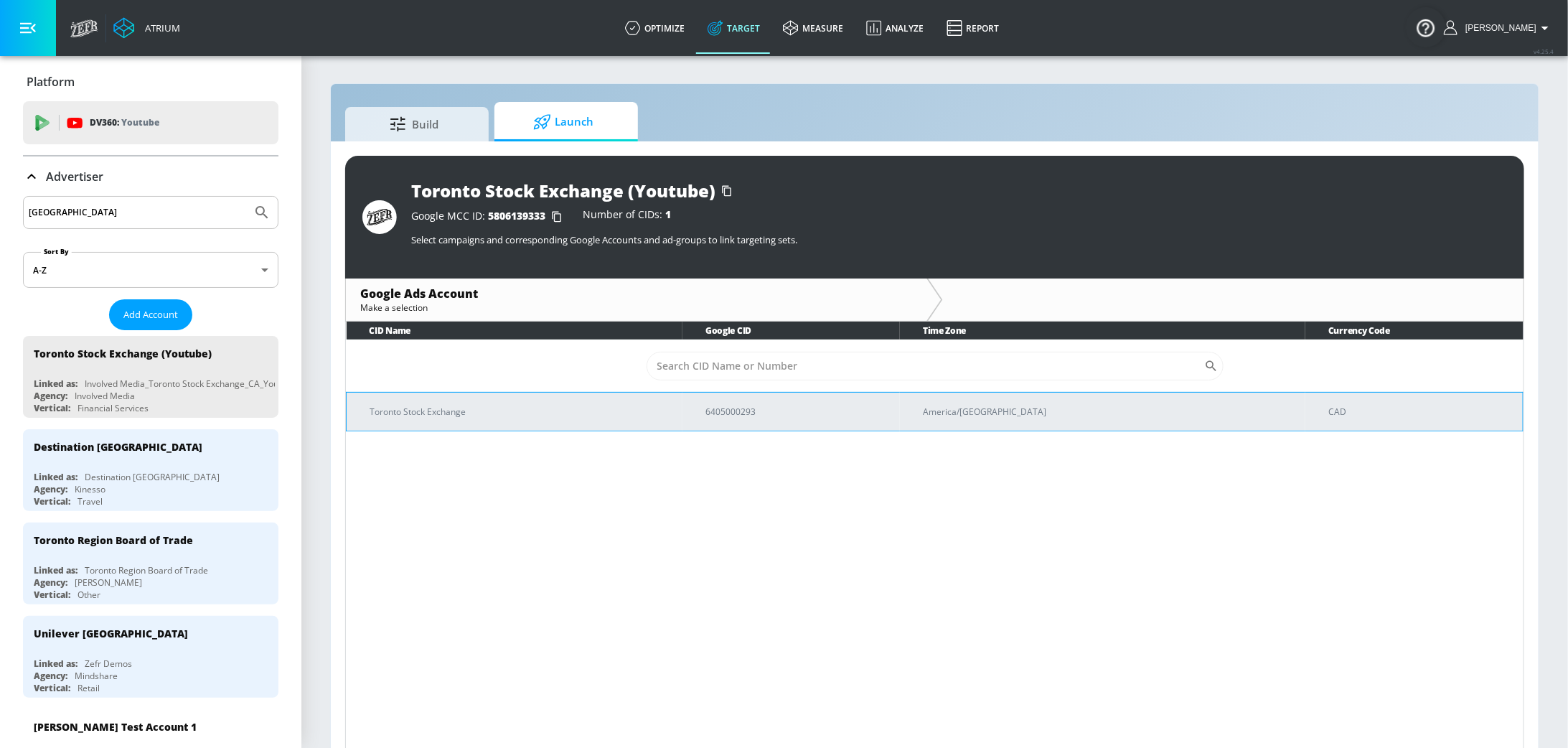
click at [578, 412] on p "Toronto Stock Exchange" at bounding box center [520, 411] width 301 height 15
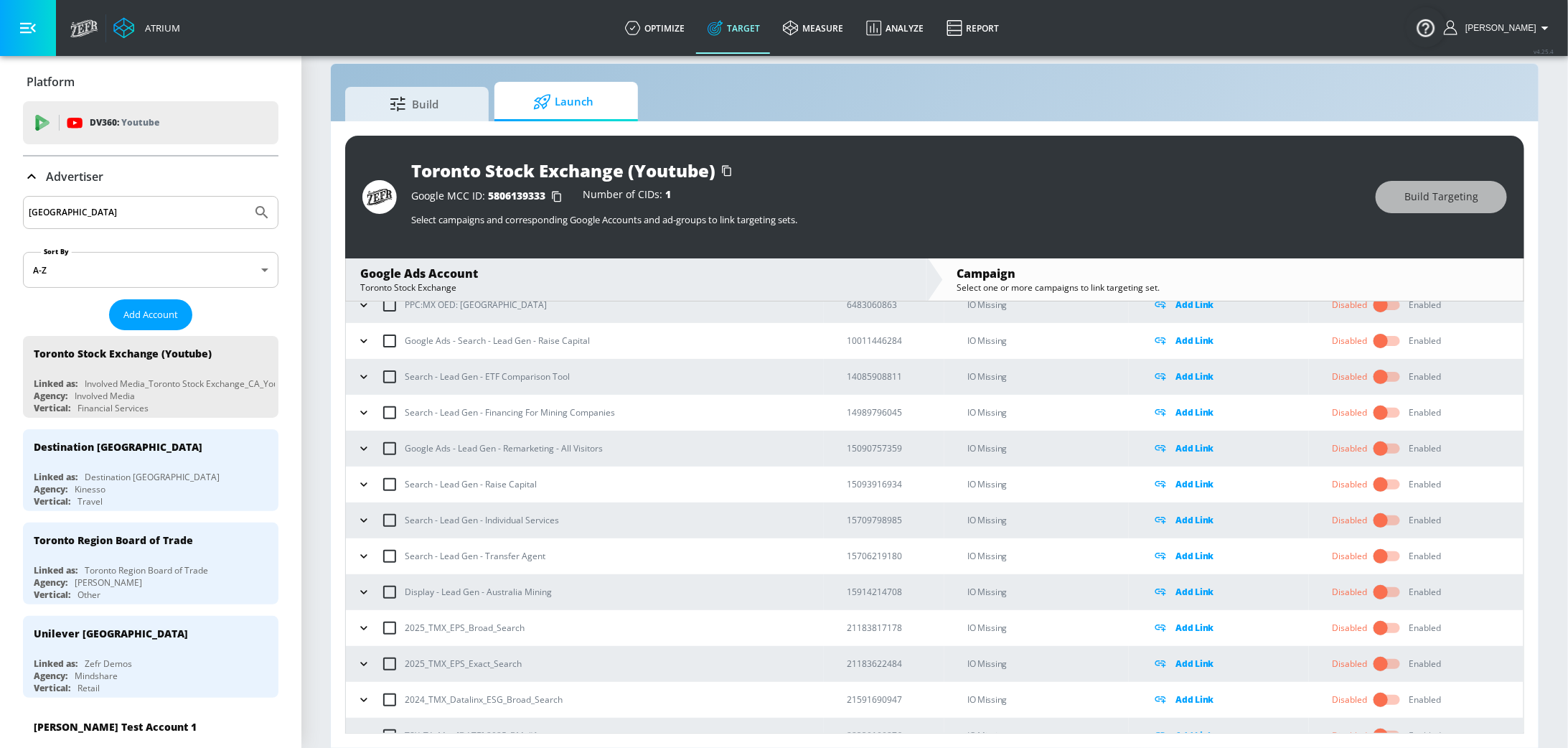
scroll to position [826, 0]
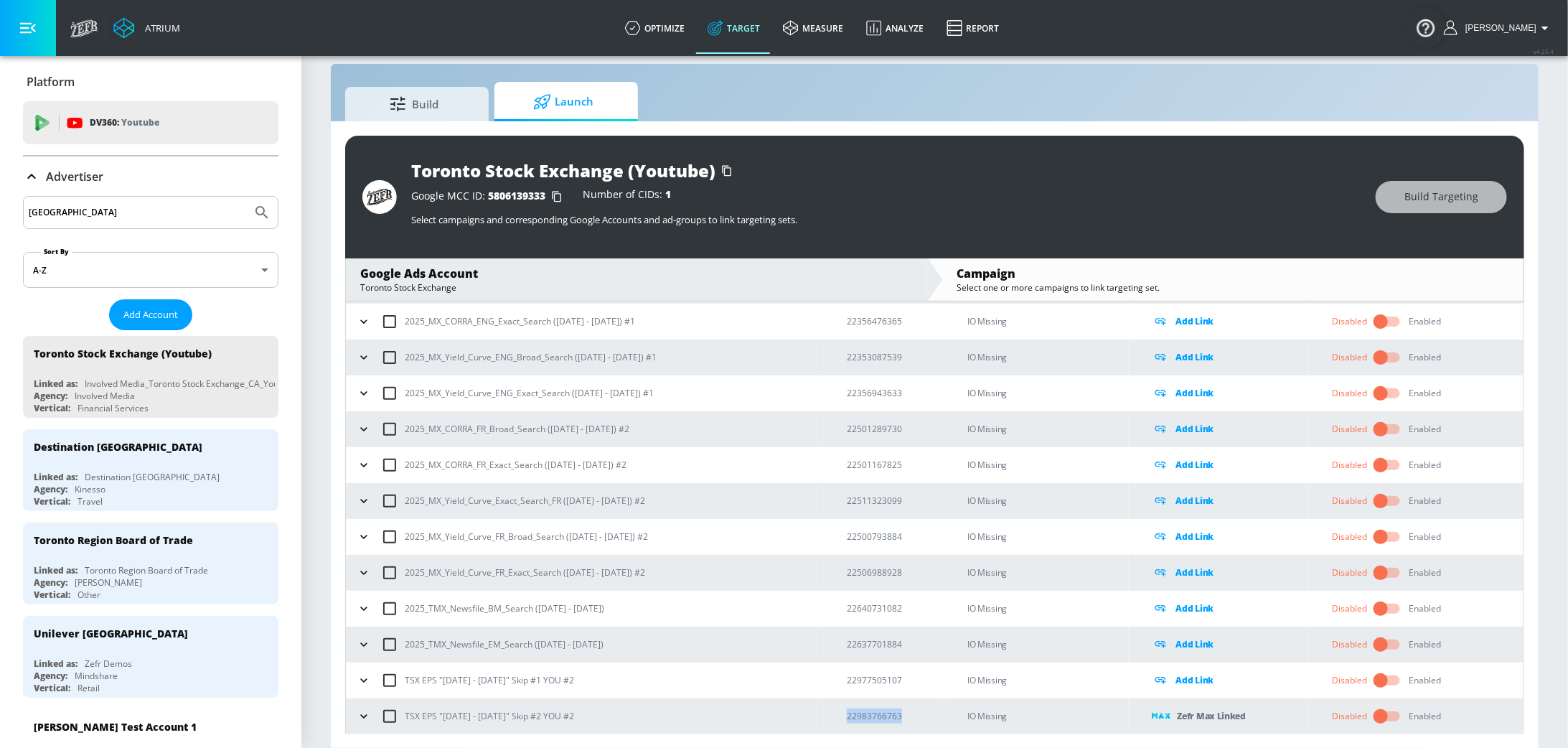
drag, startPoint x: 923, startPoint y: 718, endPoint x: 850, endPoint y: 718, distance: 73.0
click at [850, 718] on td "22983766763" at bounding box center [884, 716] width 120 height 36
copy p "22983766763"
click at [123, 215] on input "[GEOGRAPHIC_DATA]" at bounding box center [137, 212] width 217 height 19
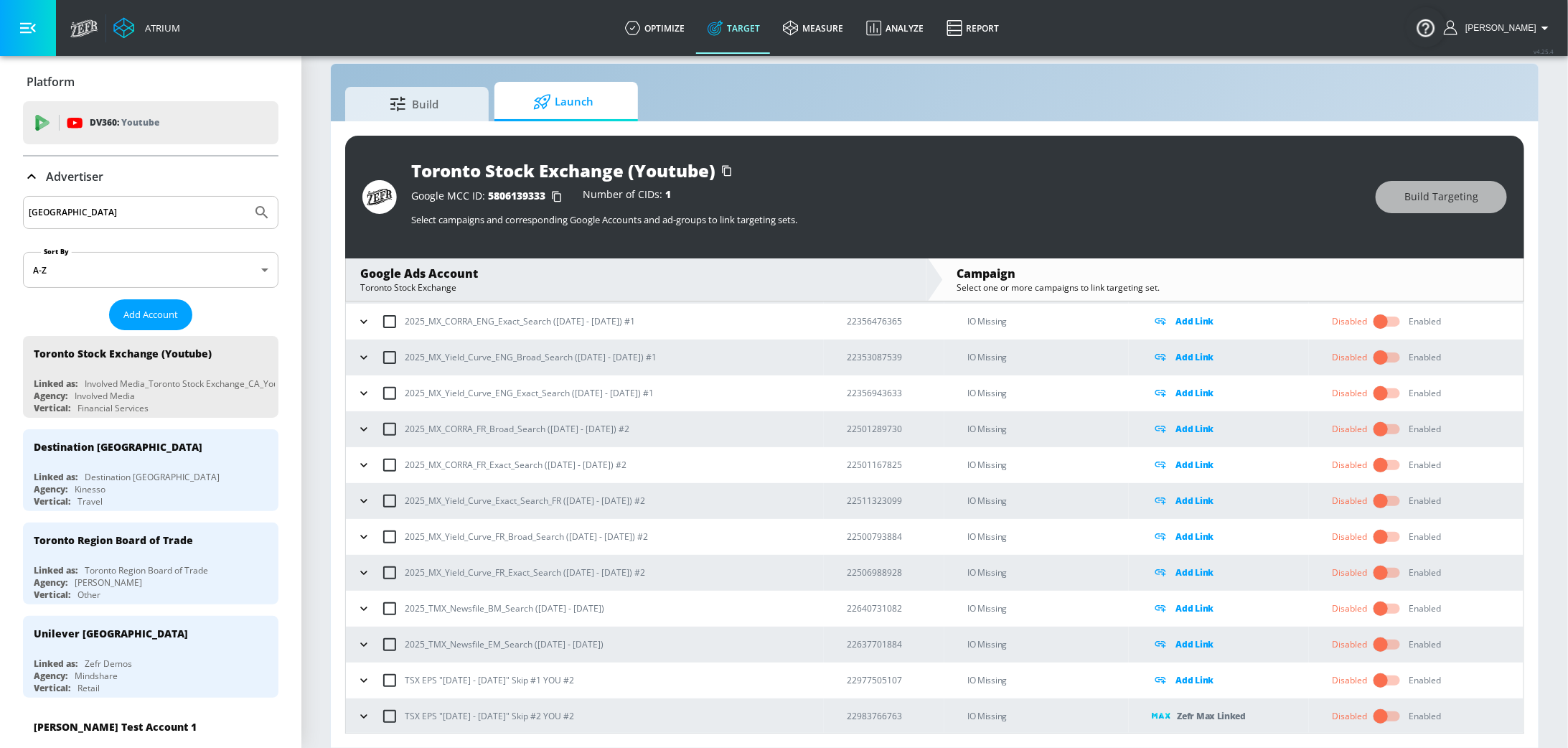
click at [123, 215] on input "[GEOGRAPHIC_DATA]" at bounding box center [137, 212] width 217 height 19
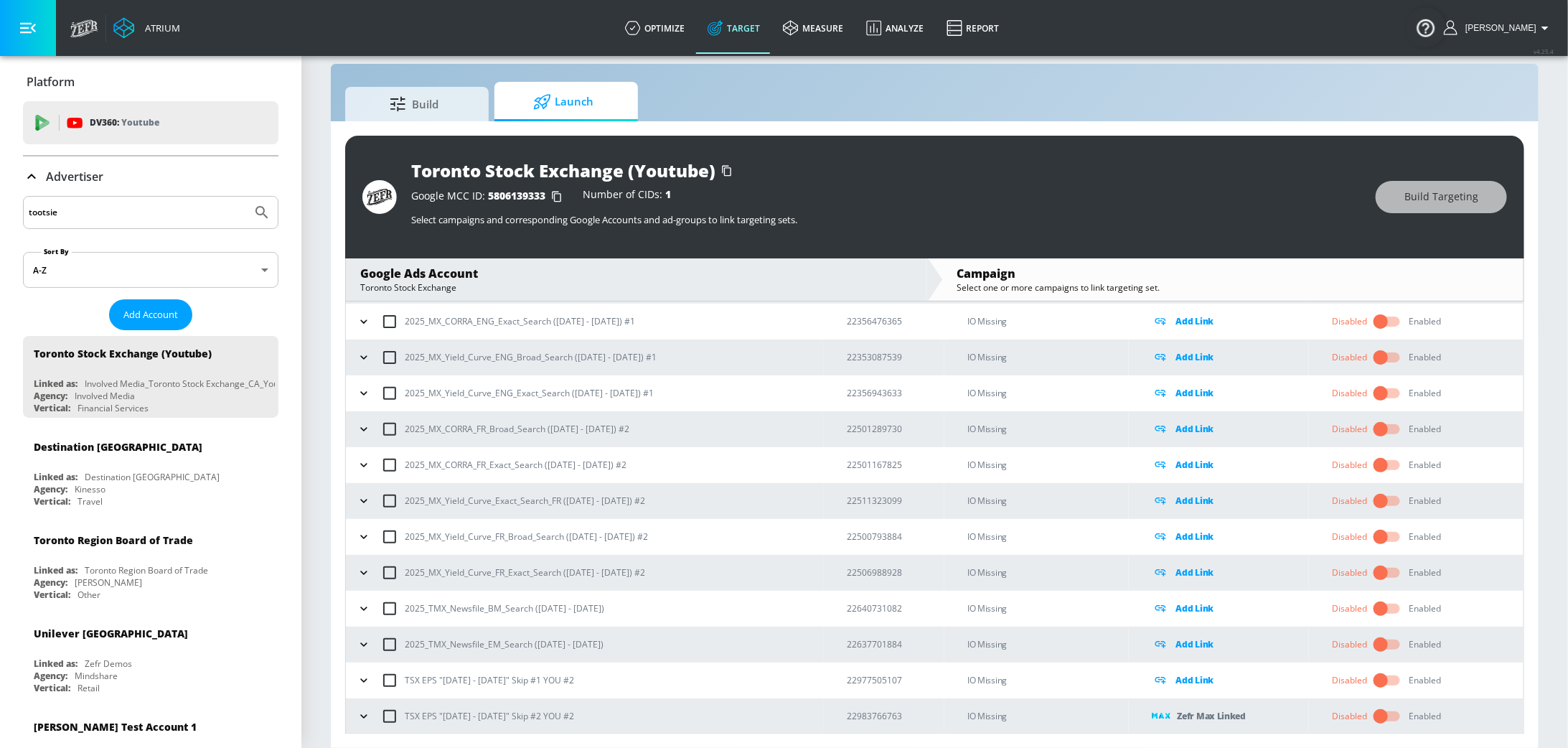
type input "tootsie"
click at [246, 197] on button "Submit Search" at bounding box center [262, 213] width 32 height 32
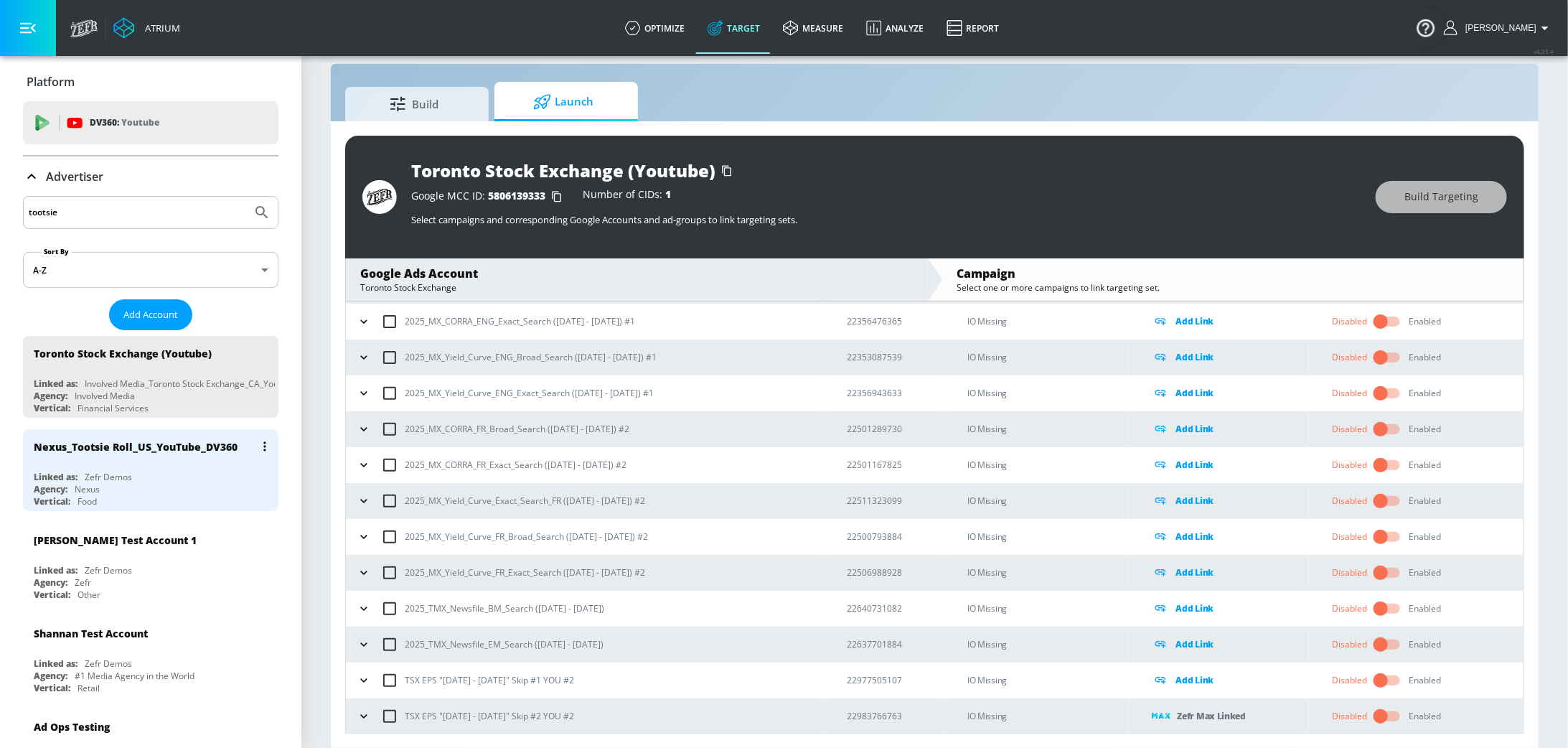
click at [265, 446] on icon "list of Advertiser" at bounding box center [264, 446] width 2 height 9
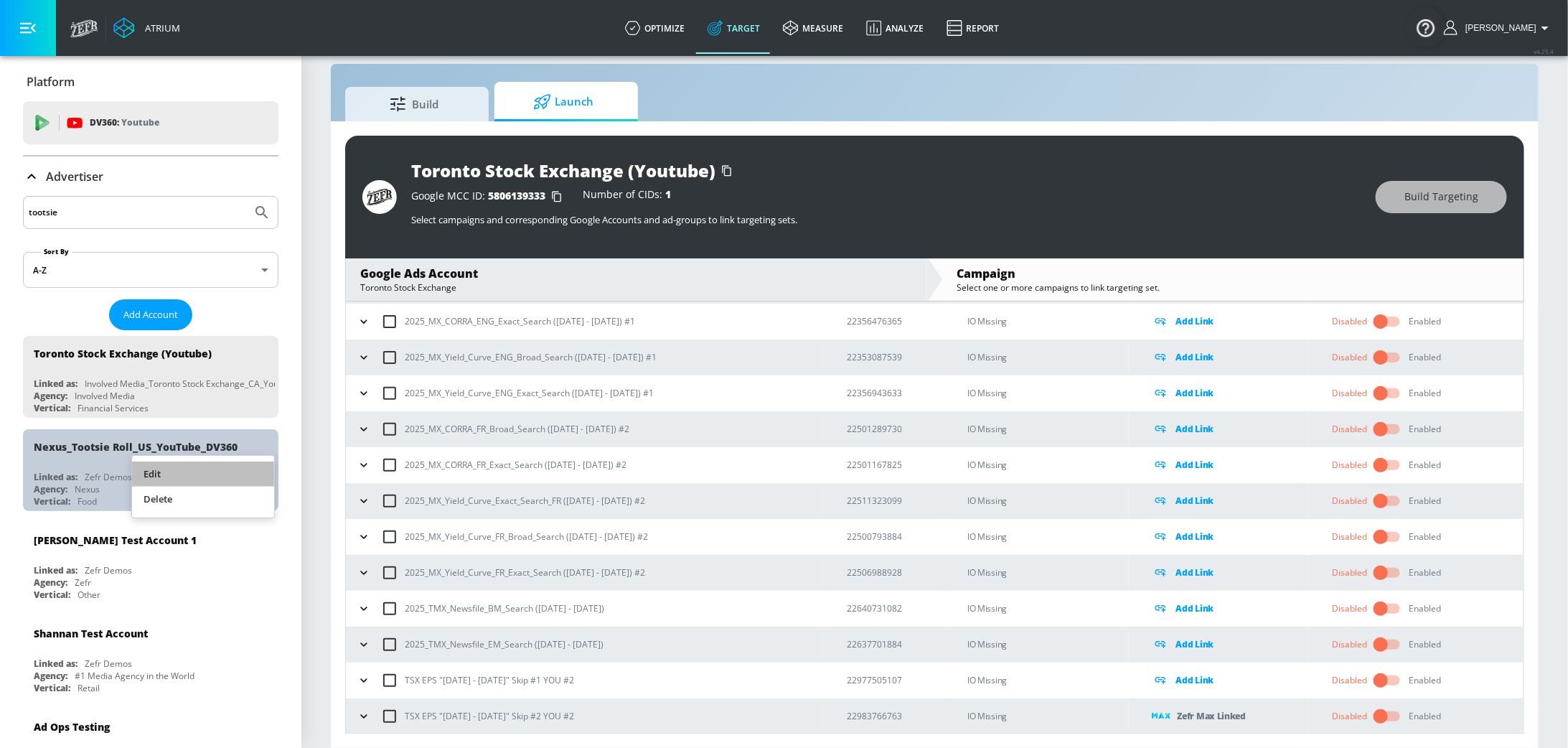
click at [212, 465] on li "Edit" at bounding box center [203, 474] width 142 height 25
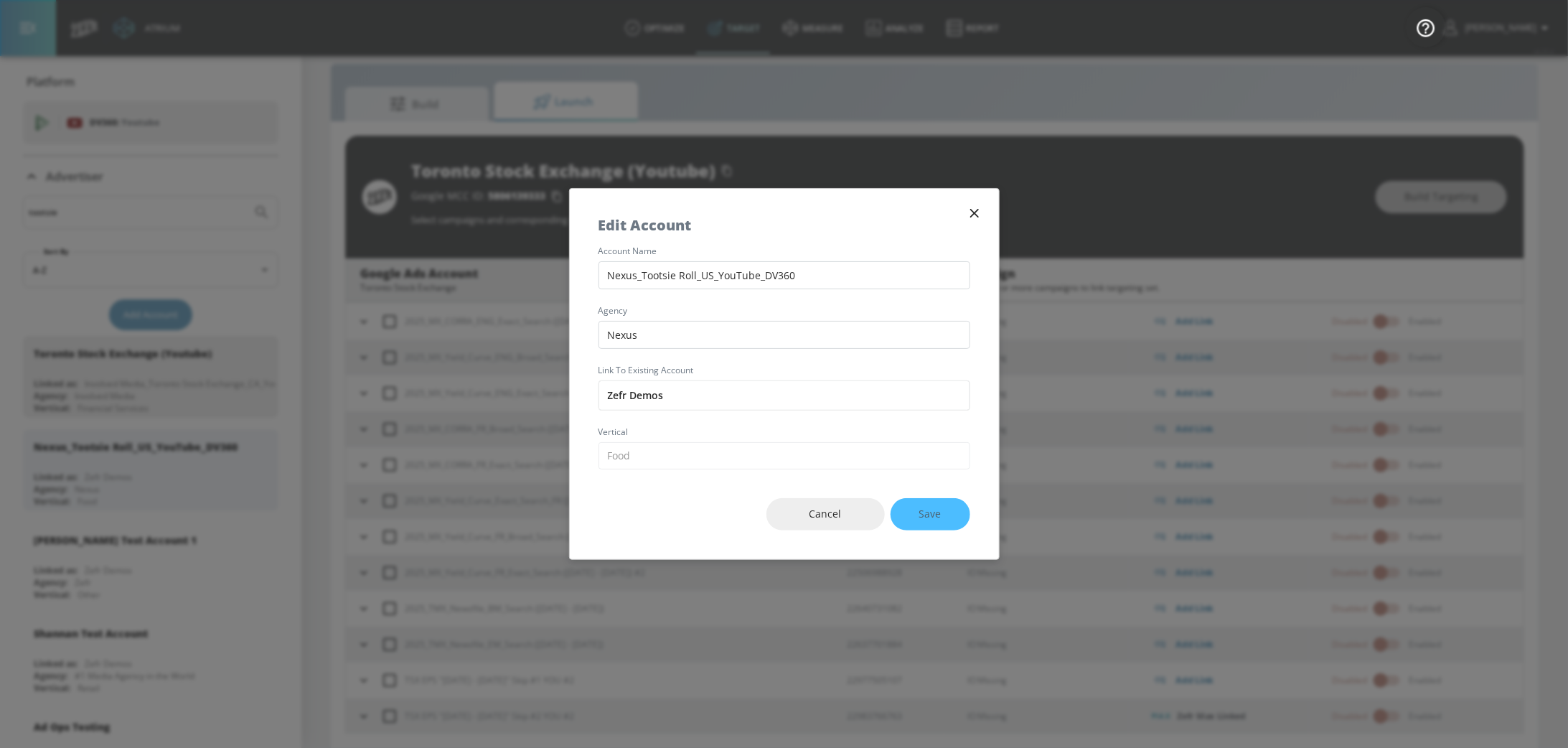
drag, startPoint x: 827, startPoint y: 274, endPoint x: 514, endPoint y: 269, distance: 313.0
click at [514, 271] on div "Edit Account account name Nexus_Tootsie Roll_US_YouTube_DV360 agency Nexus Link…" at bounding box center [784, 374] width 1568 height 748
type input "Tootsie Roll (Youtube) DV360"
click at [687, 386] on input "Zefr Demos" at bounding box center [784, 395] width 372 height 30
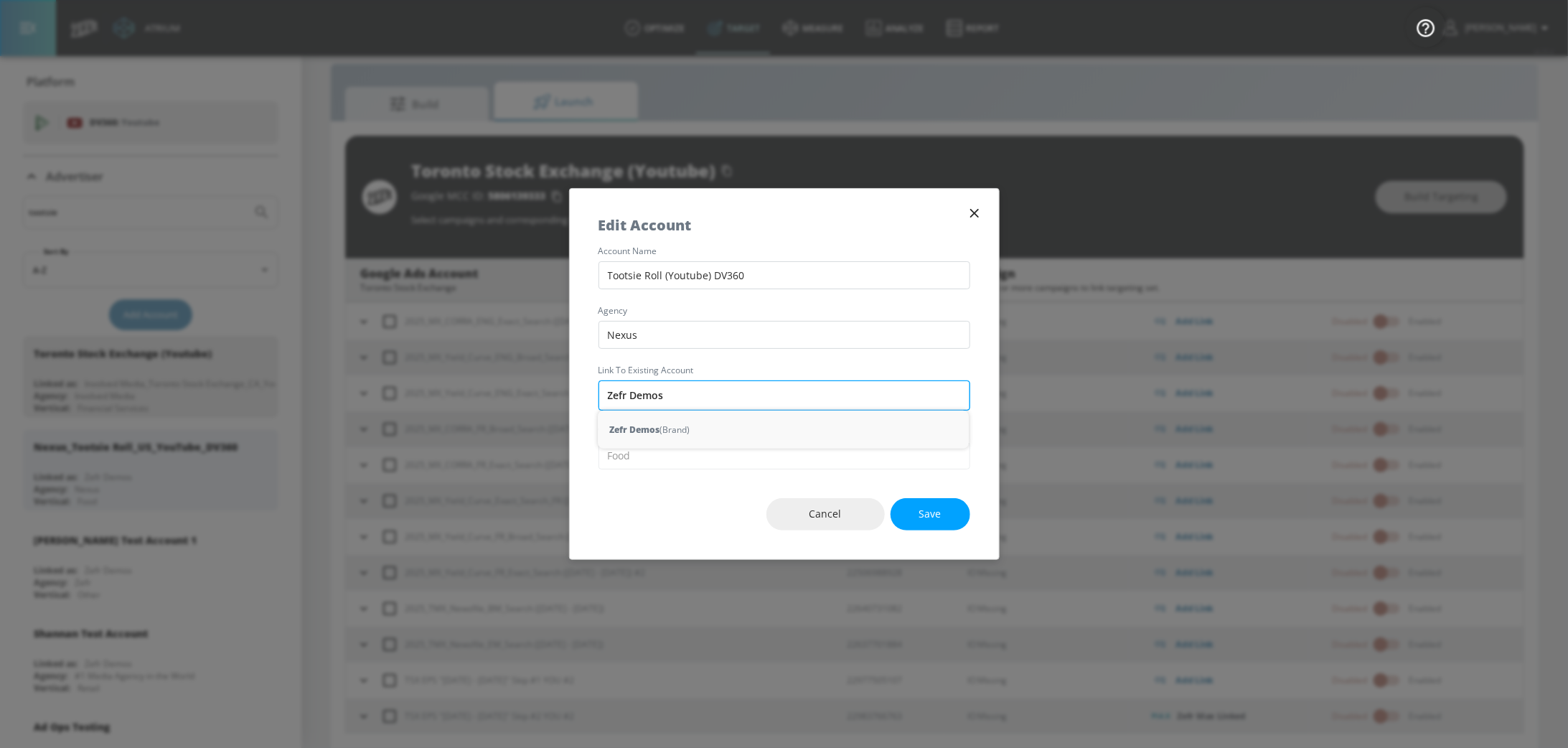
click at [692, 404] on input "Zefr Demos" at bounding box center [784, 395] width 372 height 30
click at [691, 404] on input "Zefr Demos" at bounding box center [784, 395] width 372 height 30
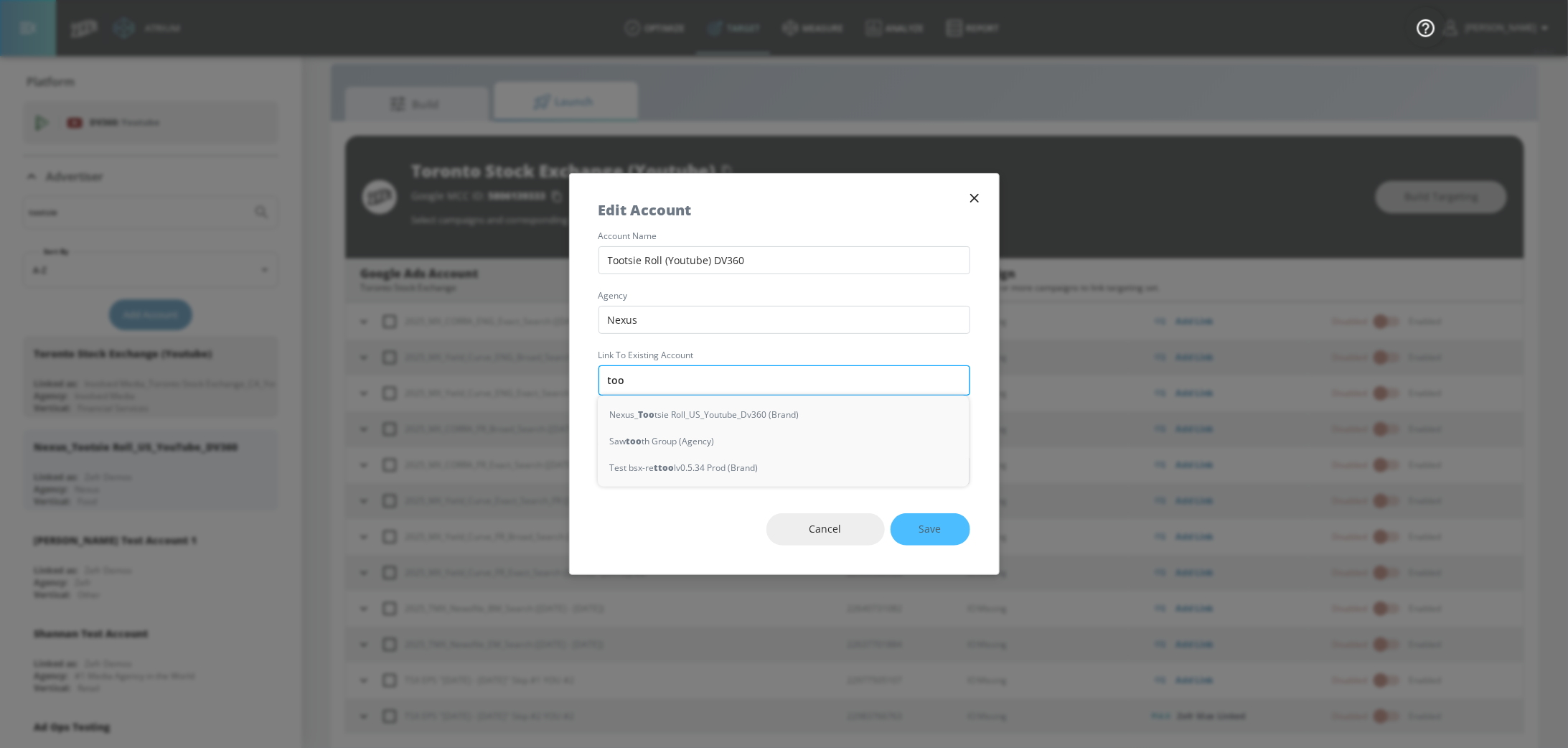
type input "toos"
click at [737, 414] on div "Nexus_ Toot sie Roll_US_Youtube_Dv360 (Brand)" at bounding box center [783, 414] width 371 height 26
type input "Nexus_Tootsie Roll_US_Youtube_Dv360 (Brand)"
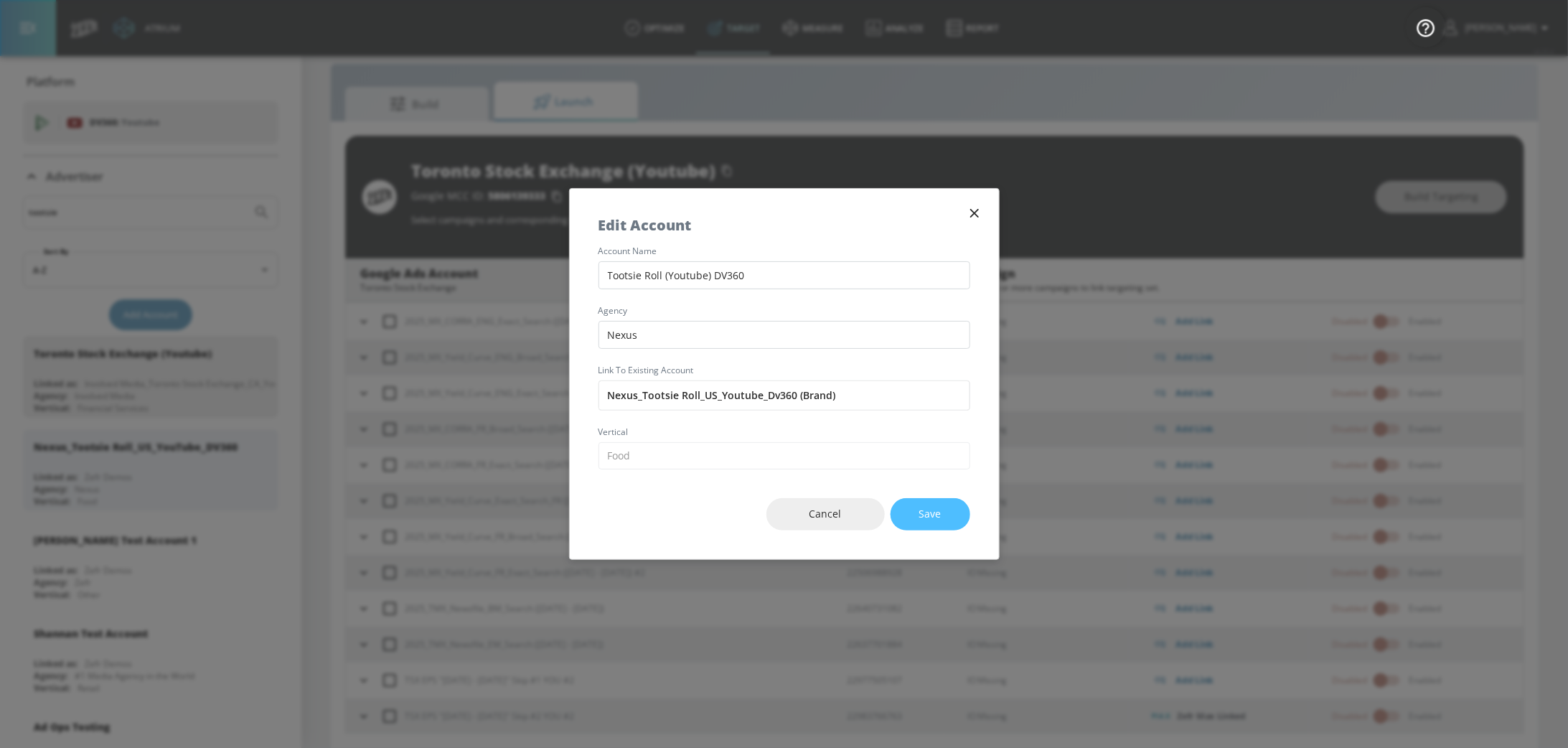
click at [919, 514] on button "Save" at bounding box center [931, 514] width 80 height 32
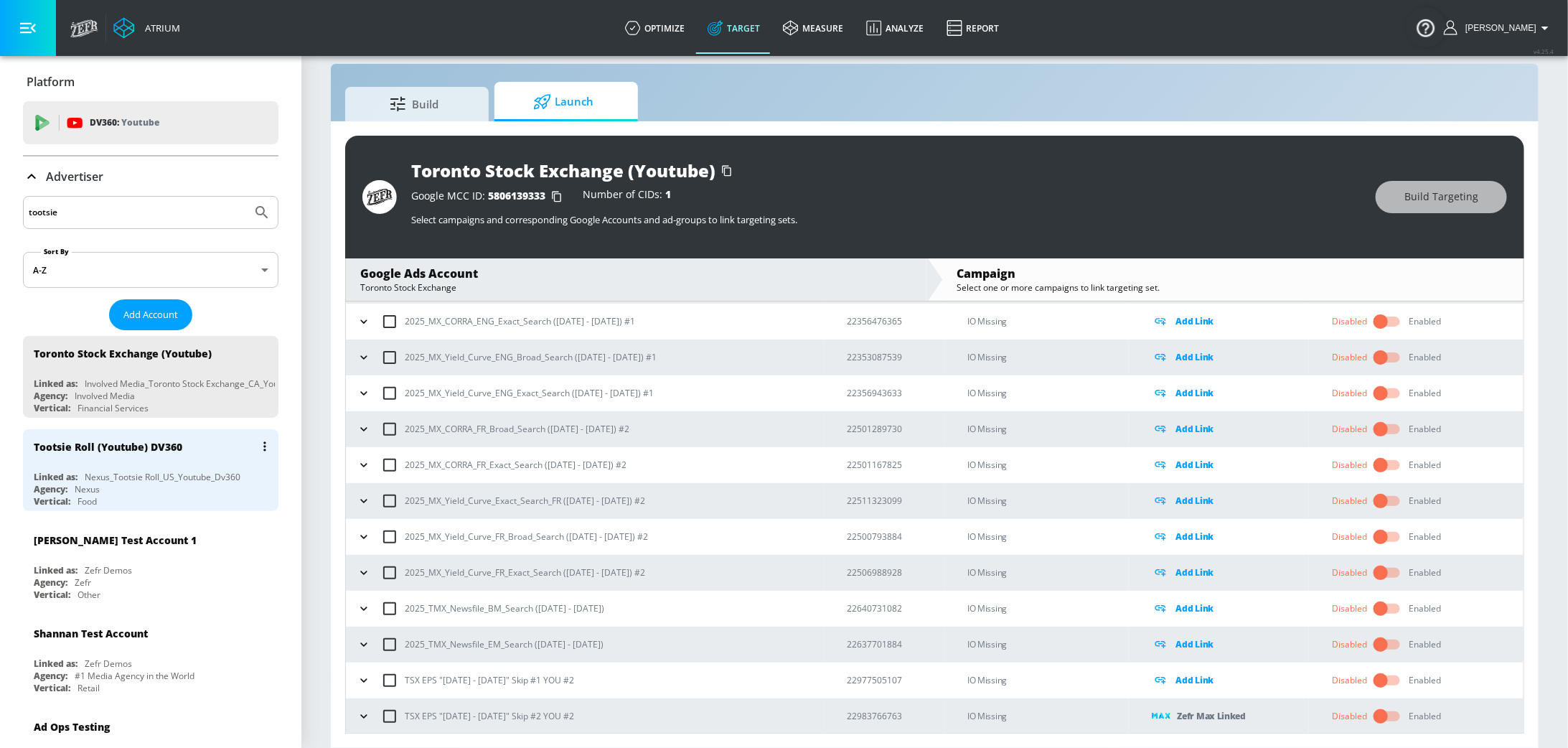
click at [156, 471] on div "Nexus_Tootsie Roll_US_Youtube_Dv360" at bounding box center [162, 477] width 156 height 12
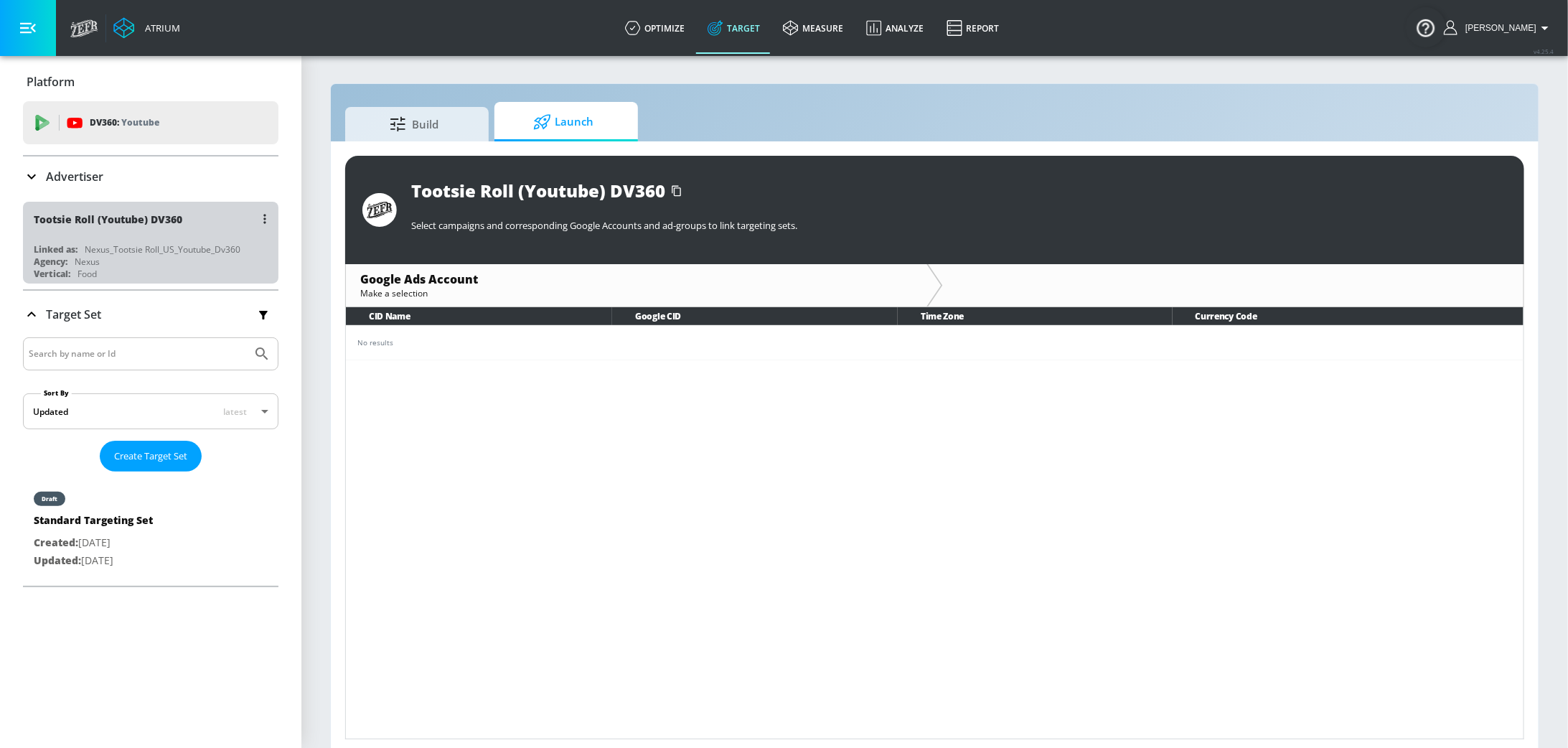
click at [147, 220] on div "Tootsie Roll (Youtube) DV360" at bounding box center [108, 220] width 149 height 14
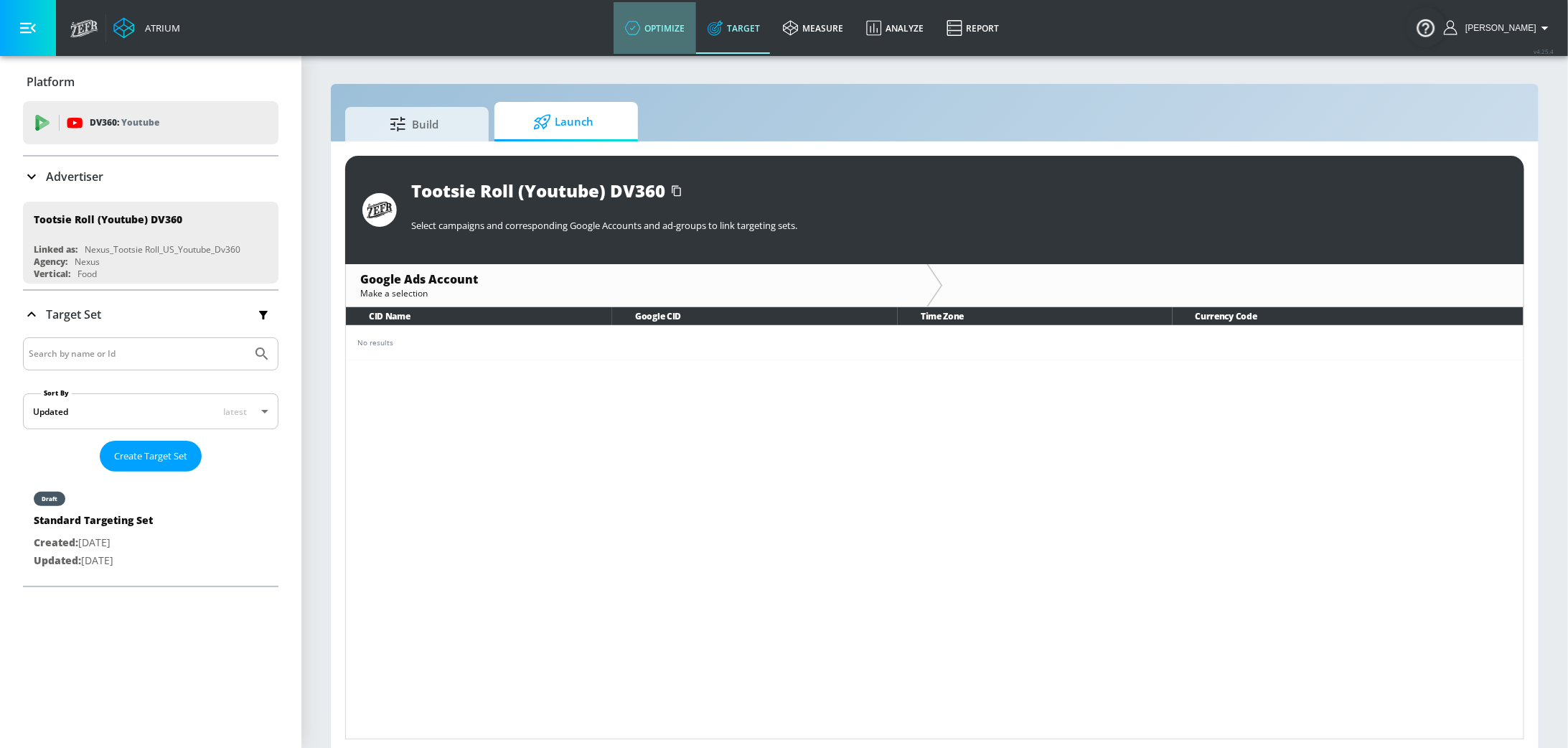
click at [679, 29] on link "optimize" at bounding box center [655, 28] width 83 height 52
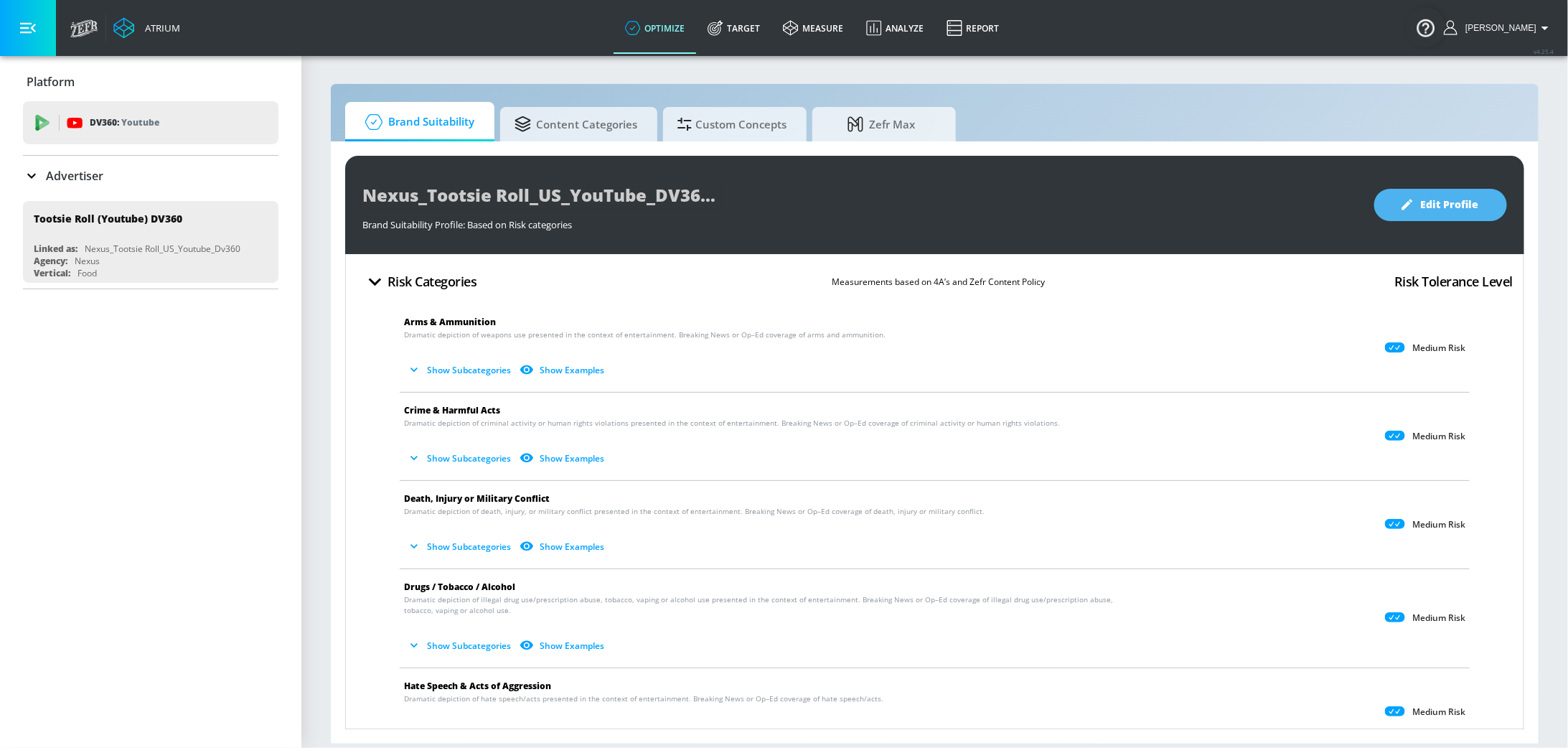
click at [1485, 198] on button "Edit Profile" at bounding box center [1440, 204] width 133 height 32
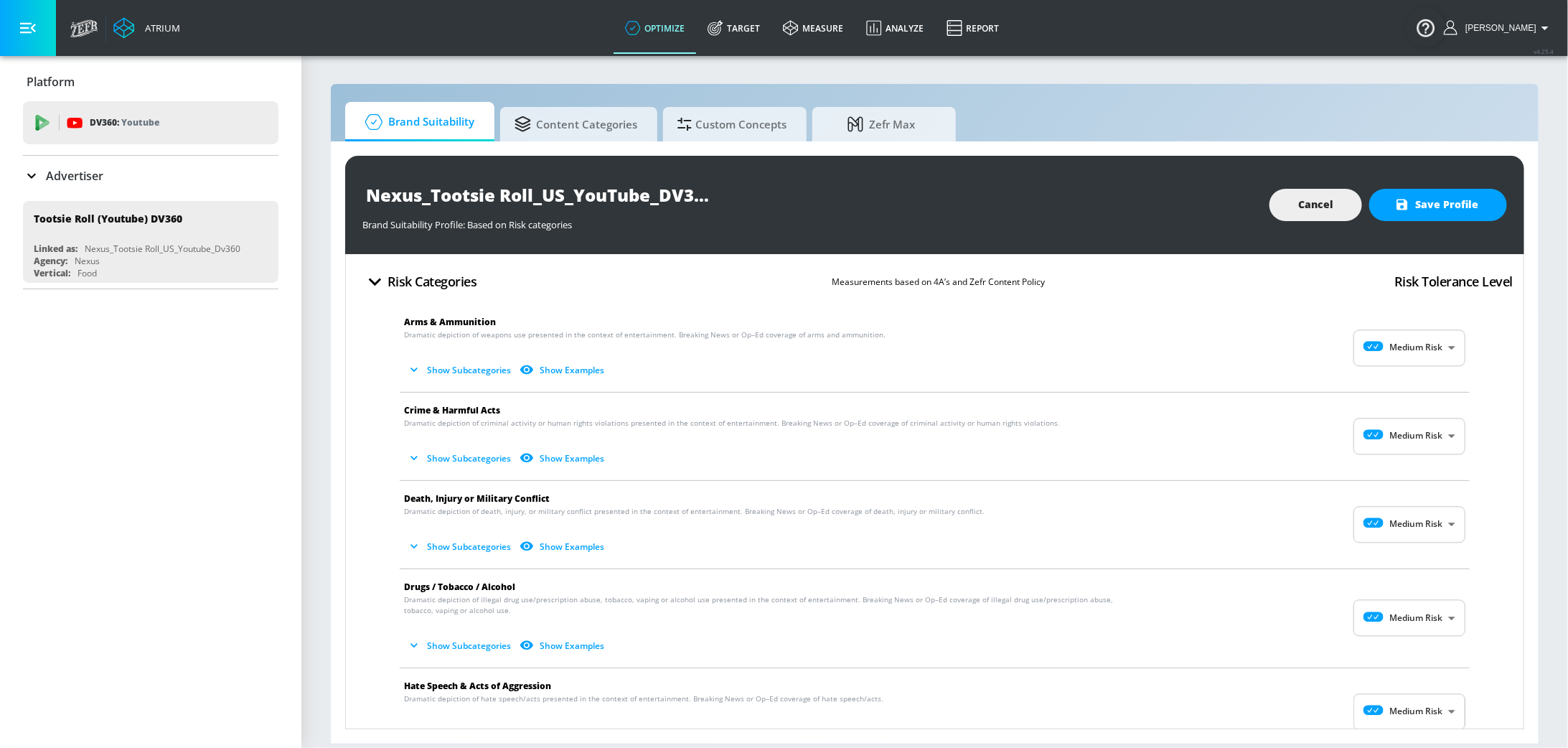
click at [1431, 341] on body "Atrium optimize Target measure Analyze Report optimize Target measure Analyze R…" at bounding box center [784, 374] width 1568 height 748
click at [1411, 404] on div "Low Risk" at bounding box center [1410, 407] width 89 height 15
type input "LOW"
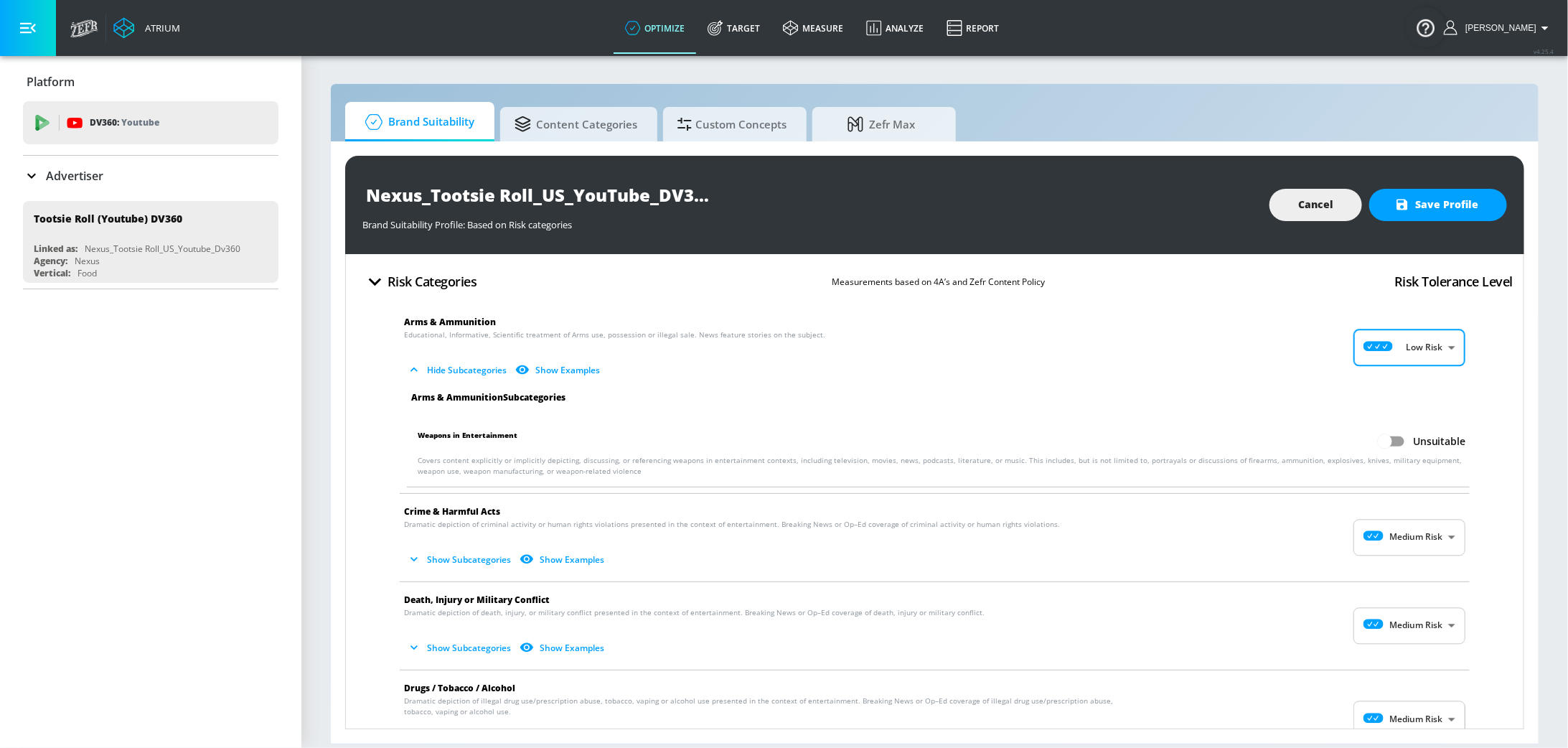
click at [1415, 533] on body "Atrium optimize Target measure Analyze Report optimize Target measure Analyze R…" at bounding box center [784, 374] width 1568 height 748
click at [1416, 591] on div "Low Risk" at bounding box center [1410, 596] width 89 height 15
type input "LOW"
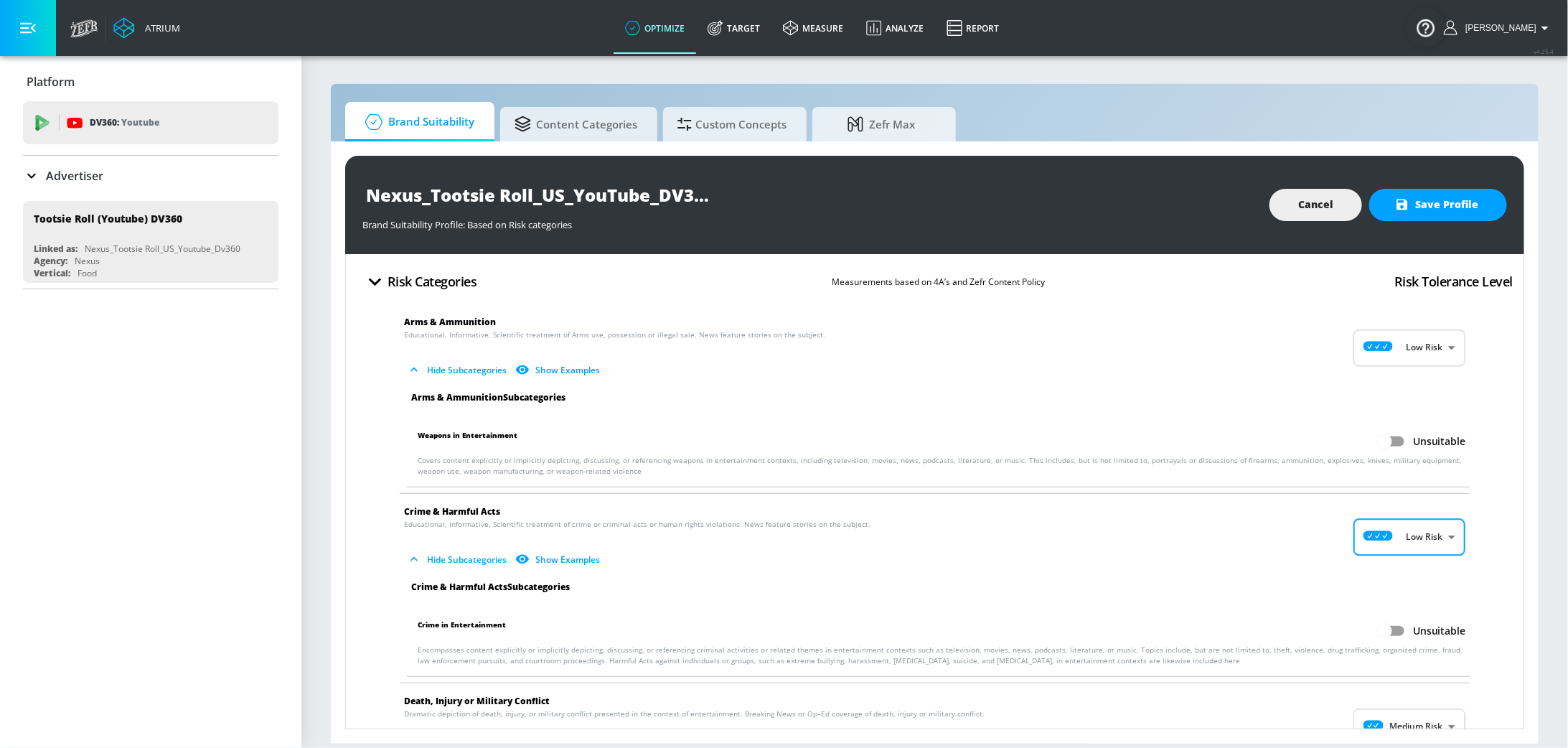
scroll to position [143, 0]
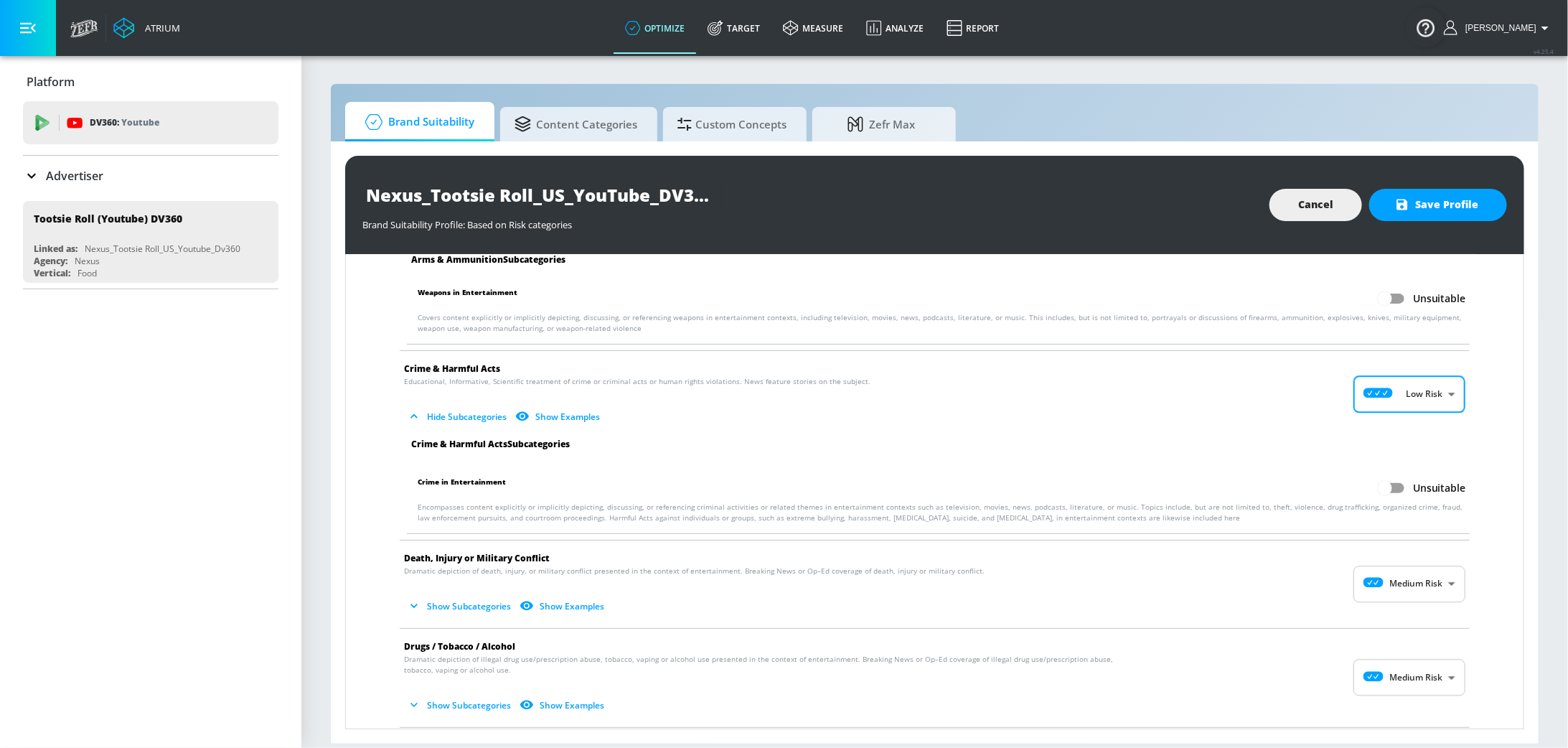
click at [1420, 585] on body "Atrium optimize Target measure Analyze Report optimize Target measure Analyze R…" at bounding box center [784, 374] width 1568 height 748
click at [1422, 641] on p "Low Risk" at bounding box center [1436, 642] width 37 height 13
type input "LOW"
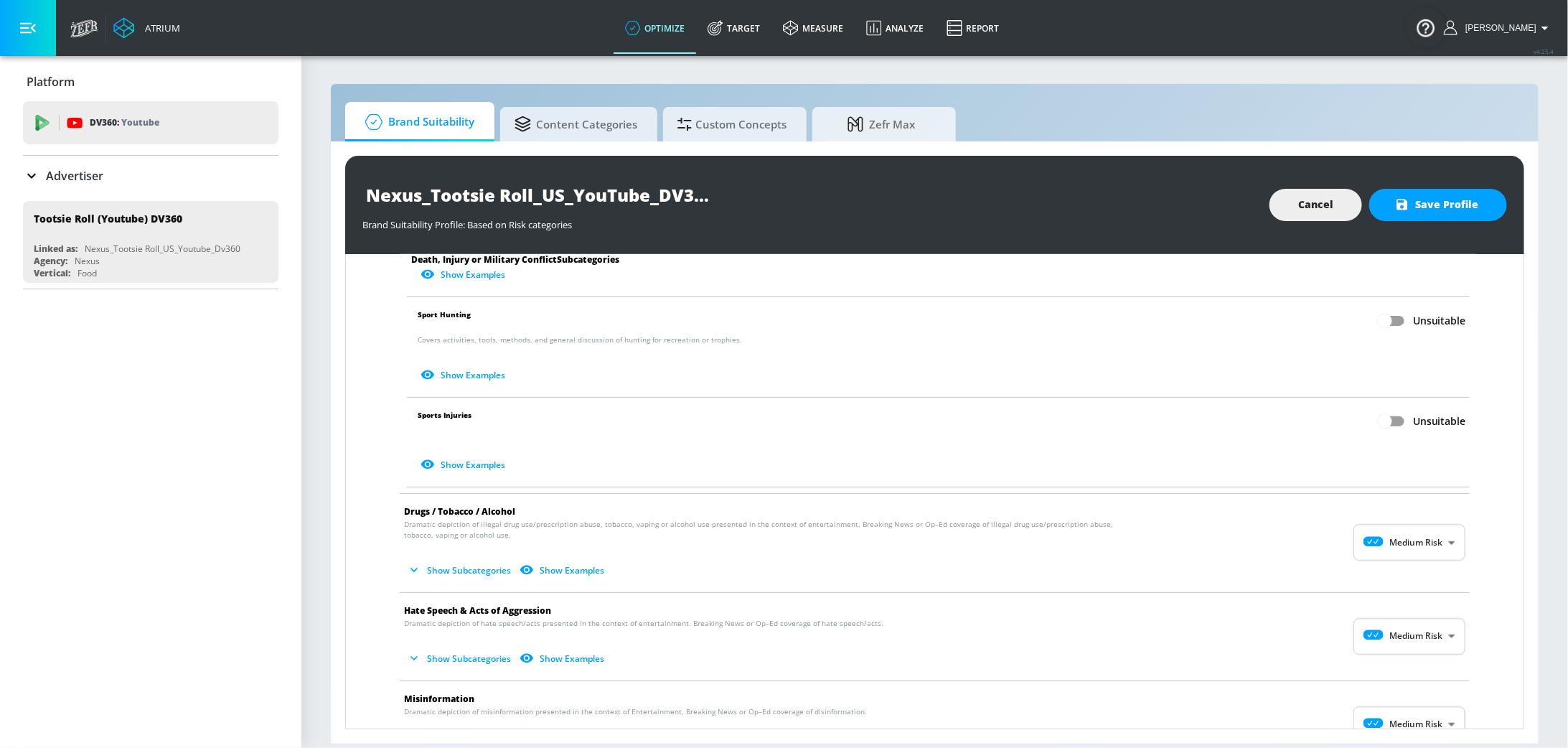
scroll to position [668, 0]
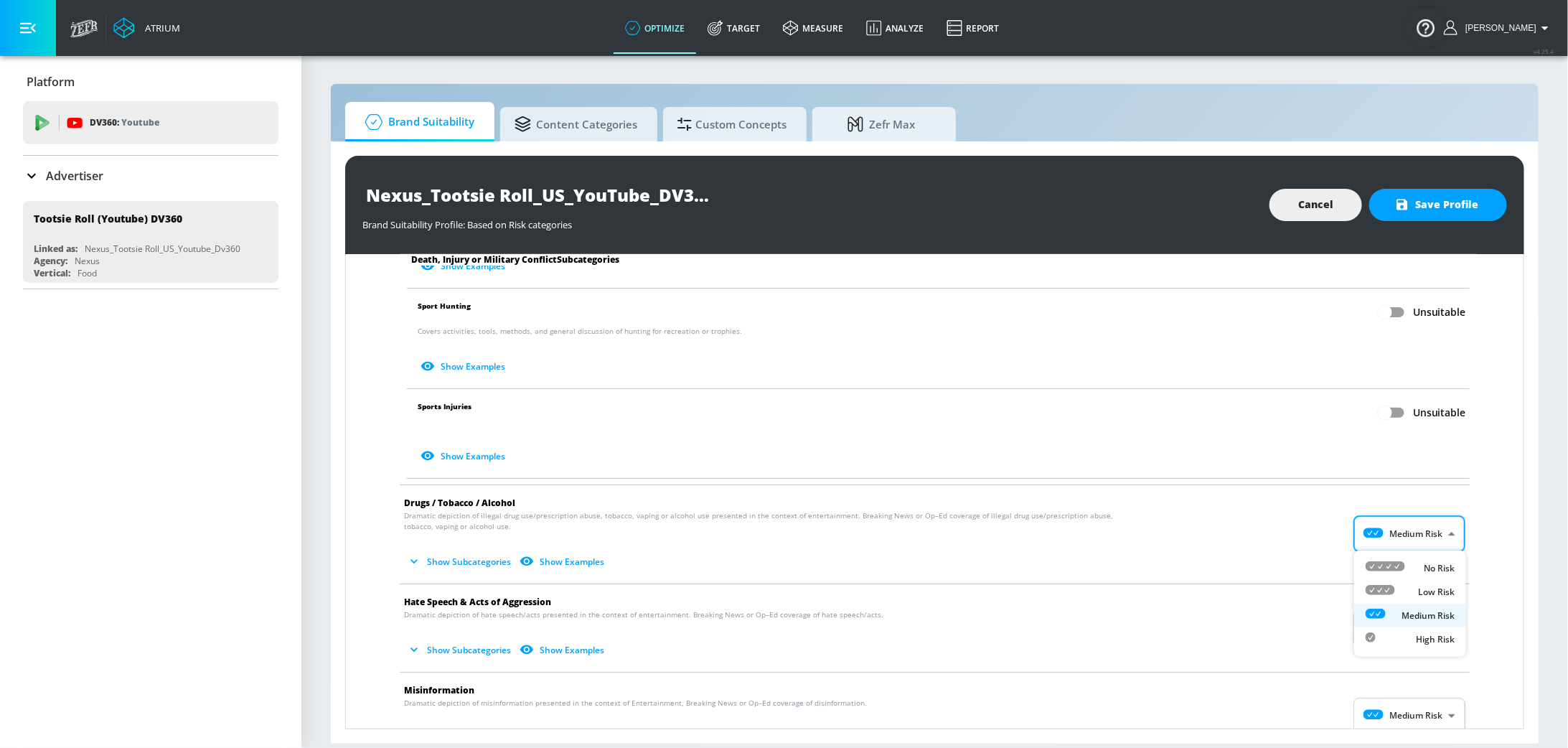
click at [1432, 541] on body "Atrium optimize Target measure Analyze Report optimize Target measure Analyze R…" at bounding box center [784, 374] width 1568 height 748
click at [1410, 592] on div "Low Risk" at bounding box center [1410, 592] width 89 height 15
type input "LOW"
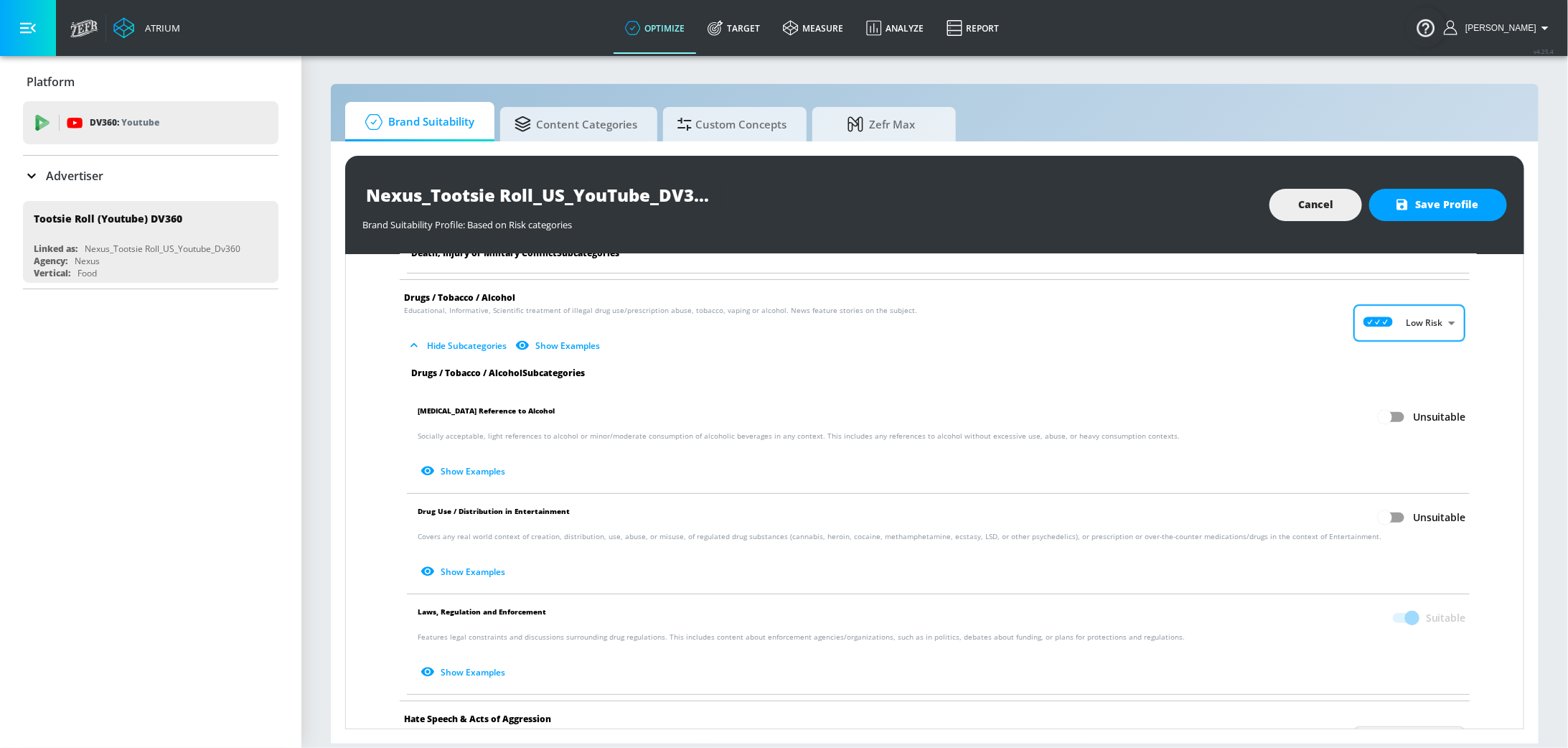
scroll to position [1061, 0]
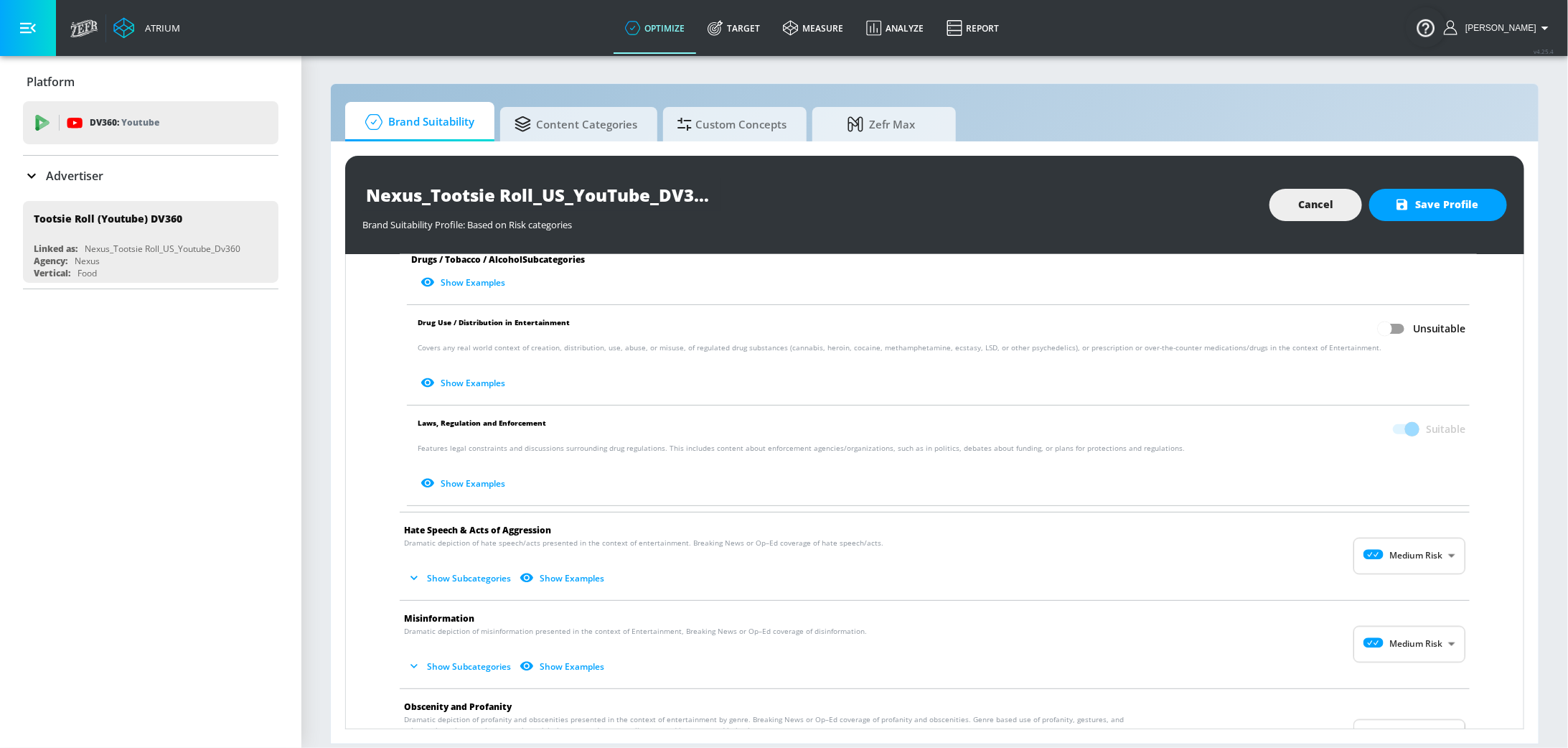
click at [1421, 551] on body "Atrium optimize Target measure Analyze Report optimize Target measure Analyze R…" at bounding box center [784, 374] width 1568 height 748
click at [1427, 619] on div "Low Risk" at bounding box center [1410, 613] width 89 height 15
type input "LOW"
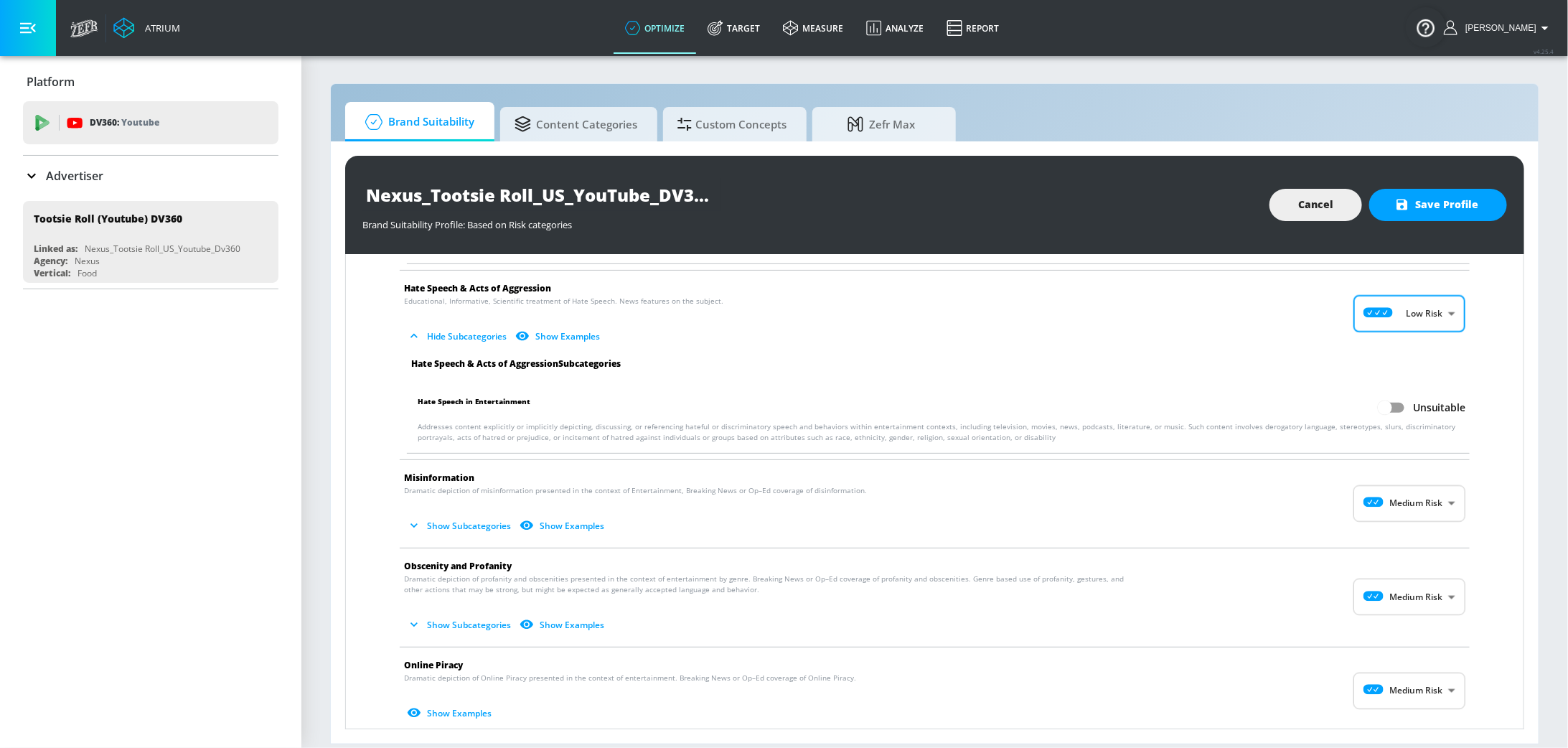
scroll to position [1313, 0]
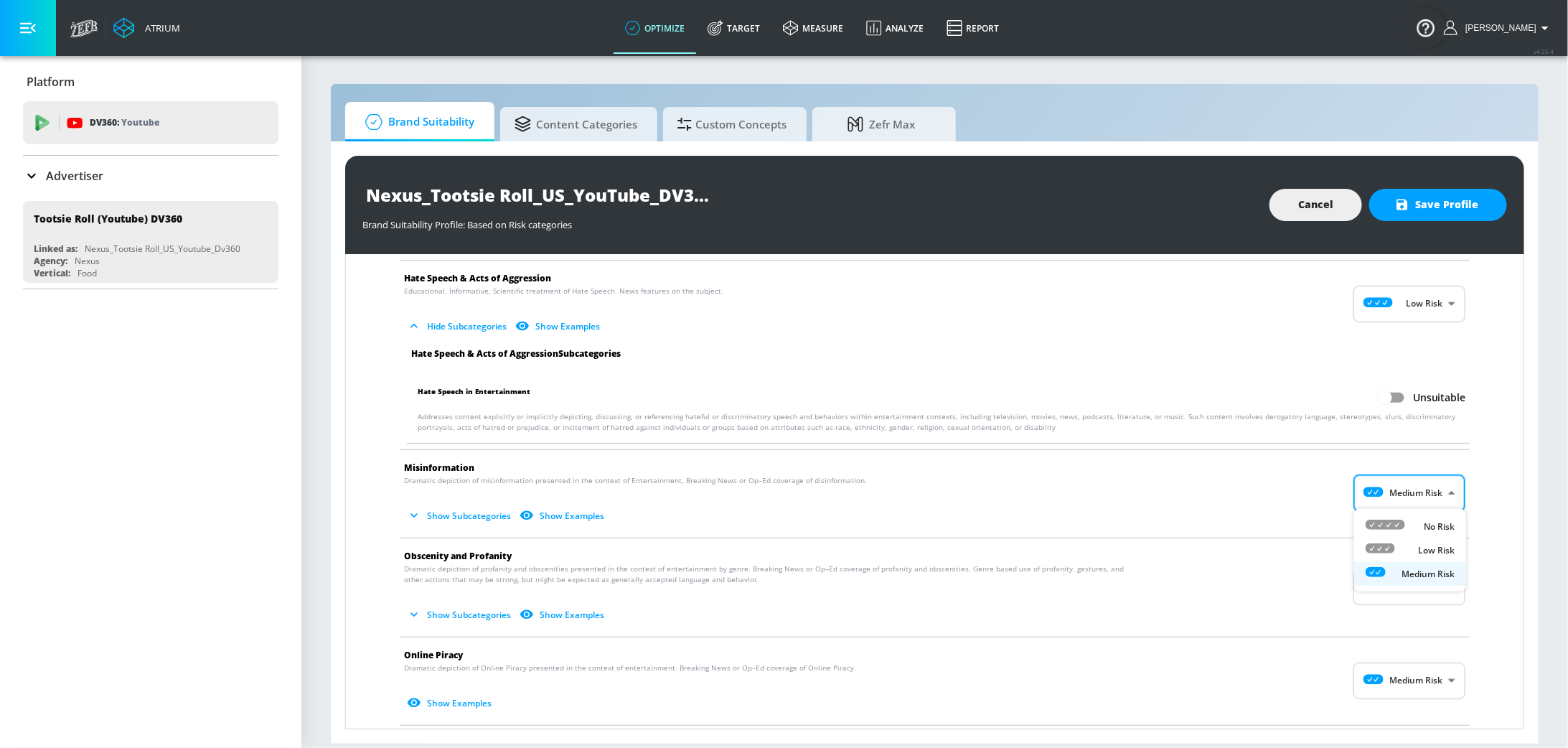
click at [1418, 497] on body "Atrium optimize Target measure Analyze Report optimize Target measure Analyze R…" at bounding box center [784, 374] width 1568 height 748
click at [1410, 552] on div "Low Risk" at bounding box center [1410, 550] width 89 height 15
type input "LOW"
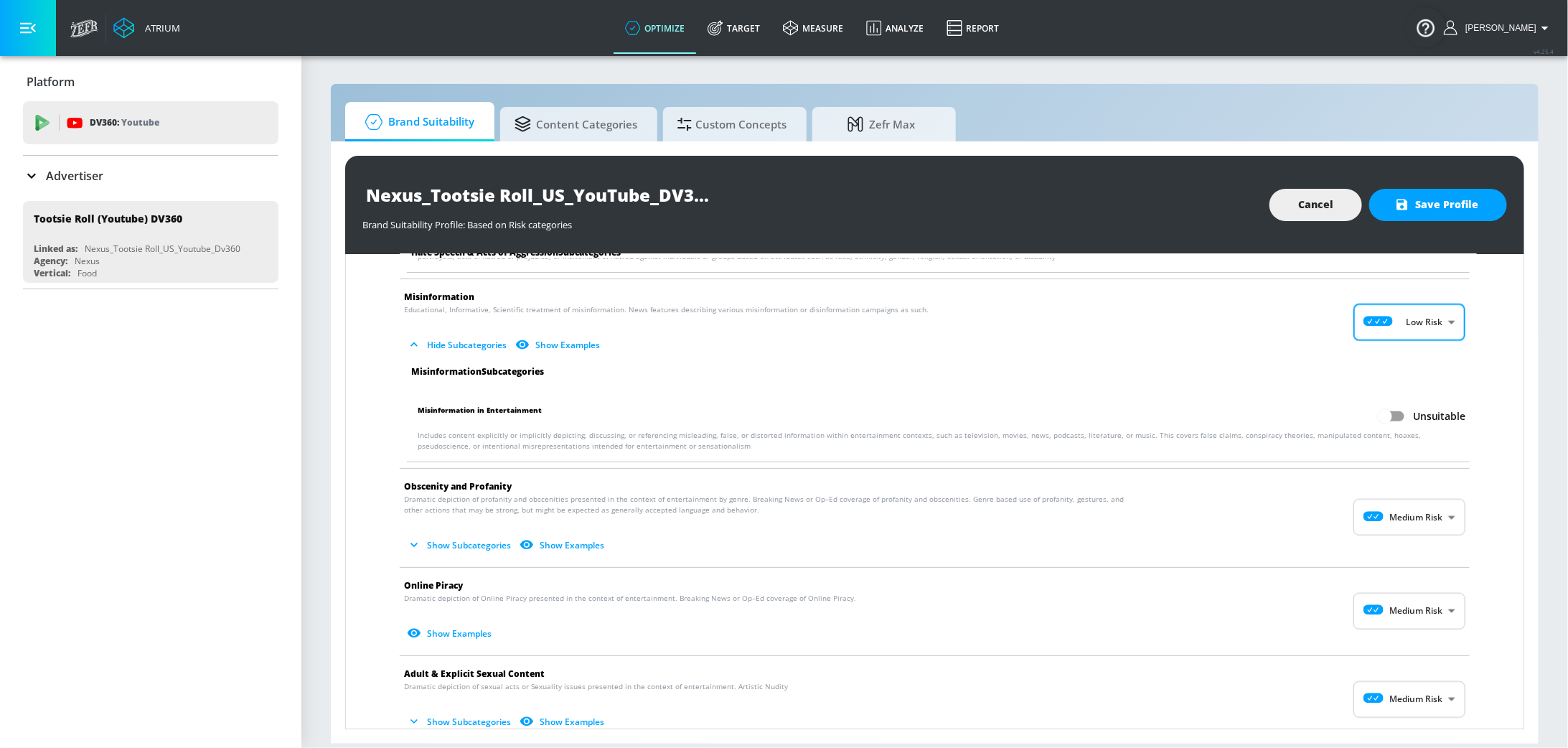
scroll to position [1498, 0]
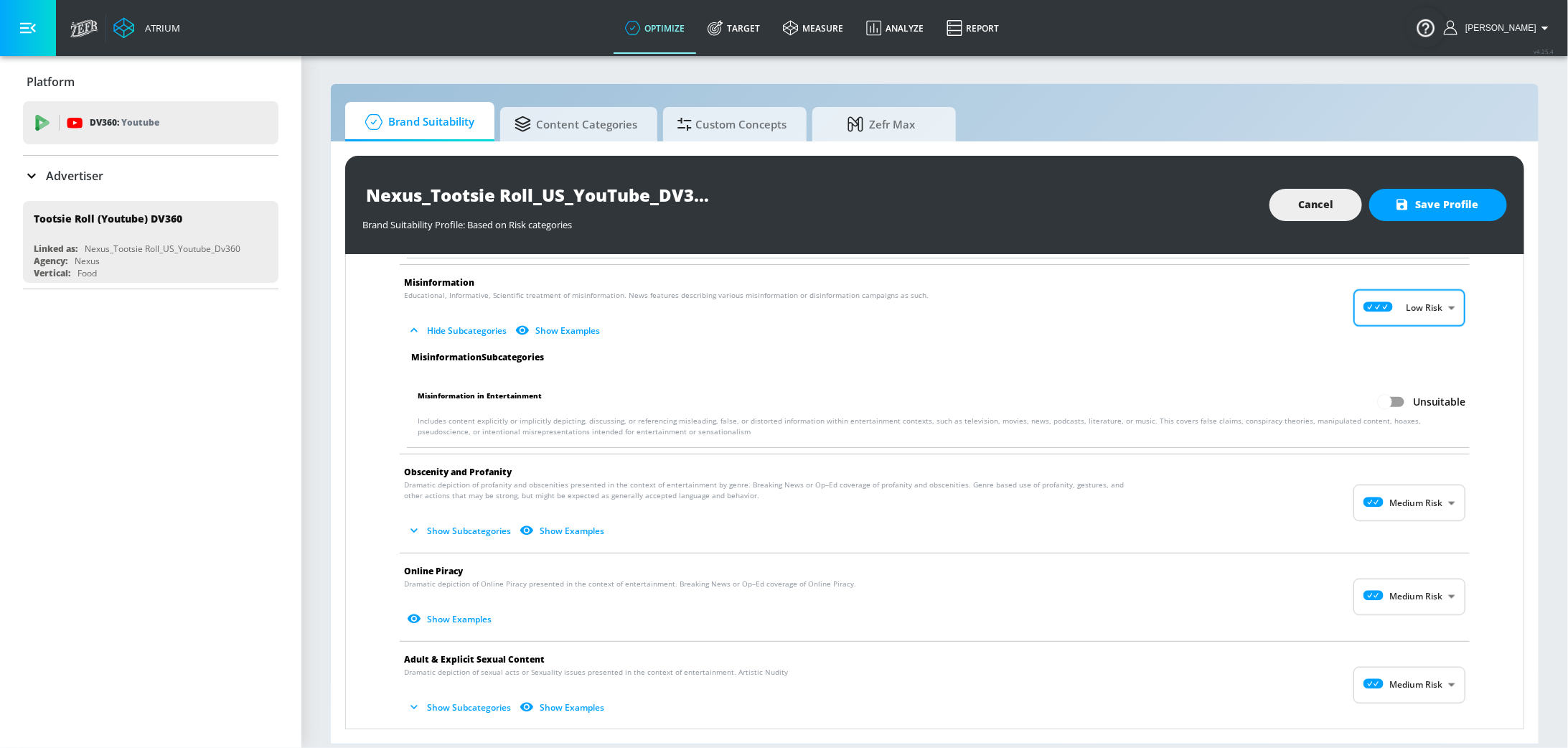
click at [1416, 498] on body "Atrium optimize Target measure Analyze Report optimize Target measure Analyze R…" at bounding box center [784, 374] width 1568 height 748
click at [1423, 553] on p "Low Risk" at bounding box center [1436, 559] width 37 height 13
type input "LOW"
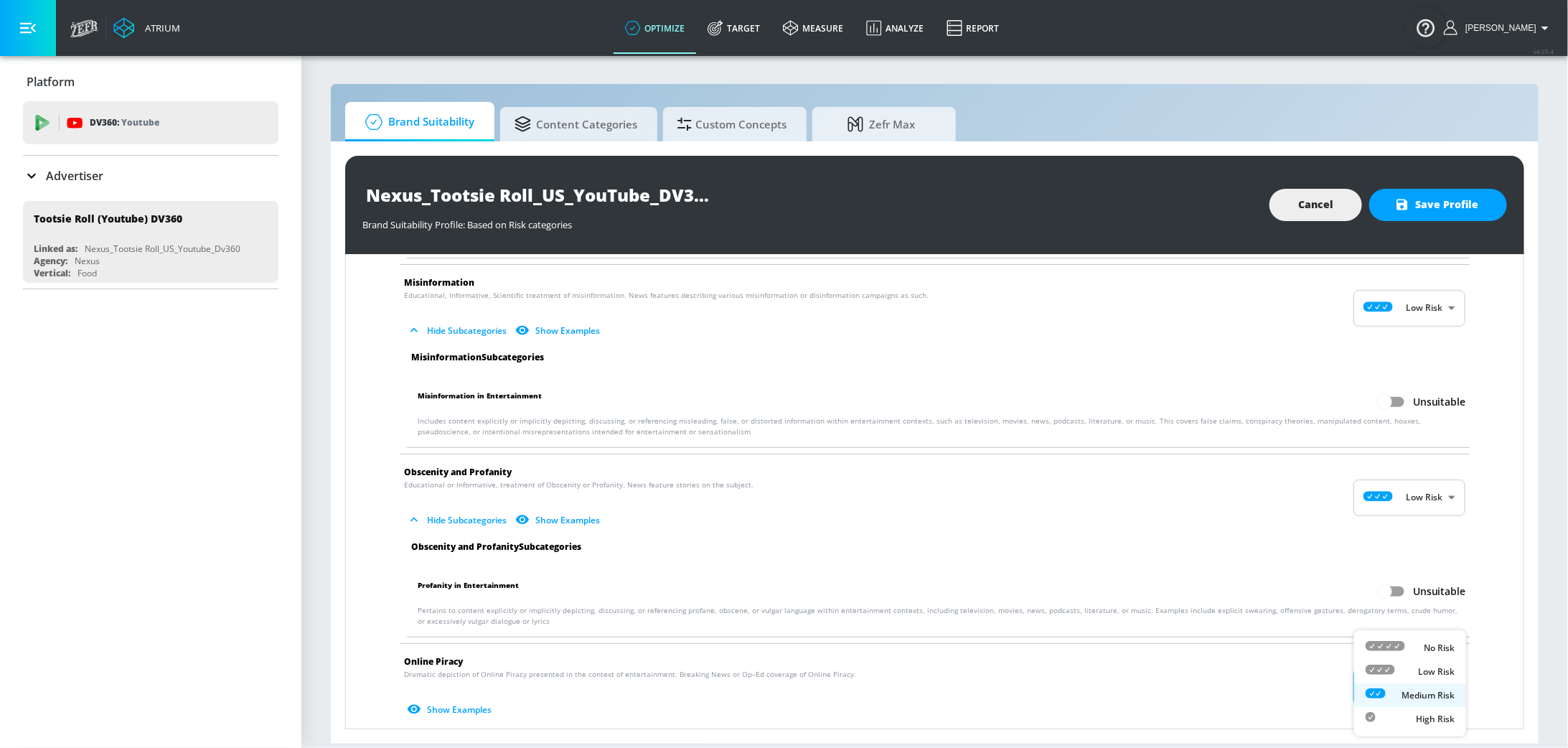
click at [1413, 690] on body "Atrium optimize Target measure Analyze Report optimize Target measure Analyze R…" at bounding box center [784, 374] width 1568 height 748
click at [1430, 666] on p "Low Risk" at bounding box center [1436, 671] width 37 height 13
type input "LOW"
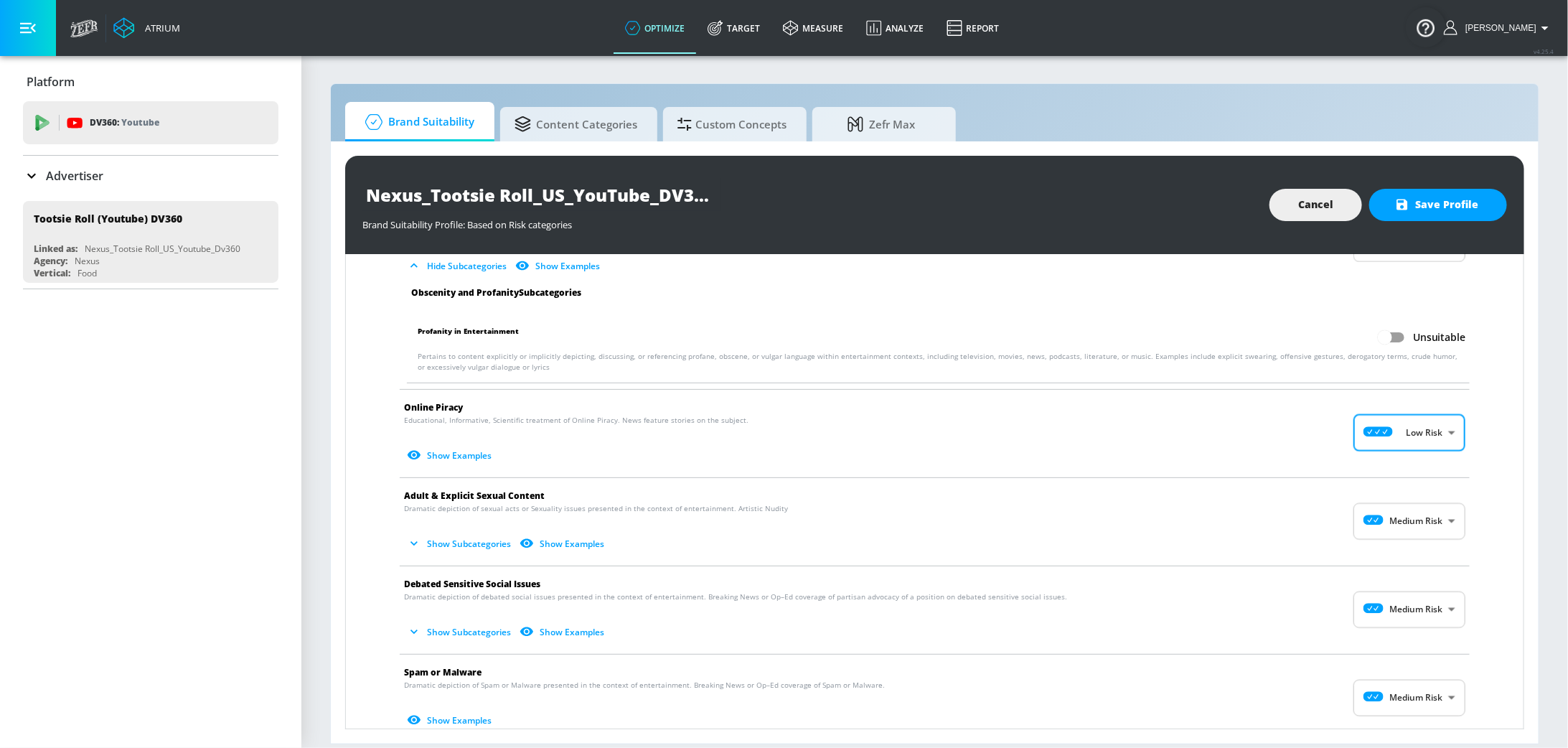
scroll to position [1782, 0]
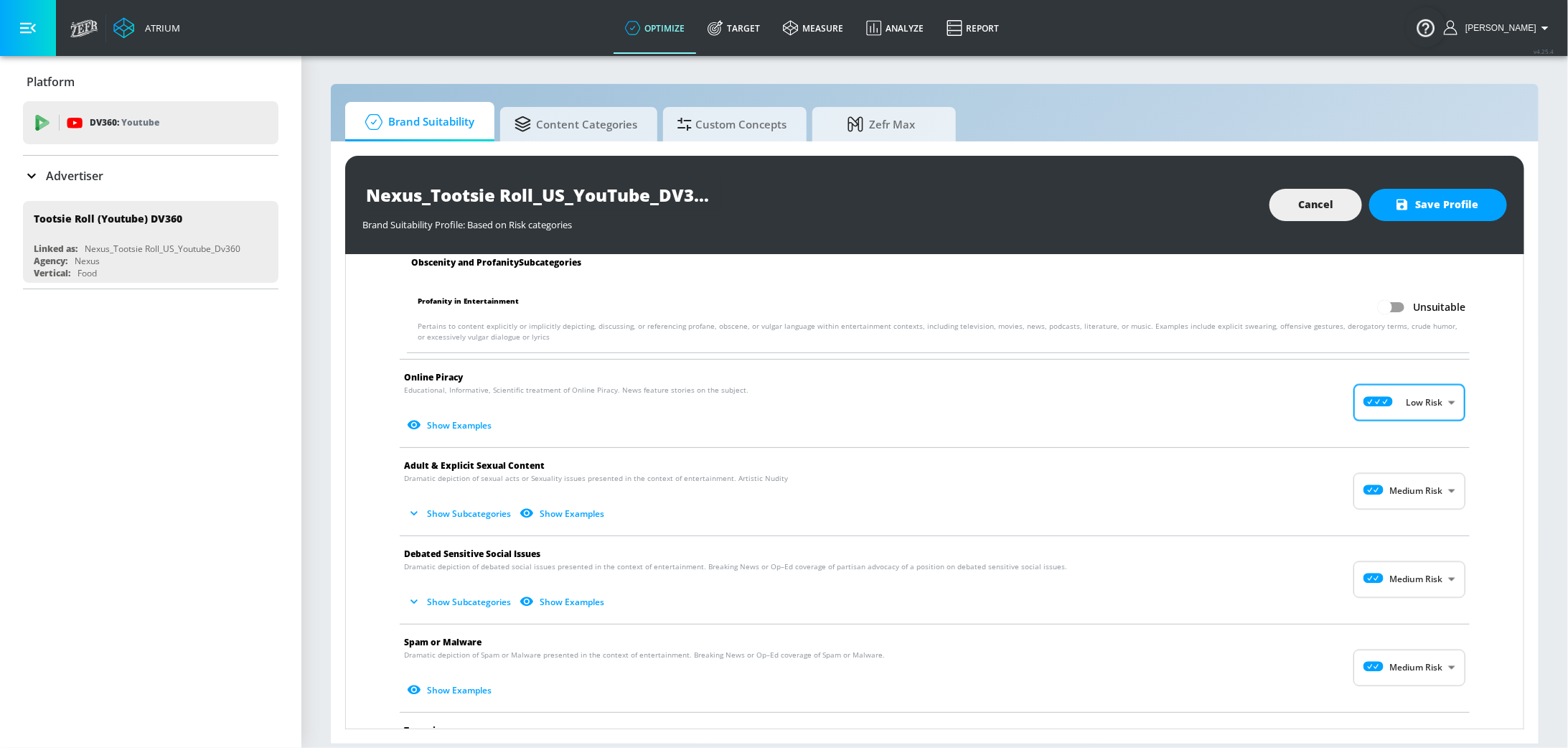
click at [1436, 482] on body "Atrium optimize Target measure Analyze Report optimize Target measure Analyze R…" at bounding box center [784, 374] width 1568 height 748
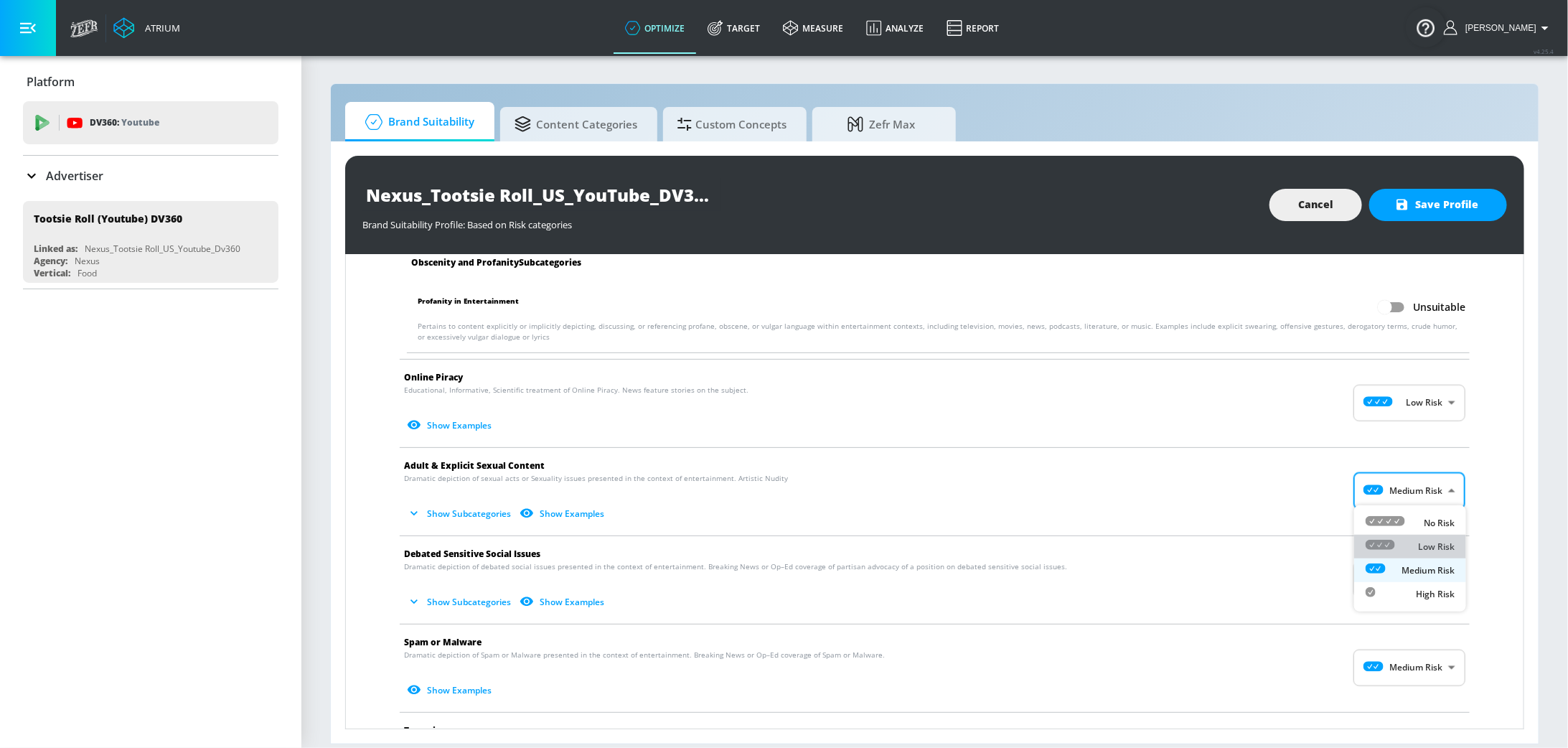
click at [1410, 553] on div "Low Risk" at bounding box center [1410, 547] width 89 height 15
type input "LOW"
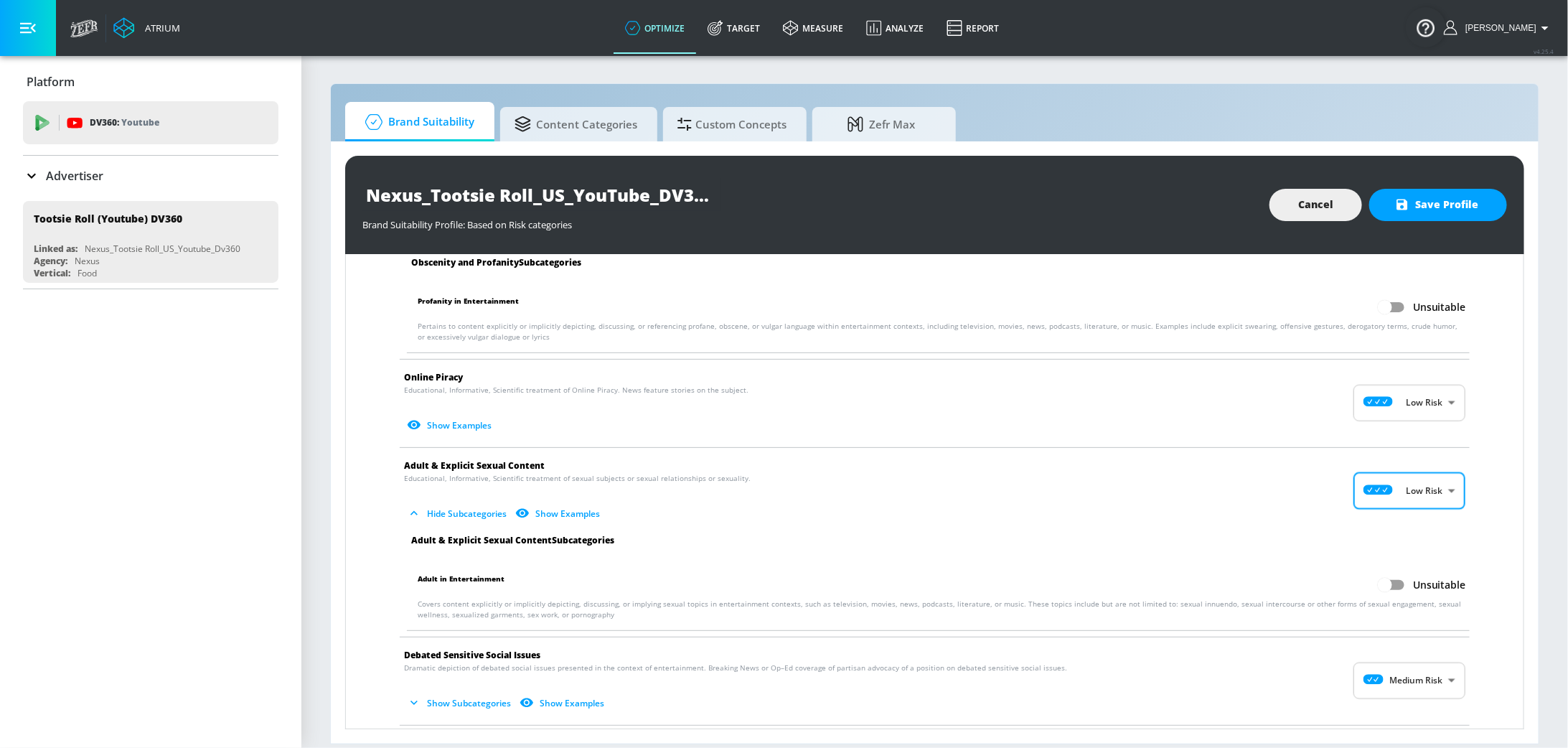
click at [1412, 667] on body "Atrium optimize Target measure Analyze Report optimize Target measure Analyze R…" at bounding box center [784, 374] width 1568 height 748
click at [1421, 668] on p "Low Risk" at bounding box center [1436, 671] width 37 height 13
type input "LOW"
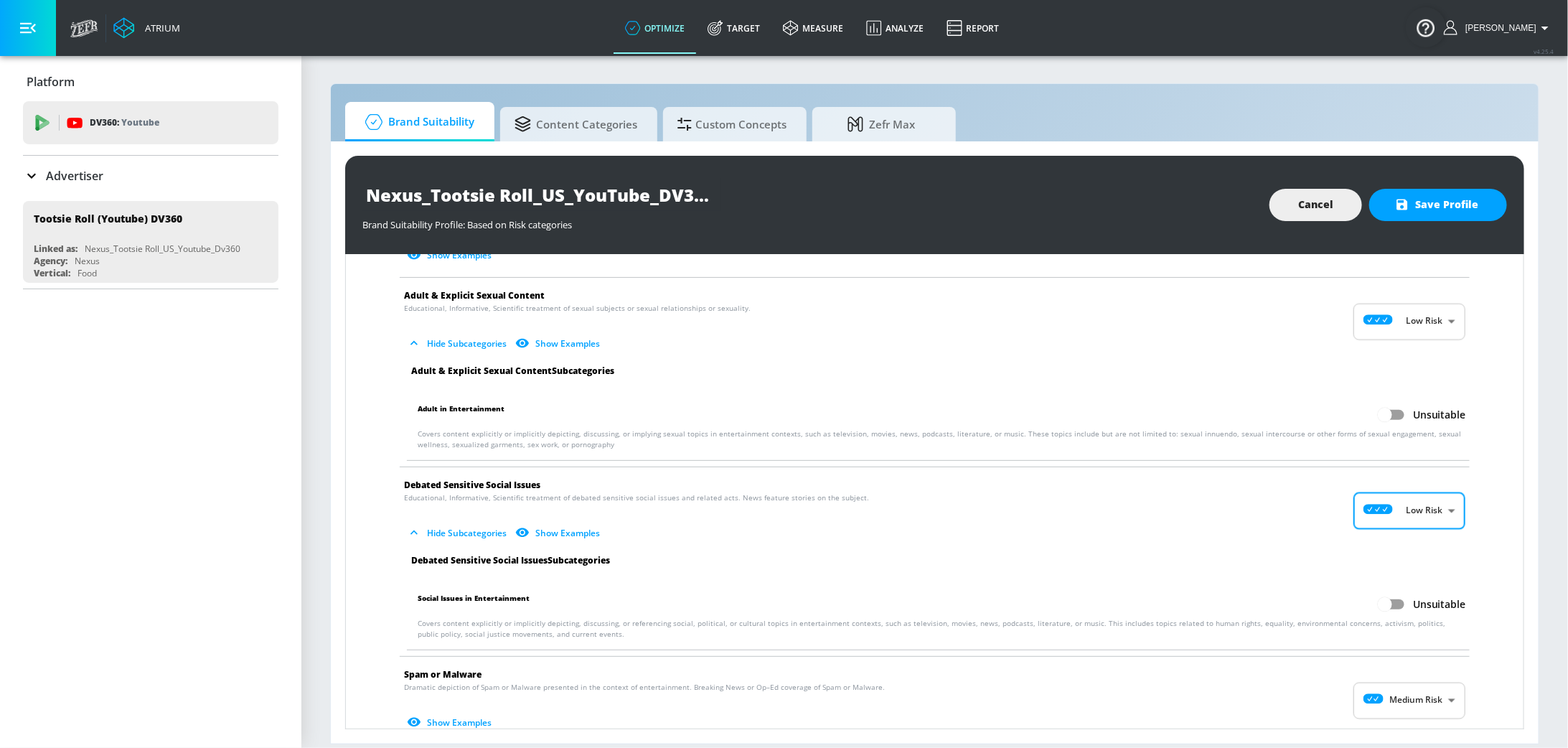
scroll to position [1958, 0]
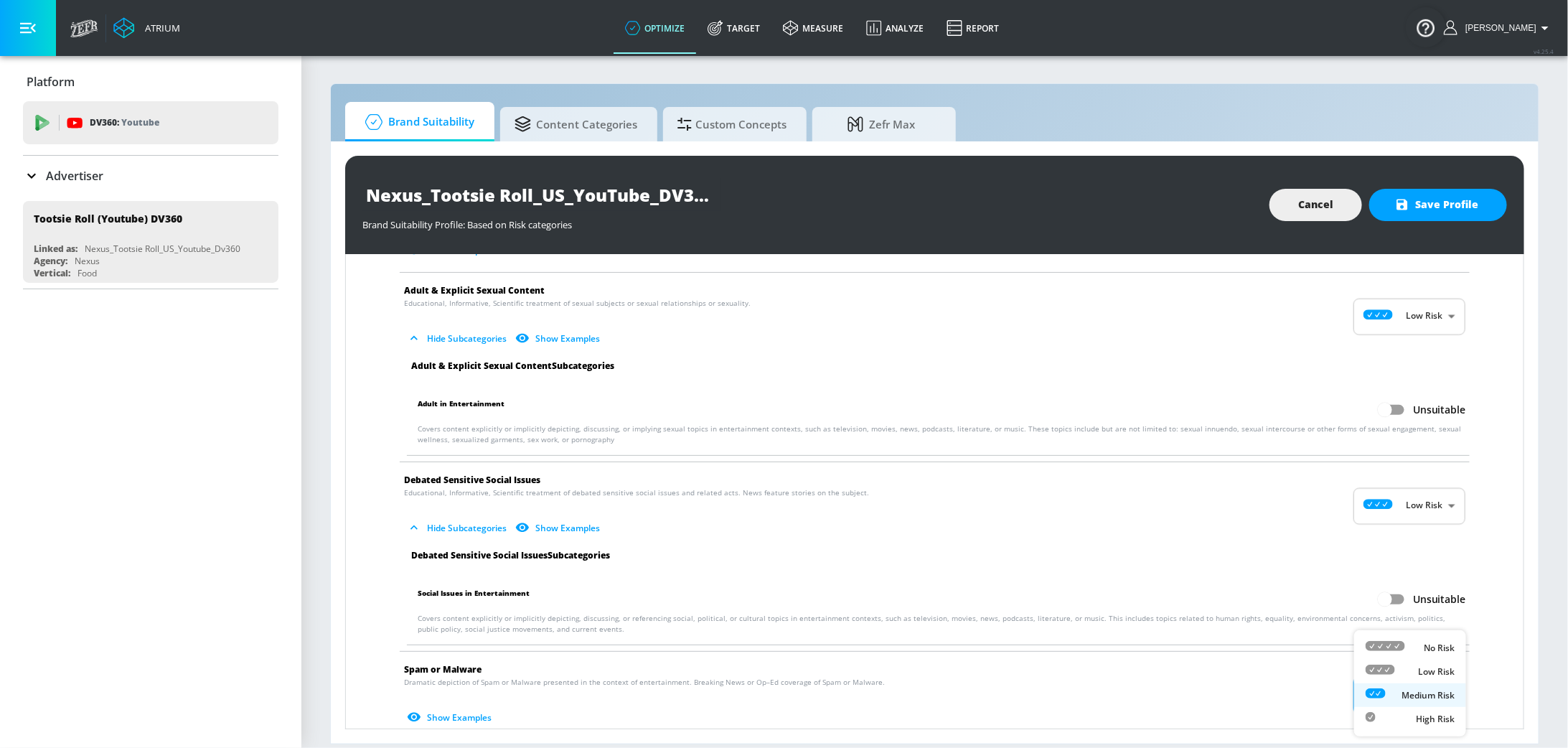
click at [1424, 690] on body "Atrium optimize Target measure Analyze Report optimize Target measure Analyze R…" at bounding box center [784, 374] width 1568 height 748
click at [1418, 665] on p "Low Risk" at bounding box center [1436, 671] width 37 height 13
type input "LOW"
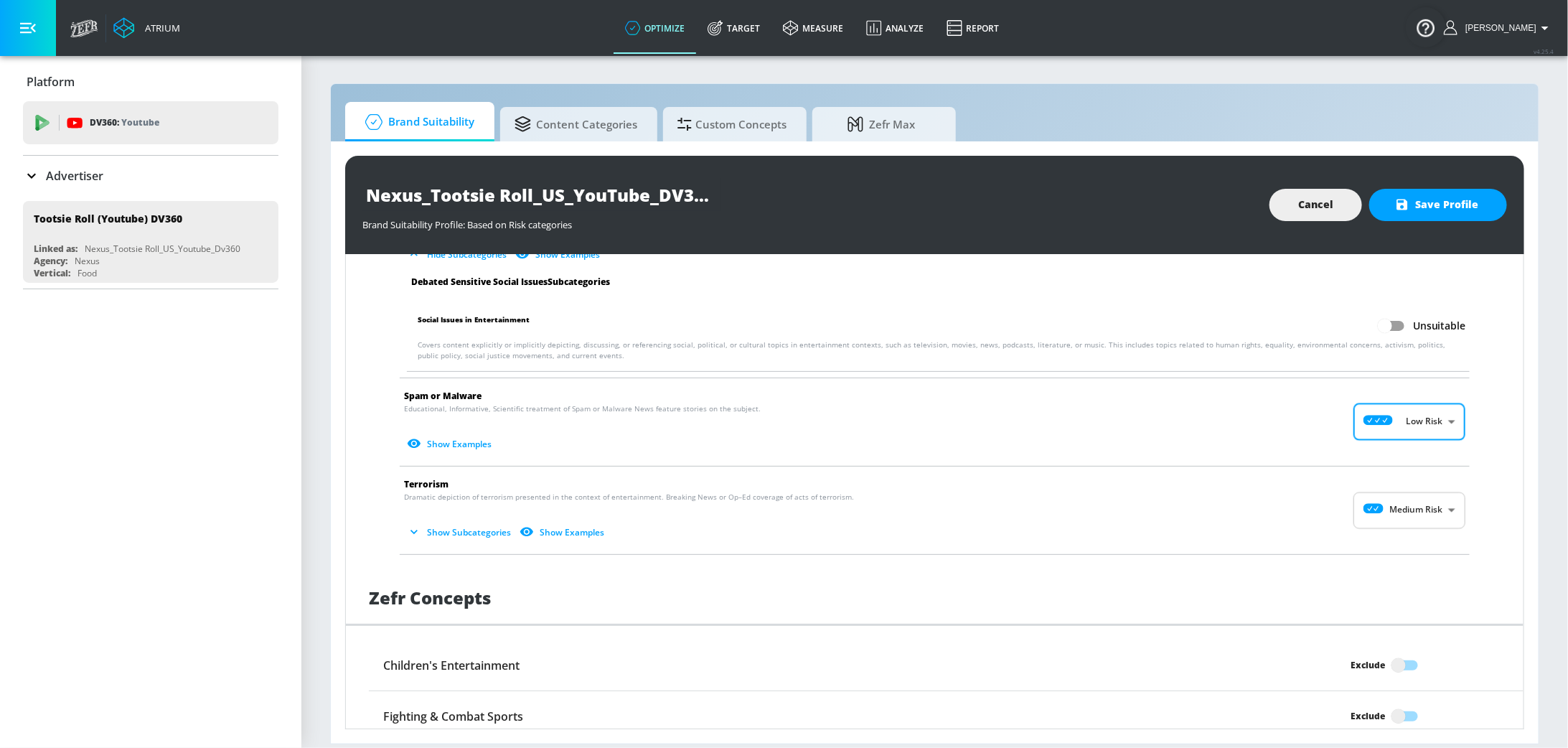
scroll to position [2236, 0]
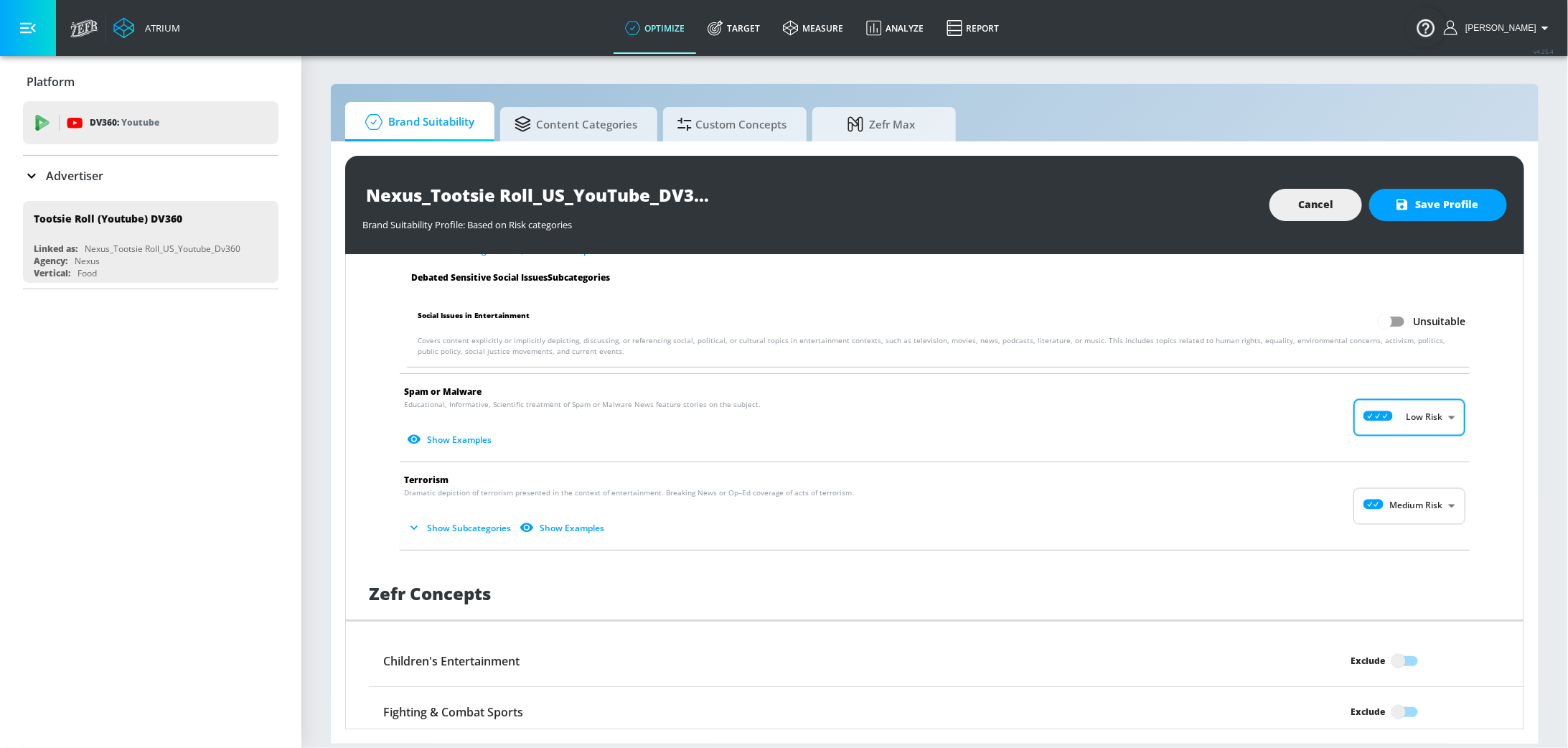
click at [1427, 508] on body "Atrium optimize Target measure Analyze Report optimize Target measure Analyze R…" at bounding box center [784, 374] width 1568 height 748
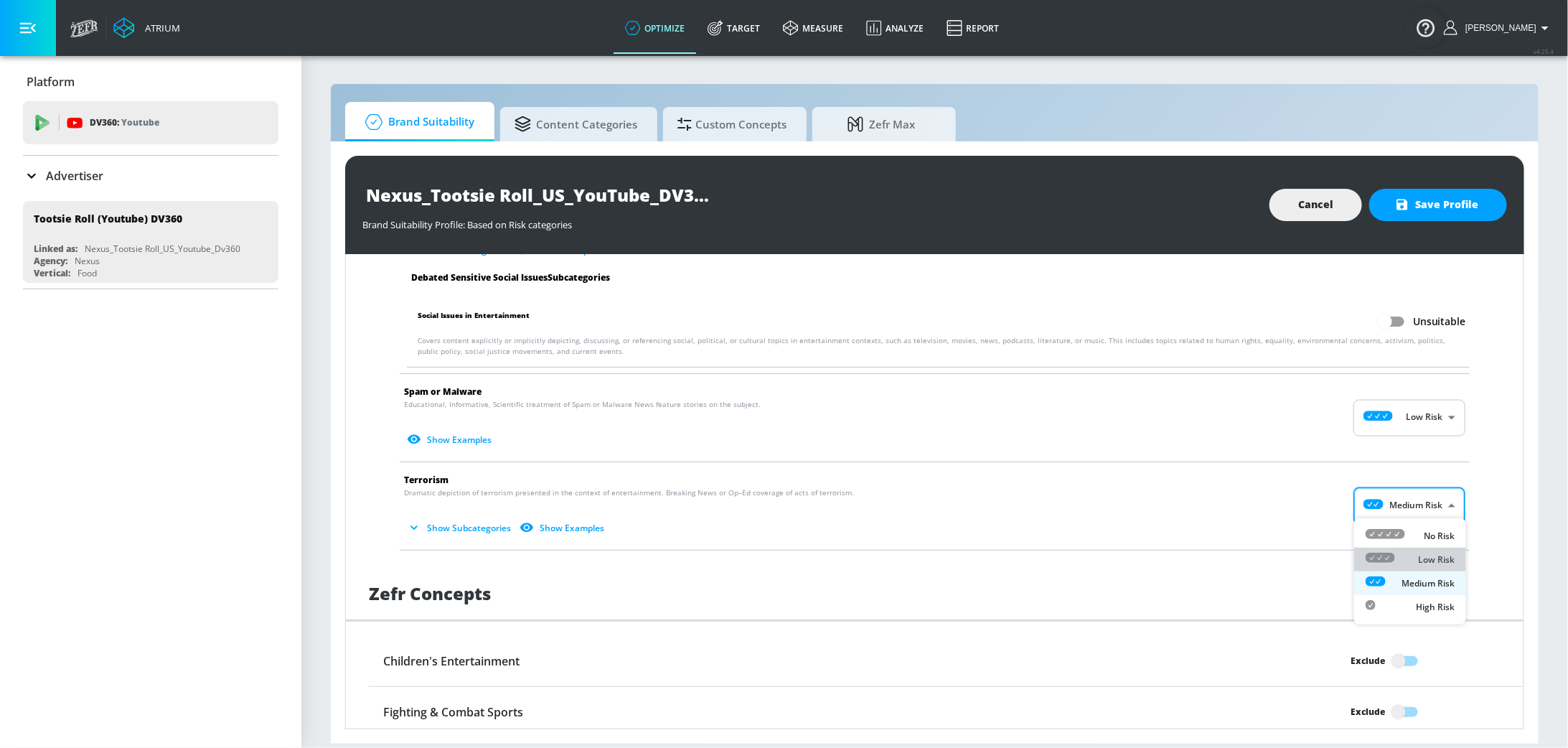
click at [1427, 553] on p "Low Risk" at bounding box center [1436, 559] width 37 height 13
type input "LOW"
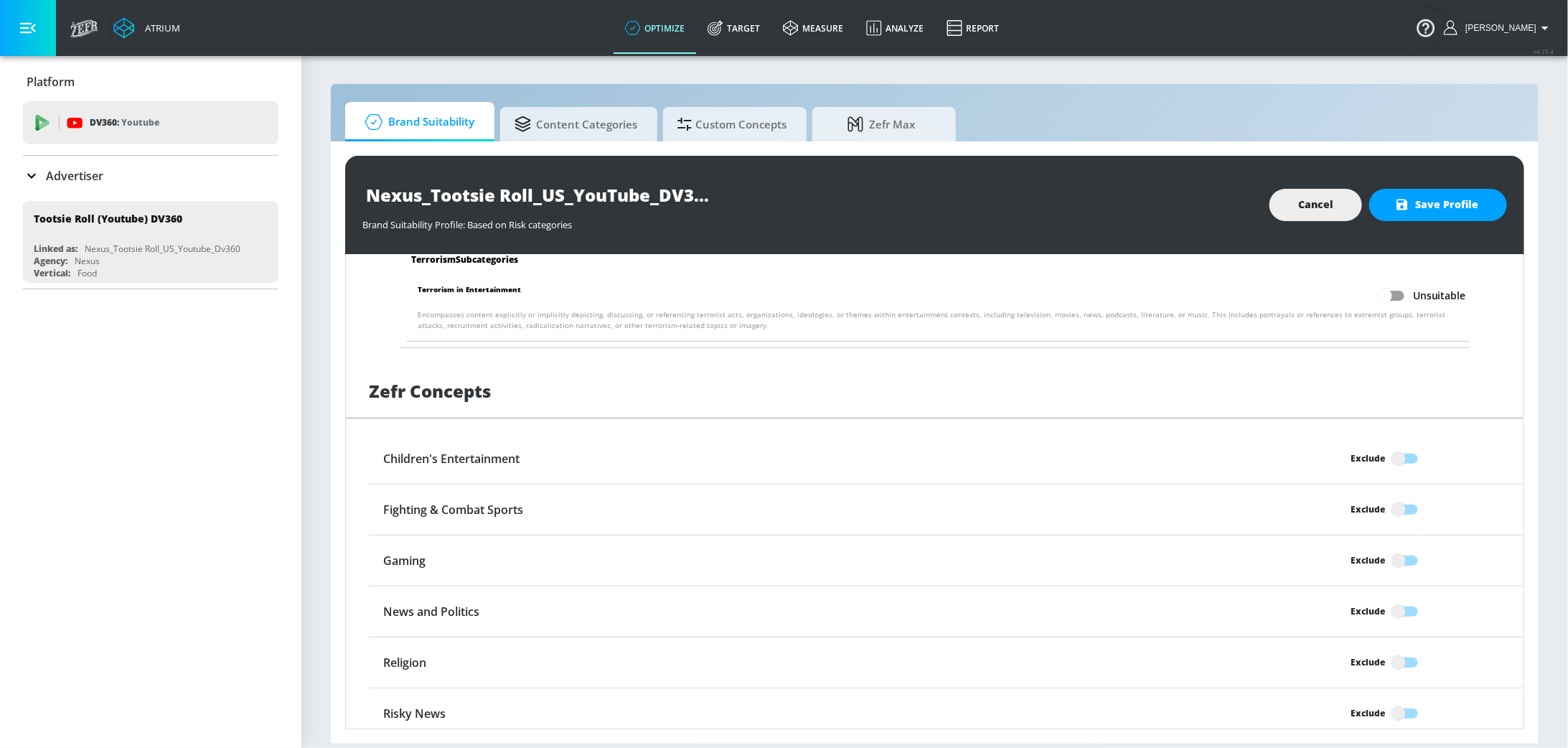
scroll to position [2541, 0]
click at [1408, 503] on input "Exclude" at bounding box center [1398, 507] width 82 height 27
checkbox input "true"
click at [1403, 596] on input "Exclude" at bounding box center [1398, 609] width 82 height 27
checkbox input "true"
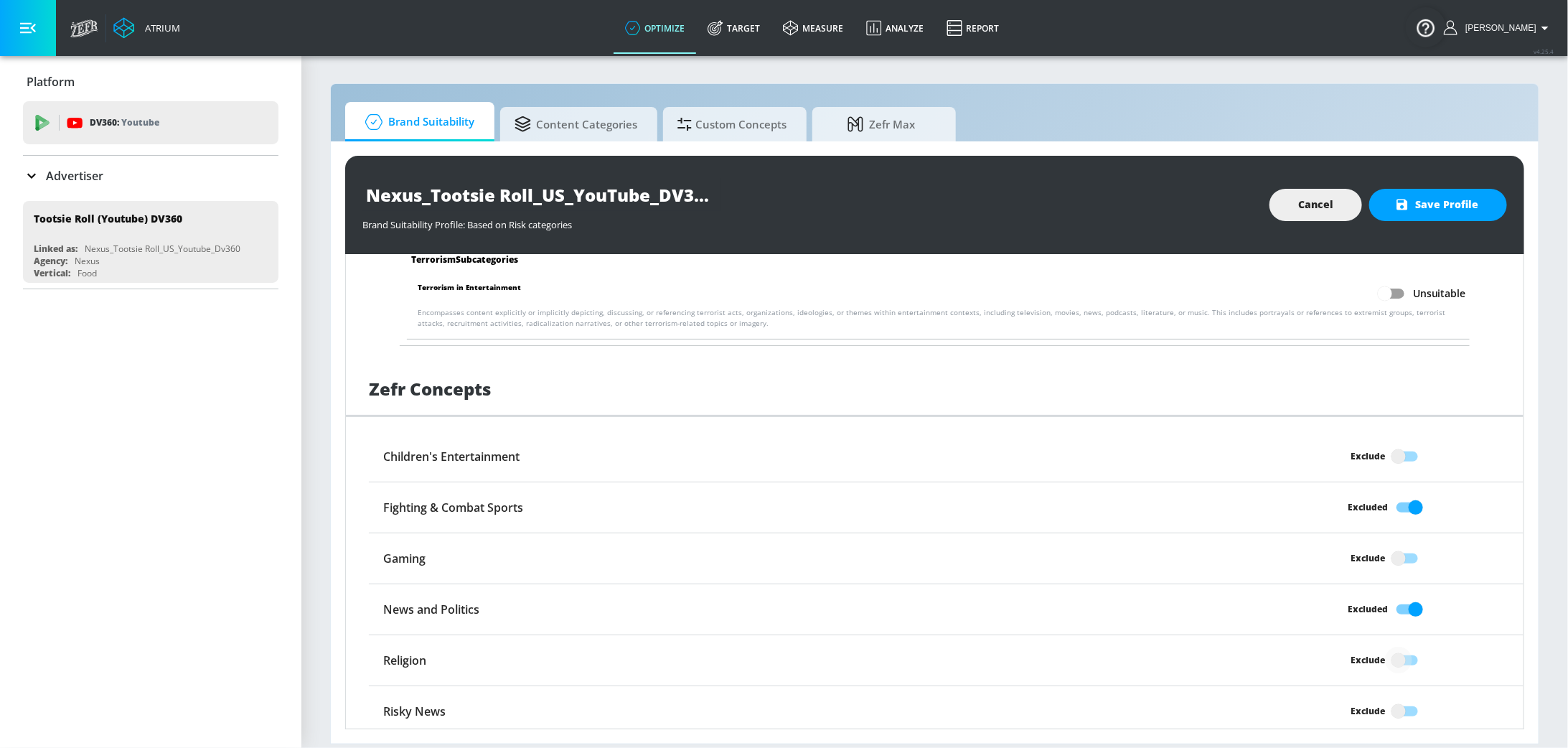
click at [1403, 662] on input "Exclude" at bounding box center [1398, 660] width 82 height 27
checkbox input "true"
click at [1412, 704] on input "Exclude" at bounding box center [1398, 711] width 82 height 27
checkbox input "true"
click at [1455, 204] on span "Save Profile" at bounding box center [1438, 205] width 80 height 18
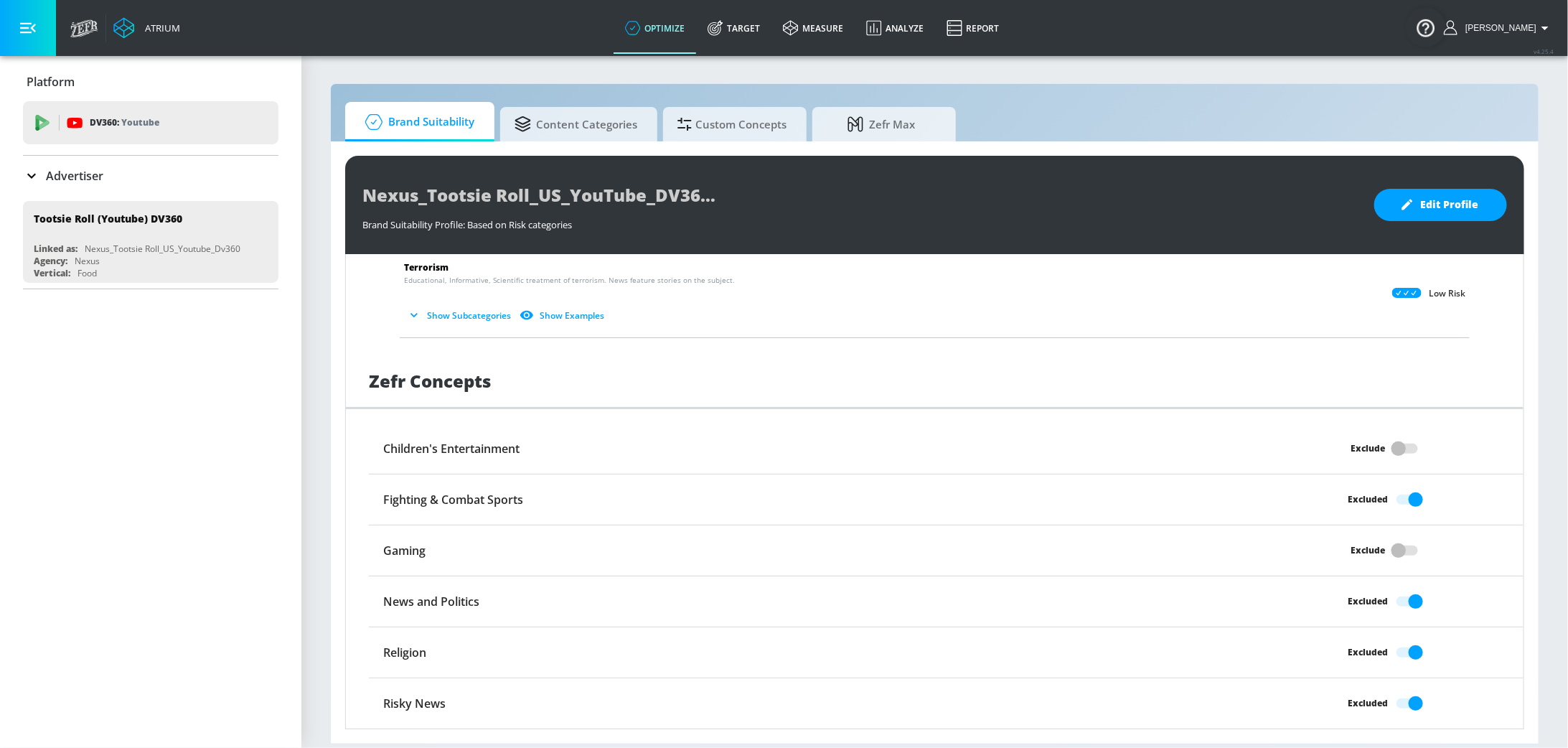
scroll to position [413, 0]
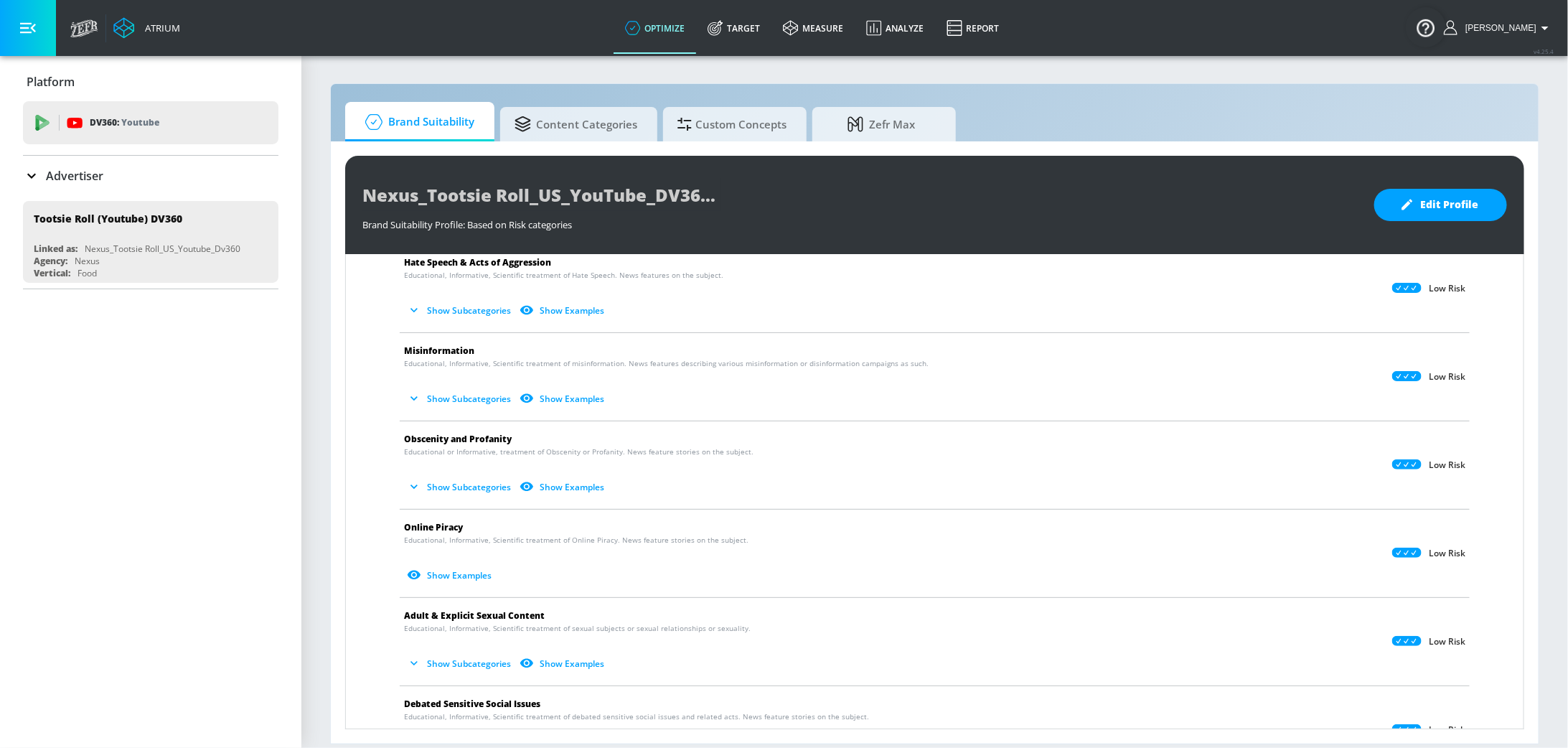
click at [77, 174] on p "Advertiser" at bounding box center [74, 175] width 57 height 16
